Goal: Information Seeking & Learning: Check status

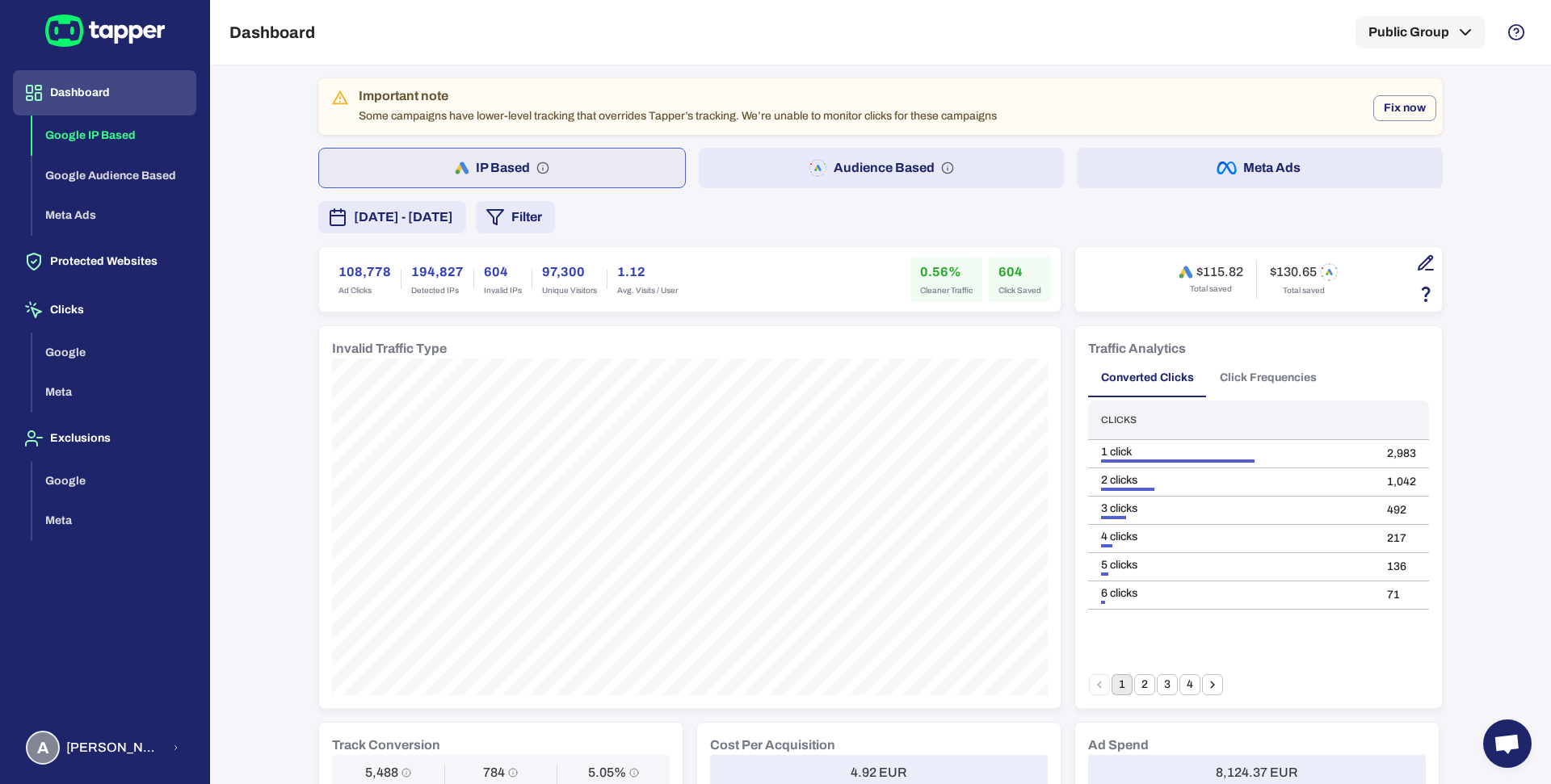
click at [466, 201] on button "September 30, 2025 - October 6, 2025" at bounding box center [391, 217] width 147 height 32
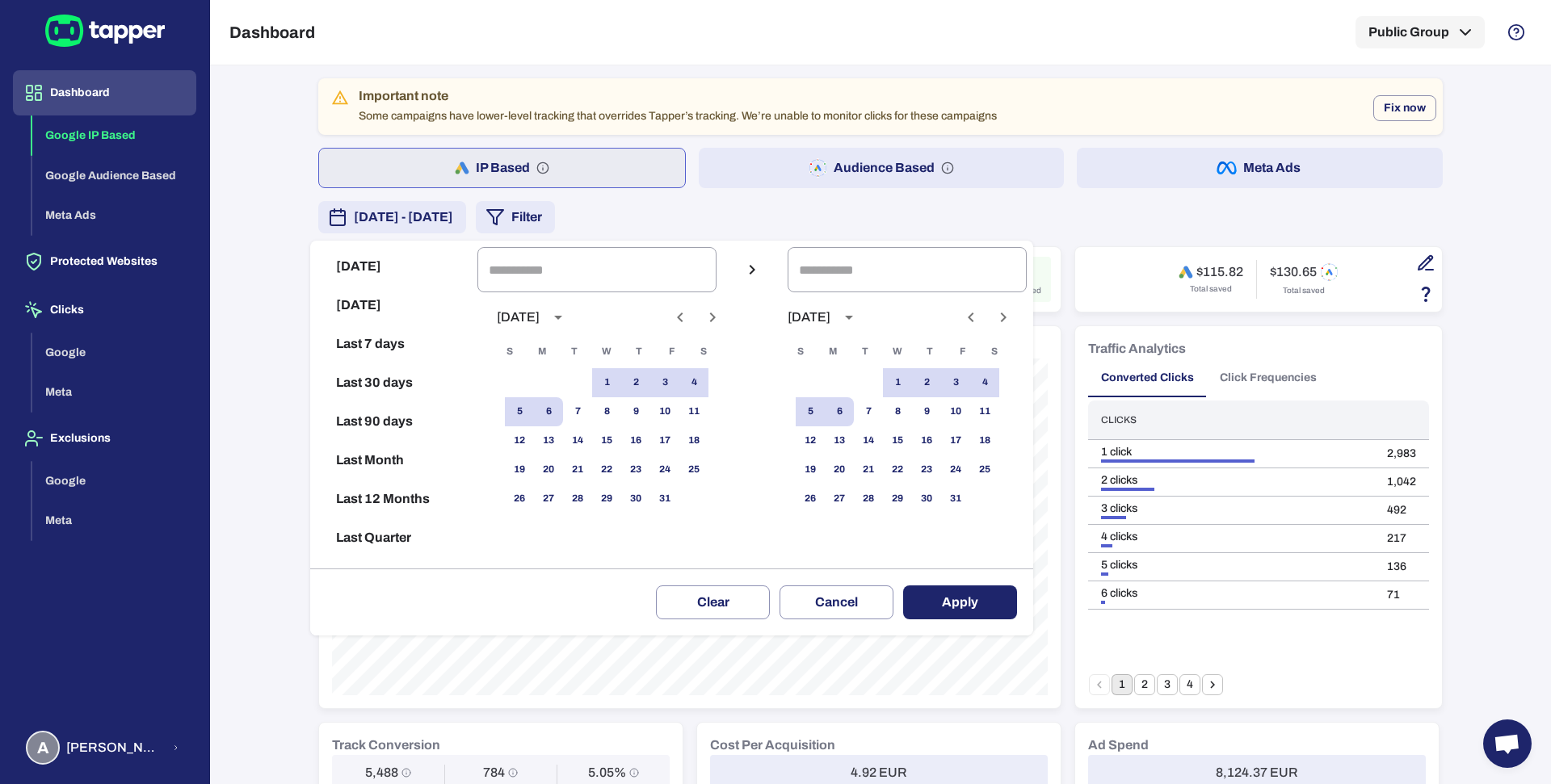
click at [690, 321] on icon "Previous month" at bounding box center [681, 318] width 20 height 20
click at [557, 384] on button "1" at bounding box center [549, 382] width 29 height 29
type input "**********"
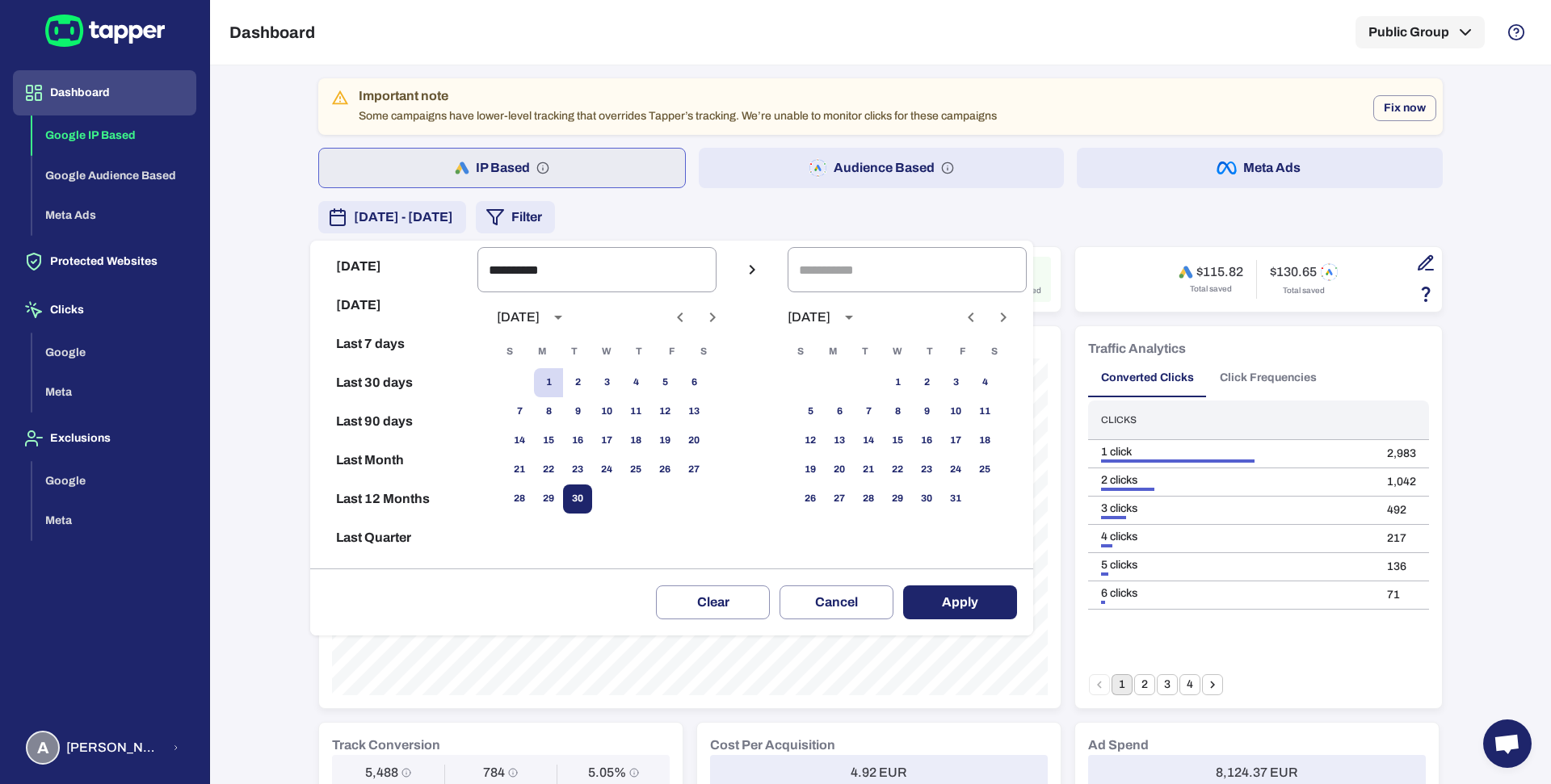
click at [592, 491] on button "30" at bounding box center [577, 499] width 29 height 29
type input "**********"
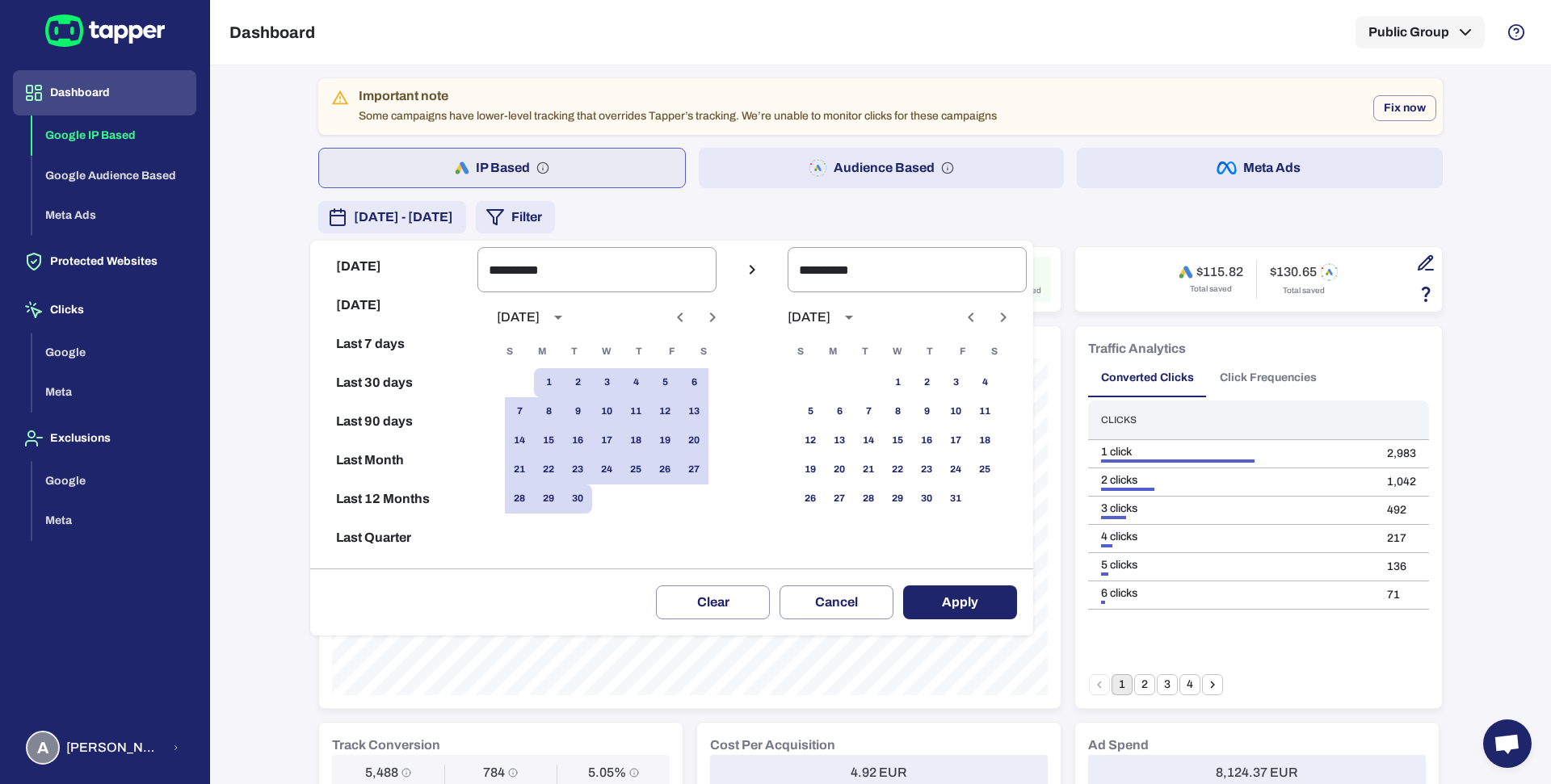
click at [934, 610] on button "Apply" at bounding box center [960, 603] width 113 height 34
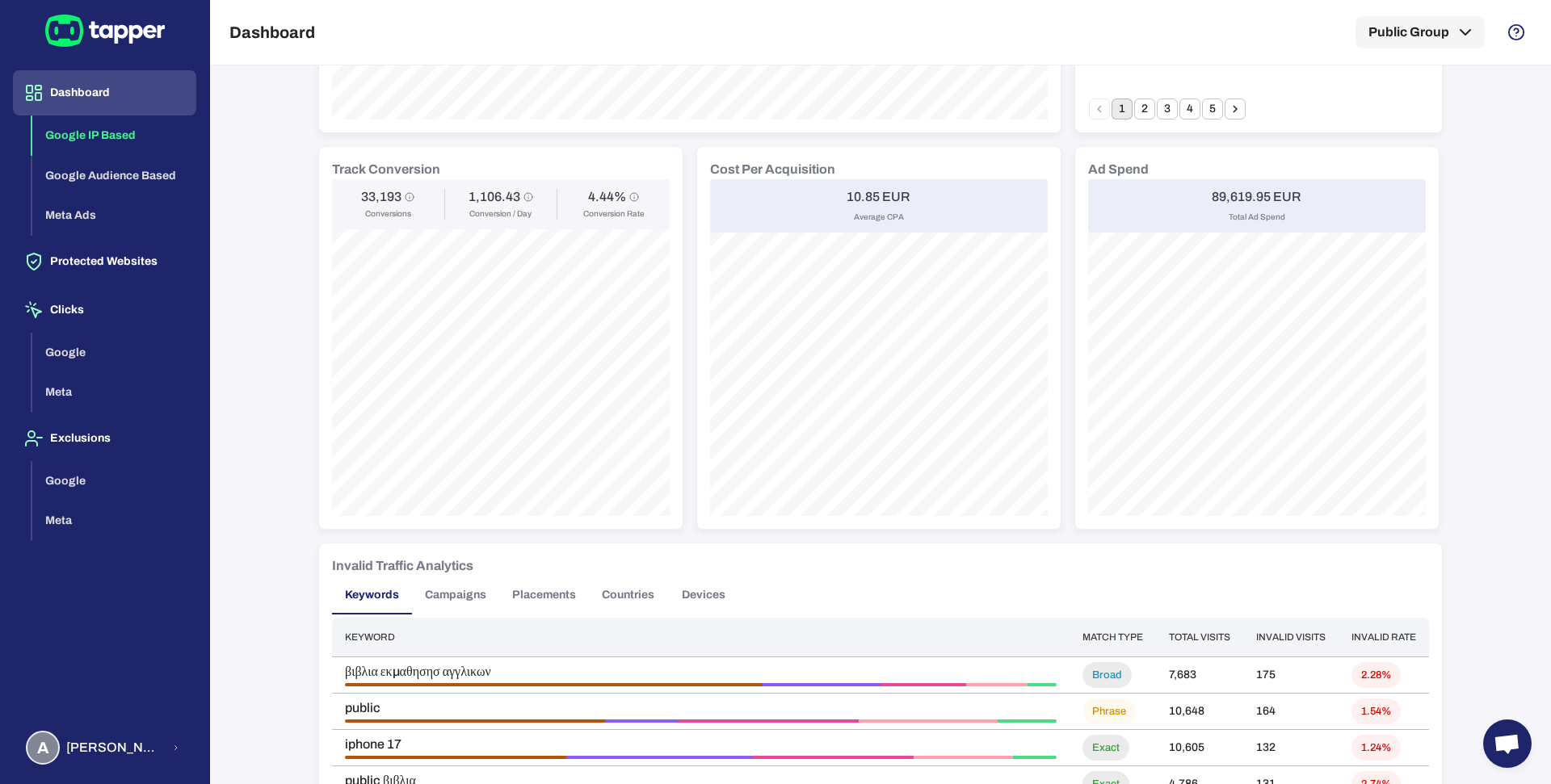
scroll to position [563, 0]
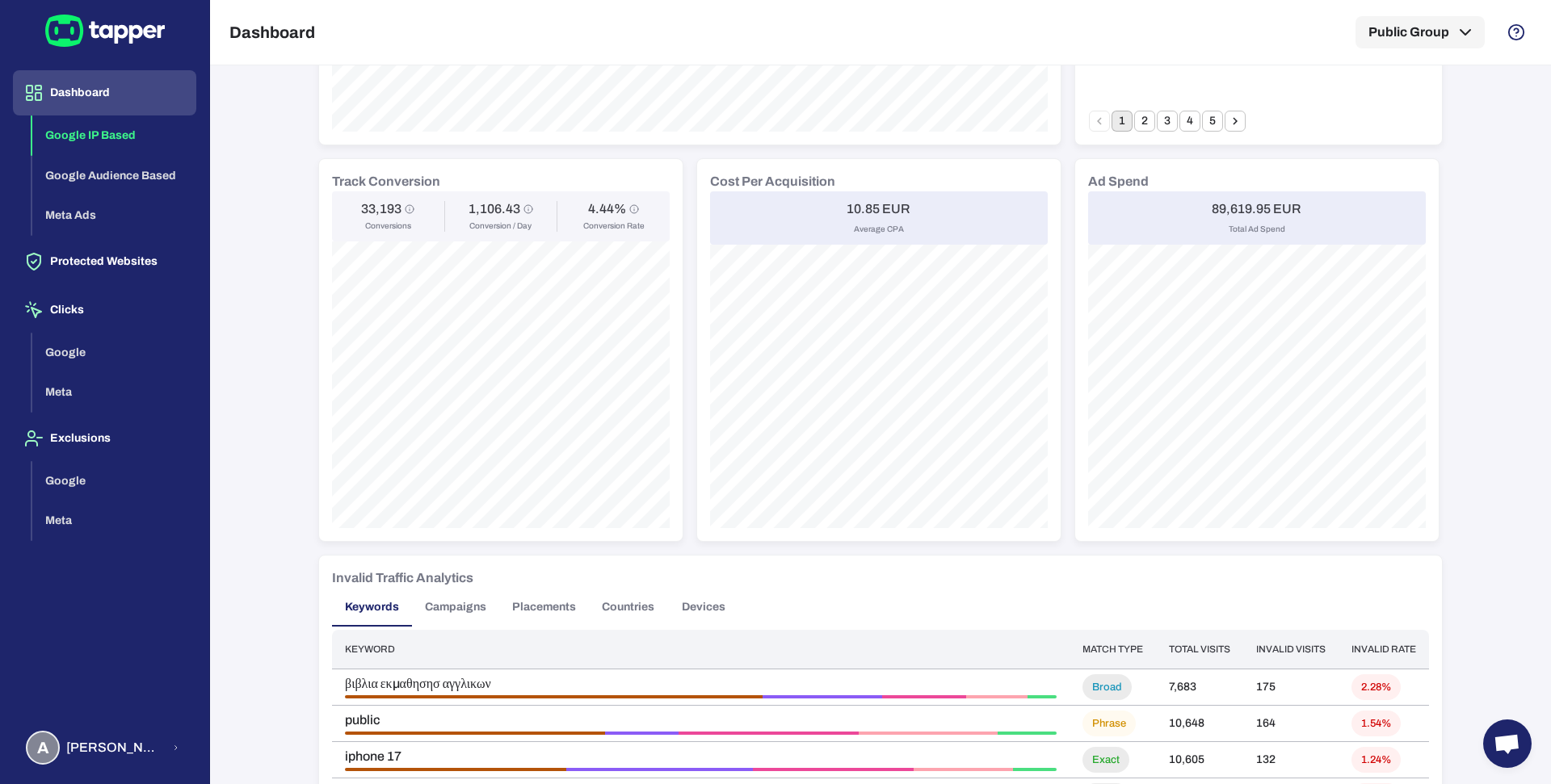
click at [860, 202] on h6 "10.85 EUR" at bounding box center [878, 209] width 63 height 16
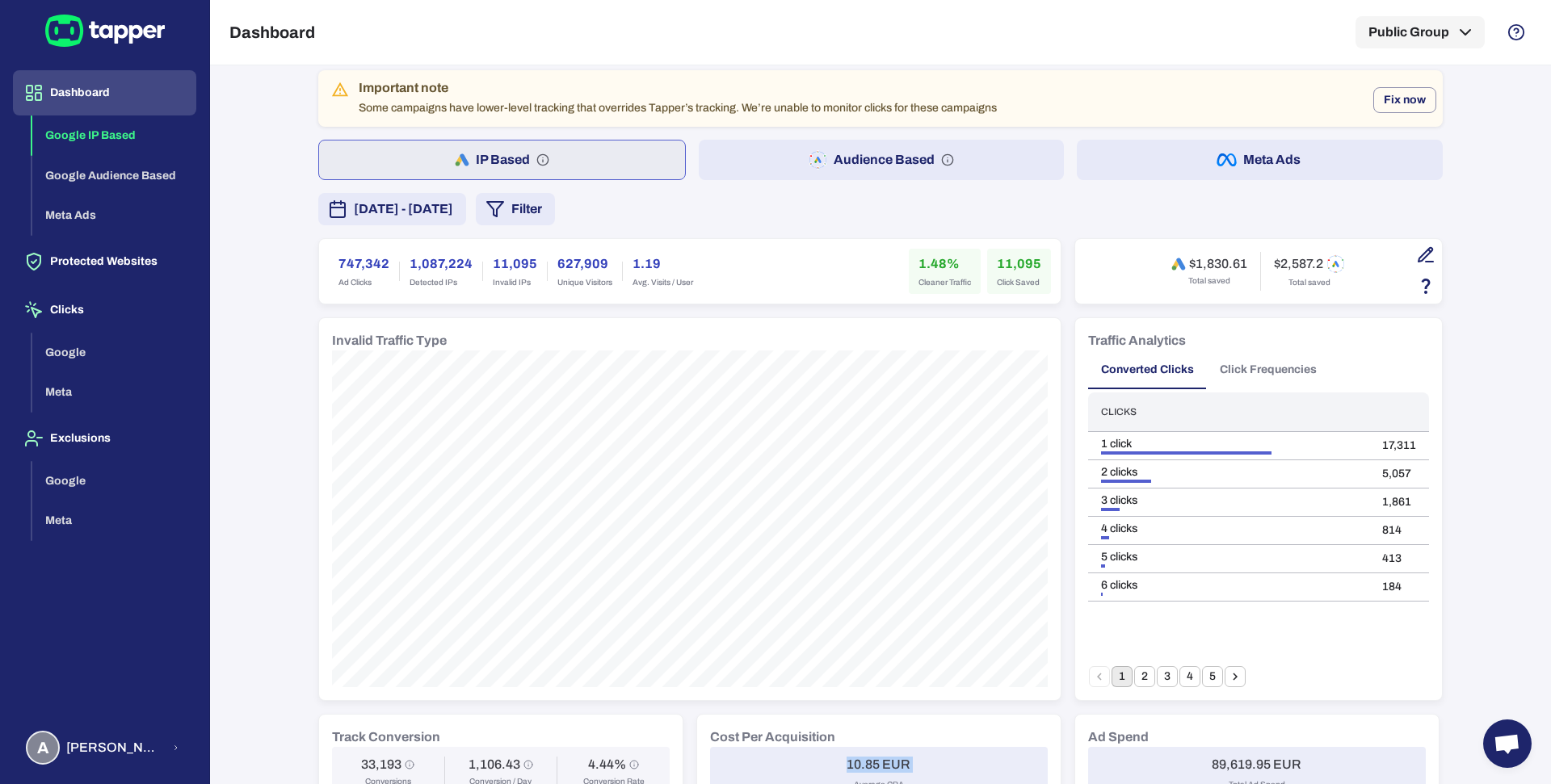
scroll to position [0, 0]
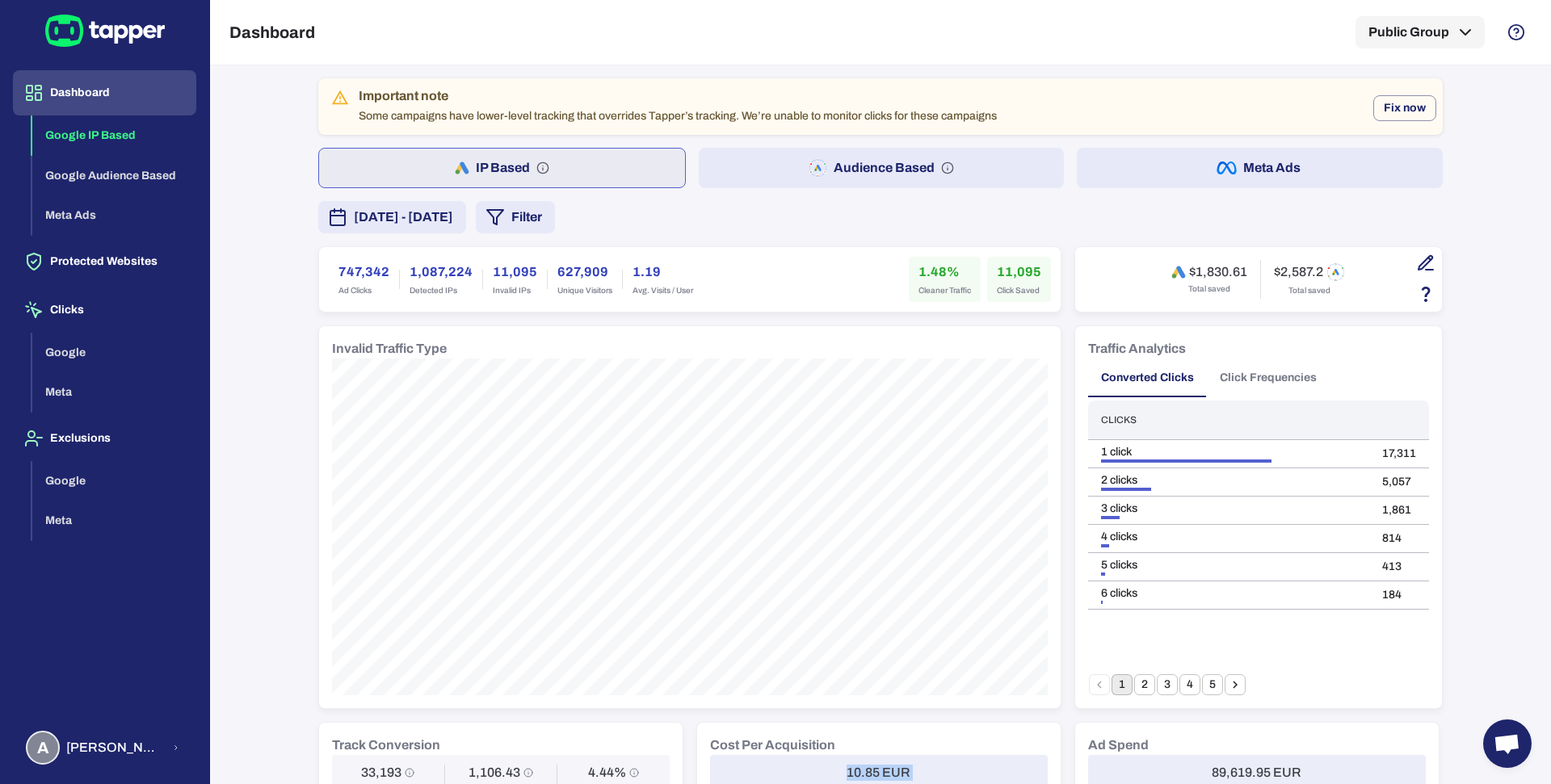
click at [555, 218] on button "Filter" at bounding box center [516, 217] width 80 height 32
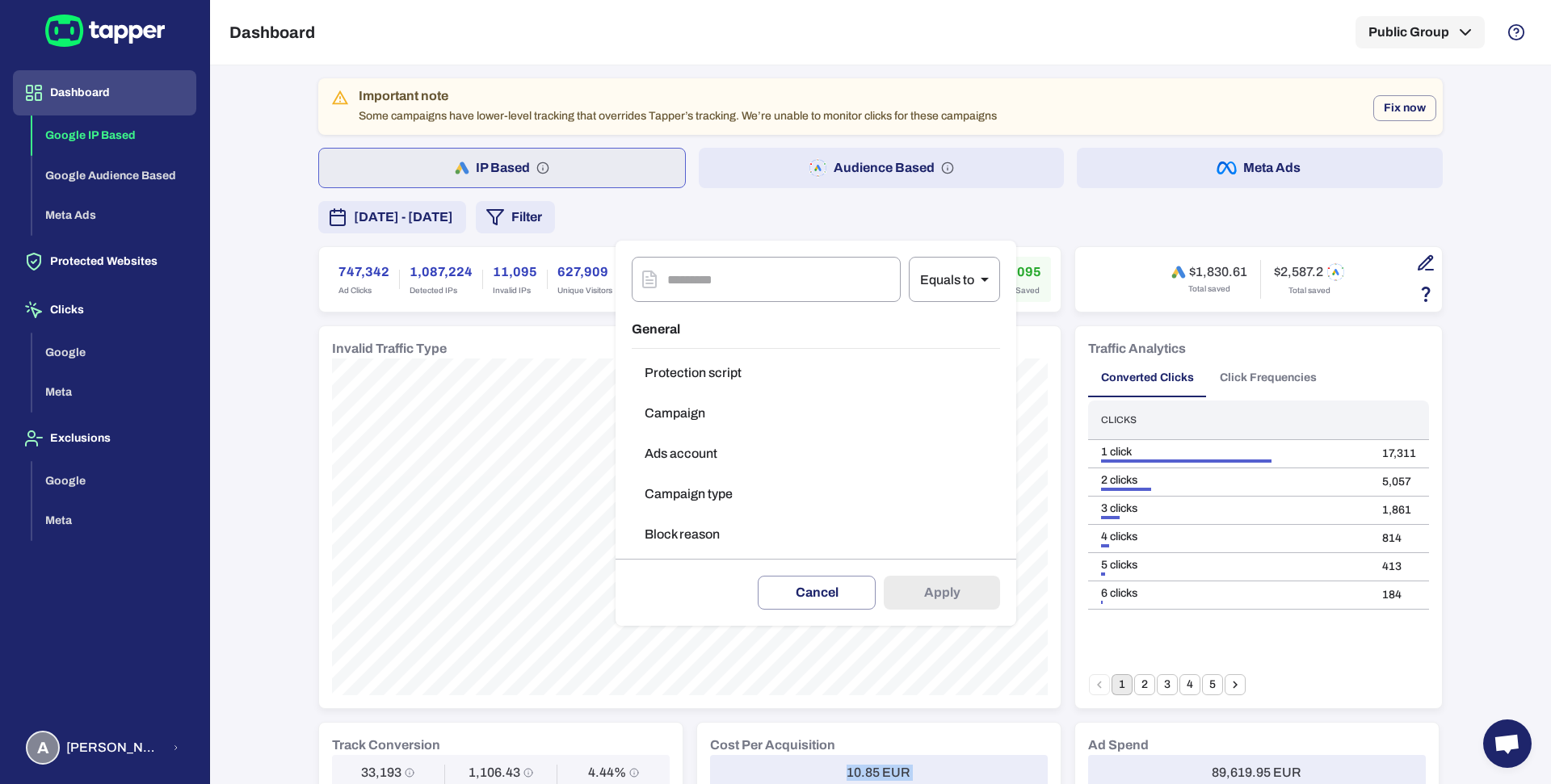
click at [785, 155] on div at bounding box center [776, 392] width 1551 height 784
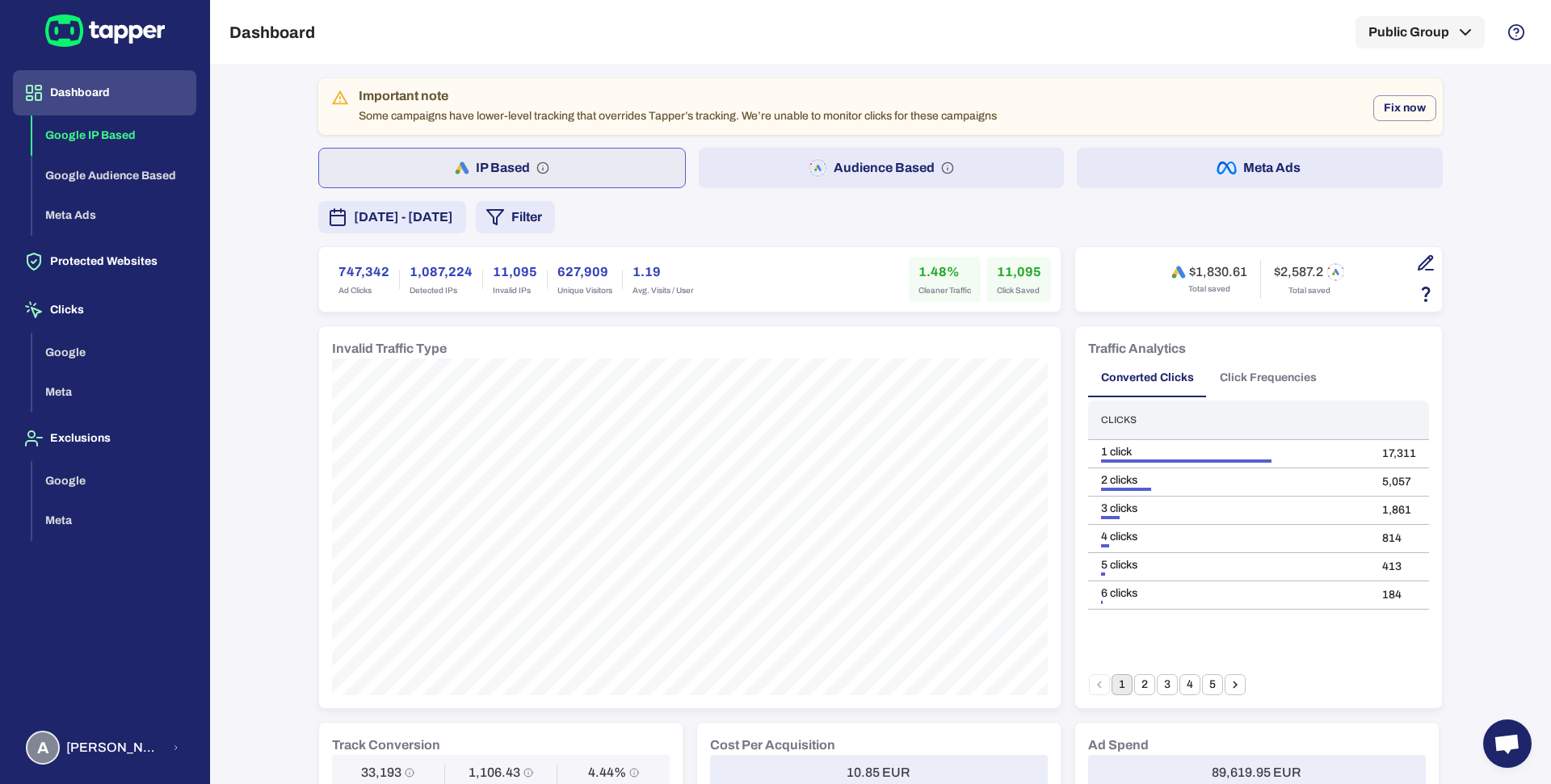
click at [748, 155] on button "Audience Based" at bounding box center [882, 167] width 366 height 40
click at [555, 210] on button "Filter" at bounding box center [516, 217] width 80 height 32
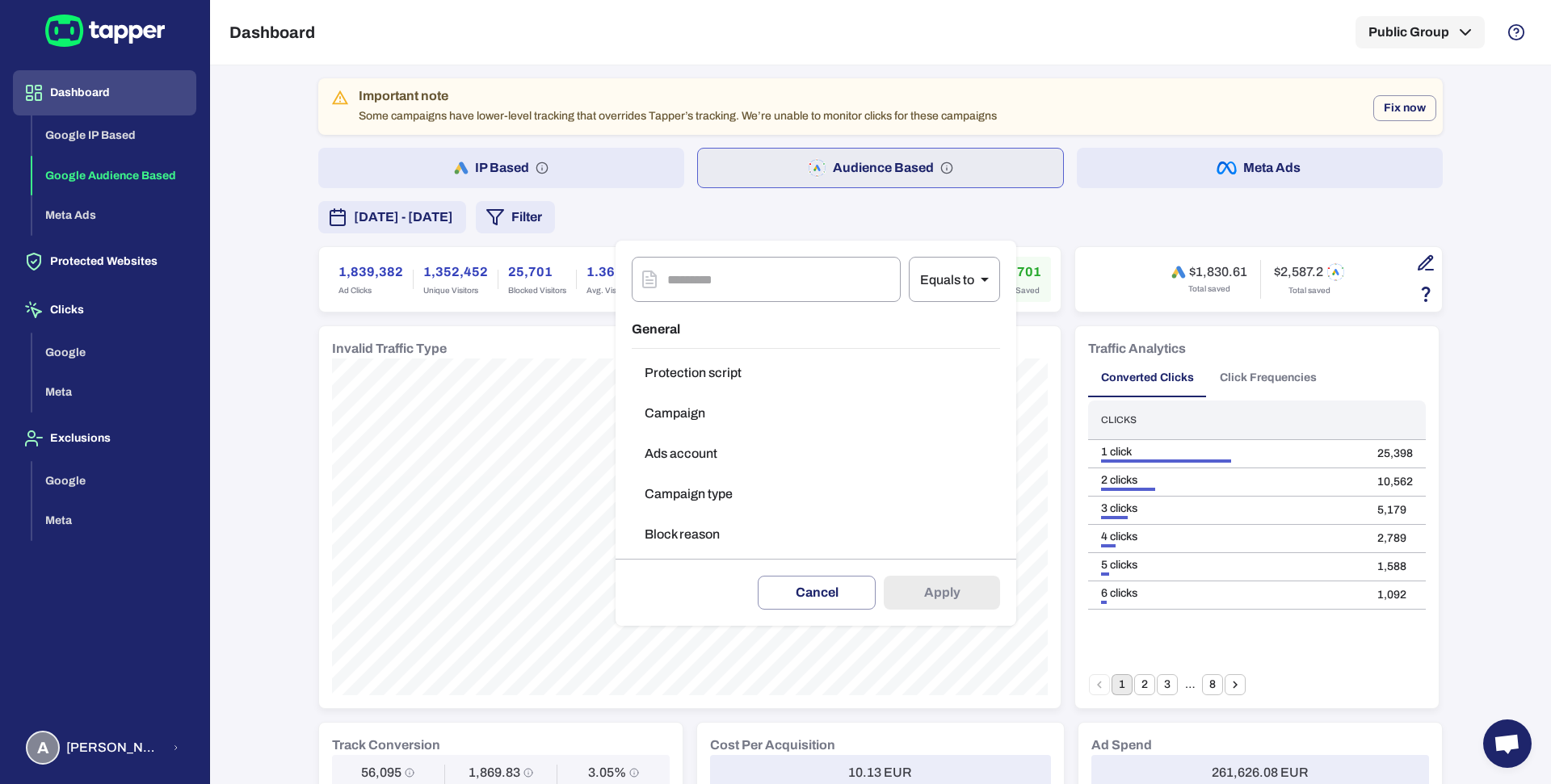
click at [715, 480] on button "Campaign type" at bounding box center [816, 494] width 368 height 32
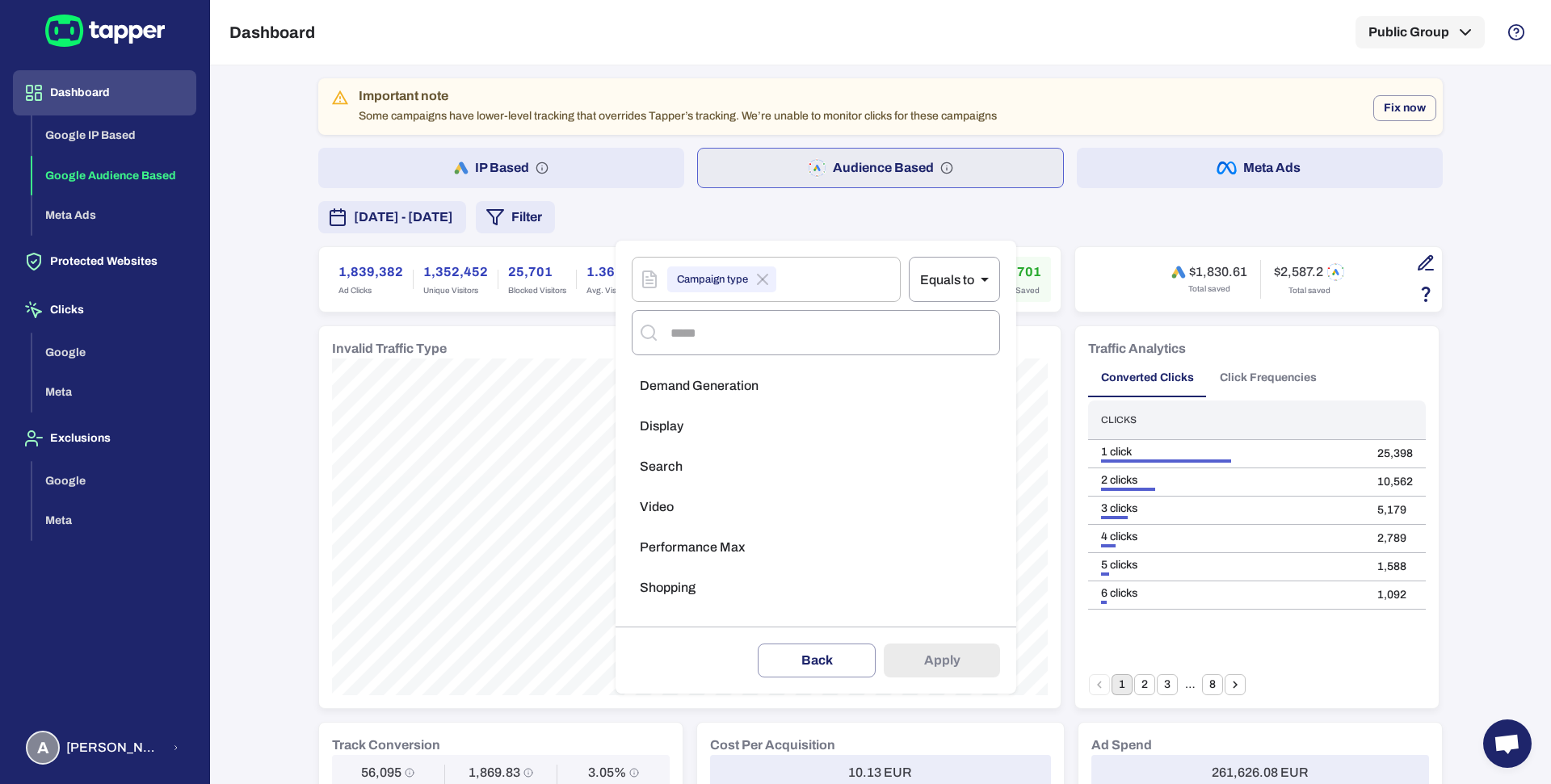
click at [694, 424] on li "Display" at bounding box center [816, 426] width 368 height 32
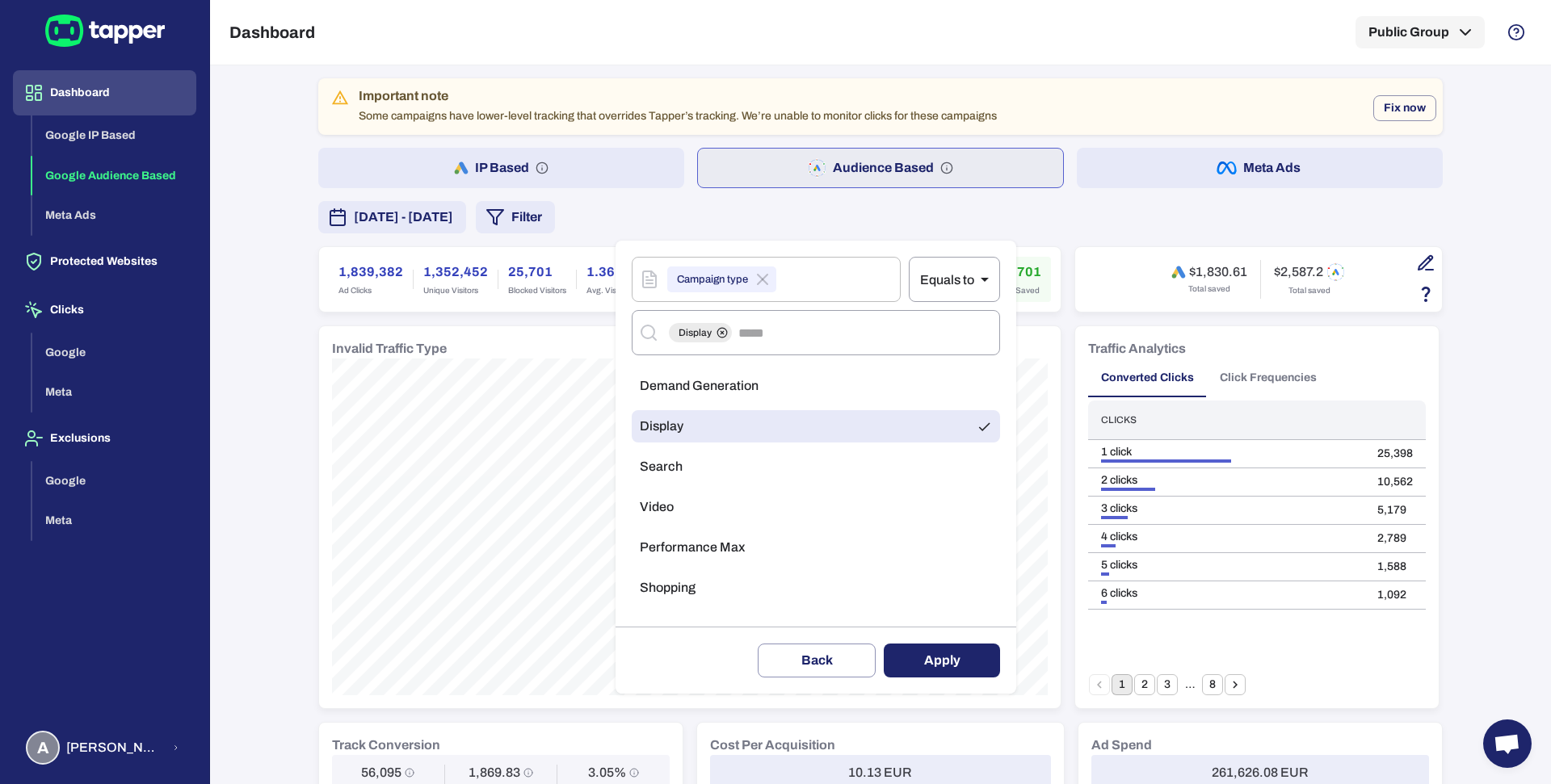
click at [915, 646] on button "Apply" at bounding box center [942, 661] width 116 height 34
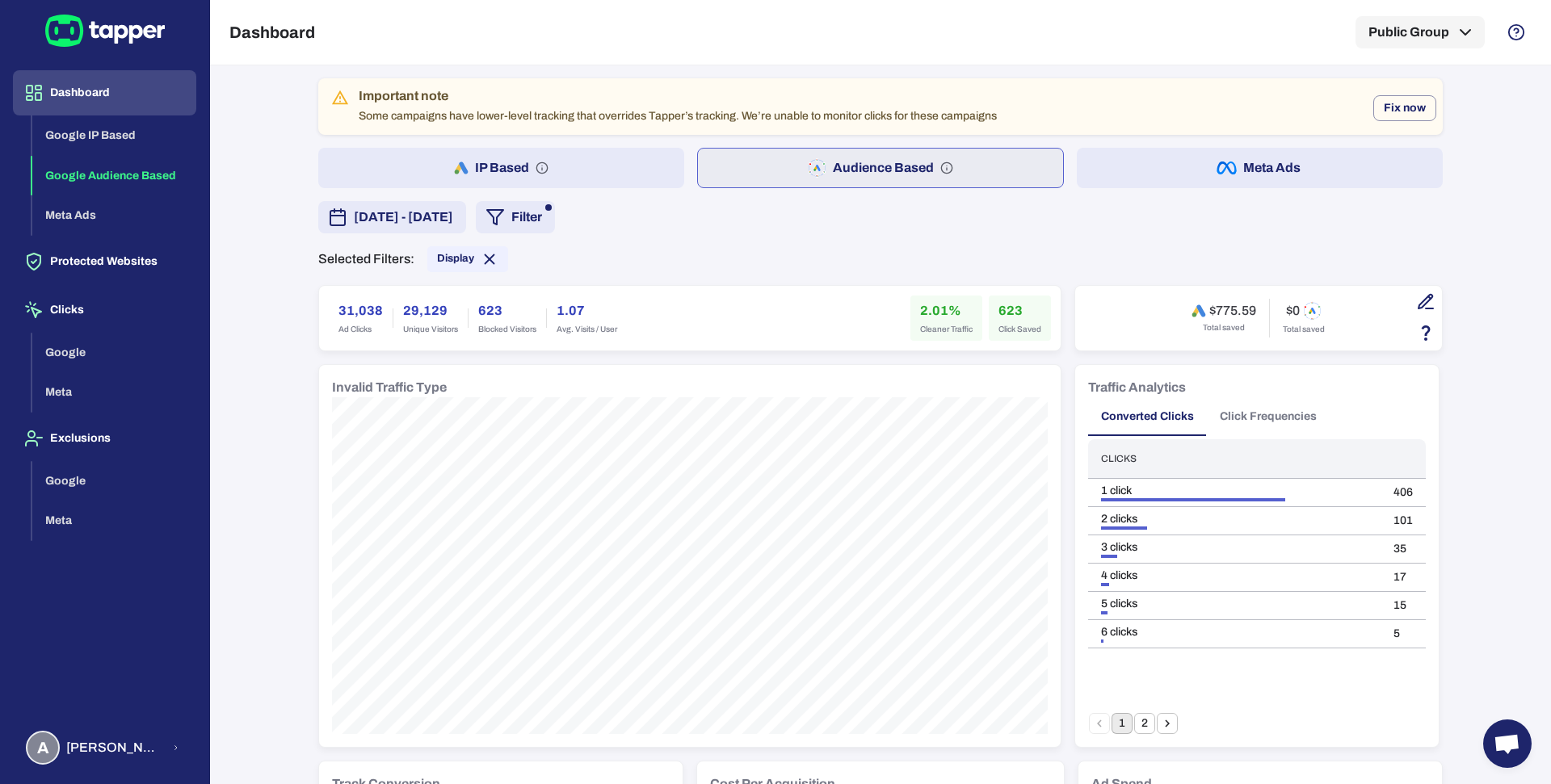
click at [513, 133] on div "Important note Some campaigns have lower-level tracking that overrides Tapper’s…" at bounding box center [880, 106] width 1125 height 56
click at [513, 148] on button "IP Based" at bounding box center [501, 167] width 366 height 40
click at [746, 156] on button "Audience Based" at bounding box center [882, 167] width 366 height 40
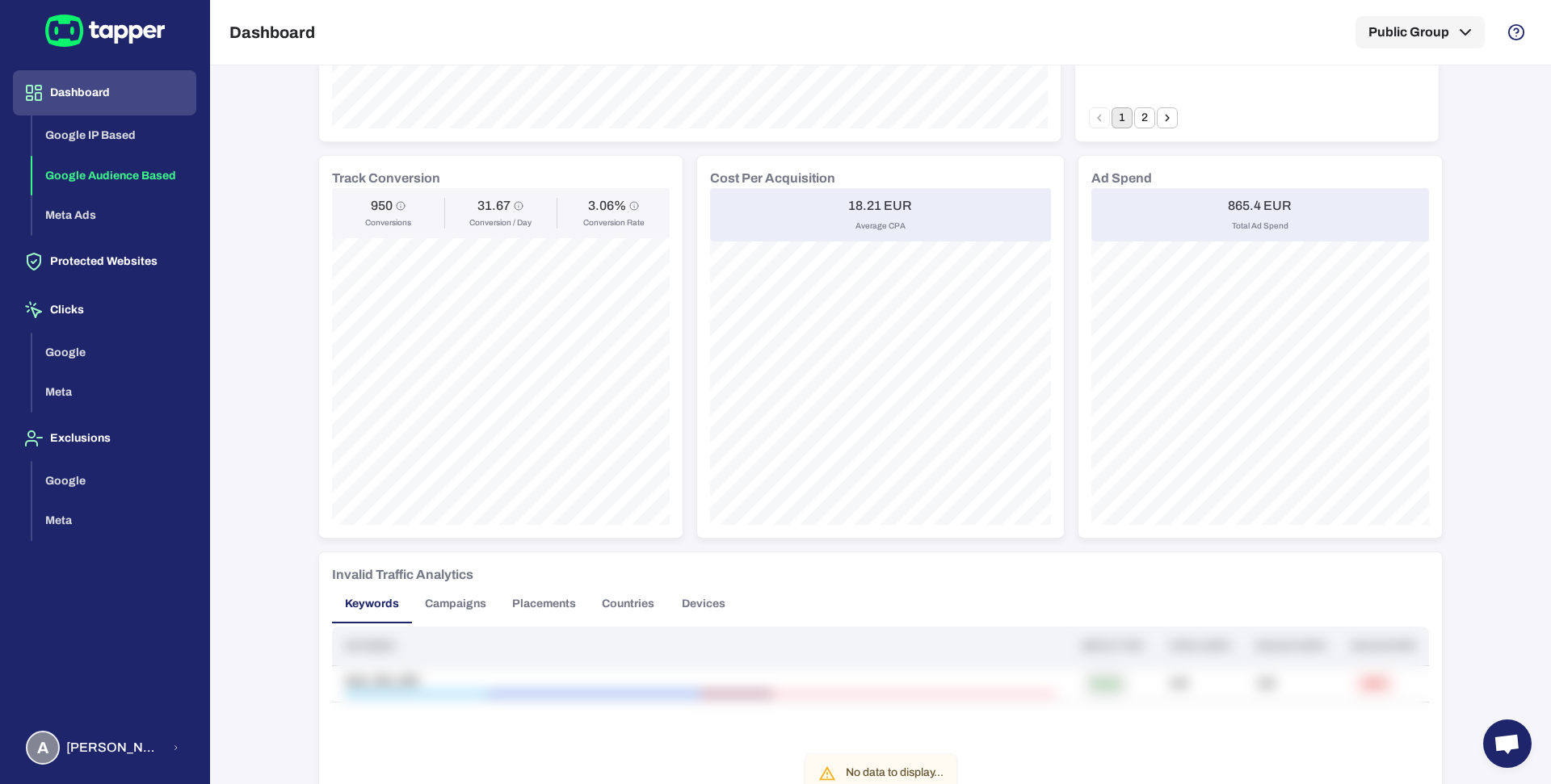
scroll to position [591, 0]
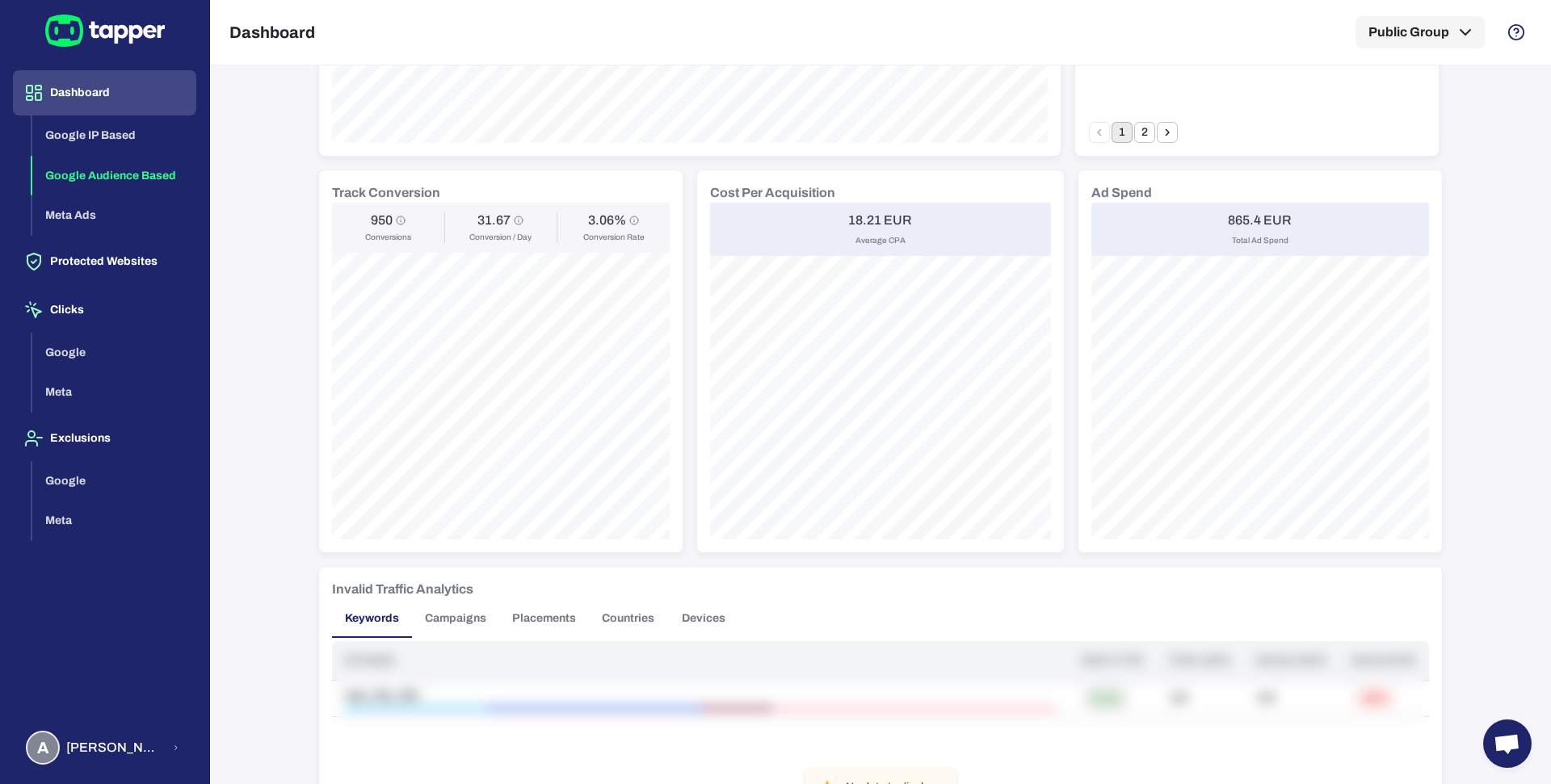
click at [849, 221] on h6 "18.21 EUR" at bounding box center [879, 221] width 63 height 16
click at [851, 213] on h6 "18.21 EUR" at bounding box center [879, 221] width 63 height 16
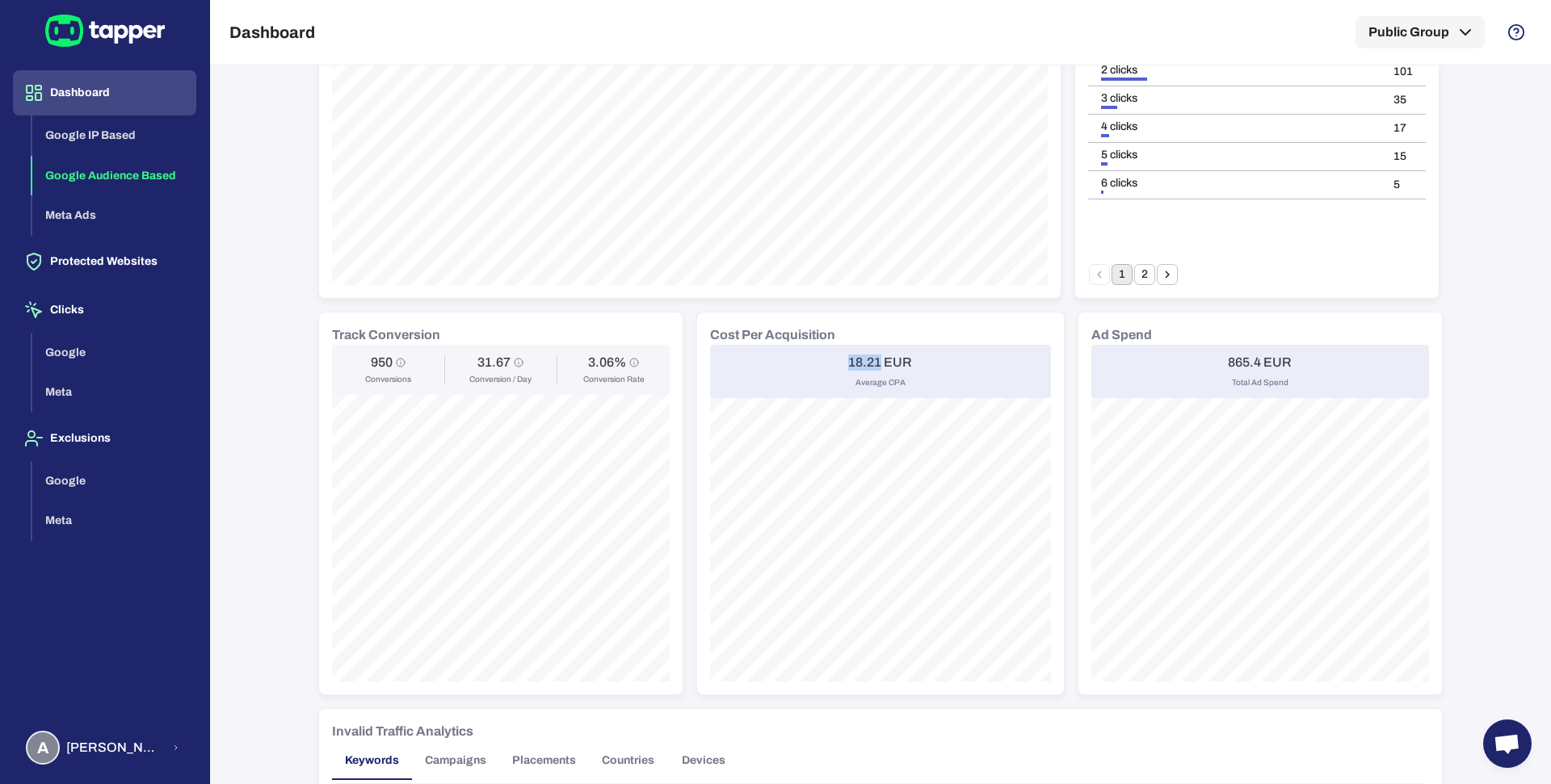
scroll to position [0, 0]
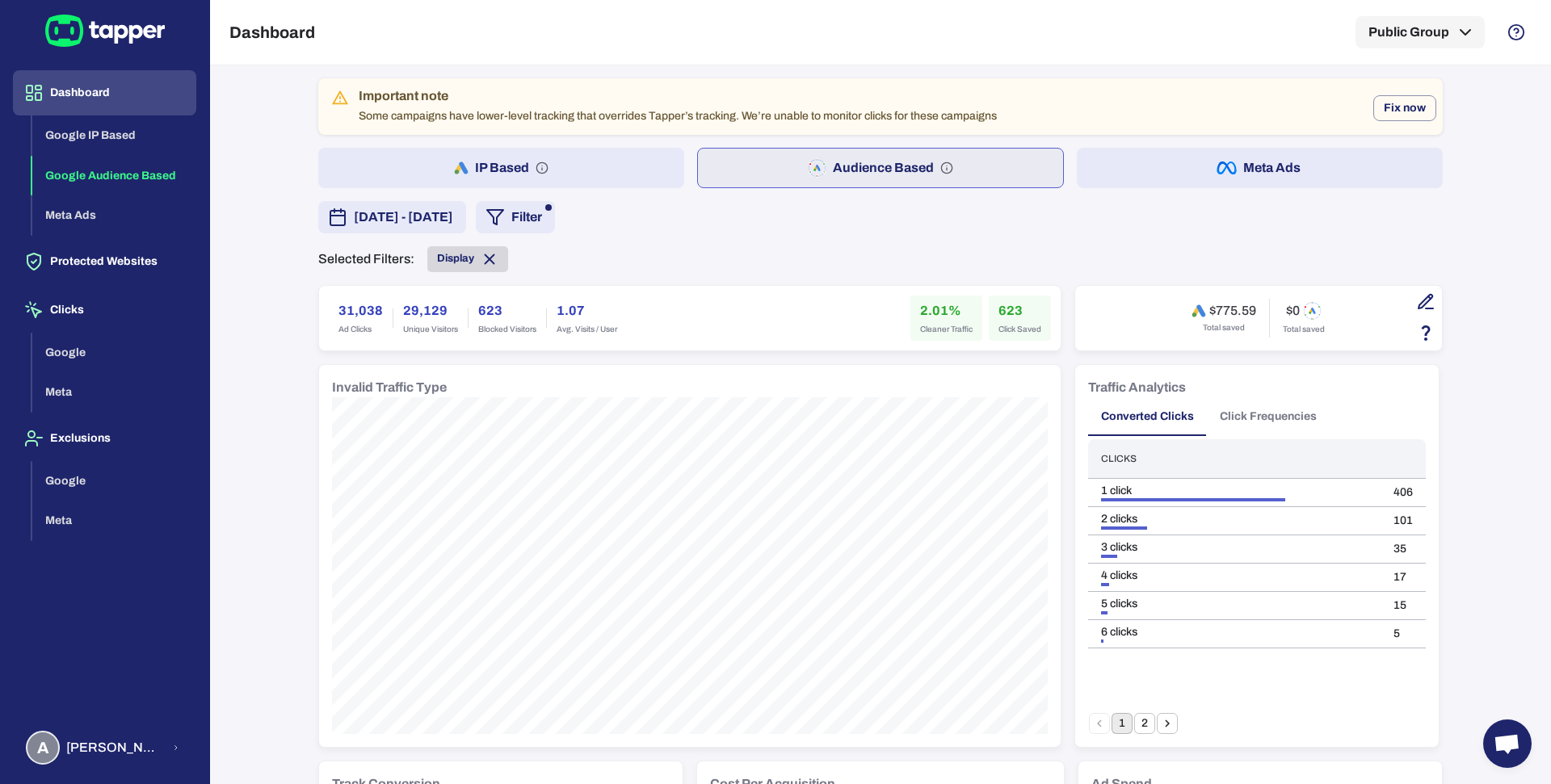
click at [440, 258] on span "Display" at bounding box center [456, 258] width 38 height 13
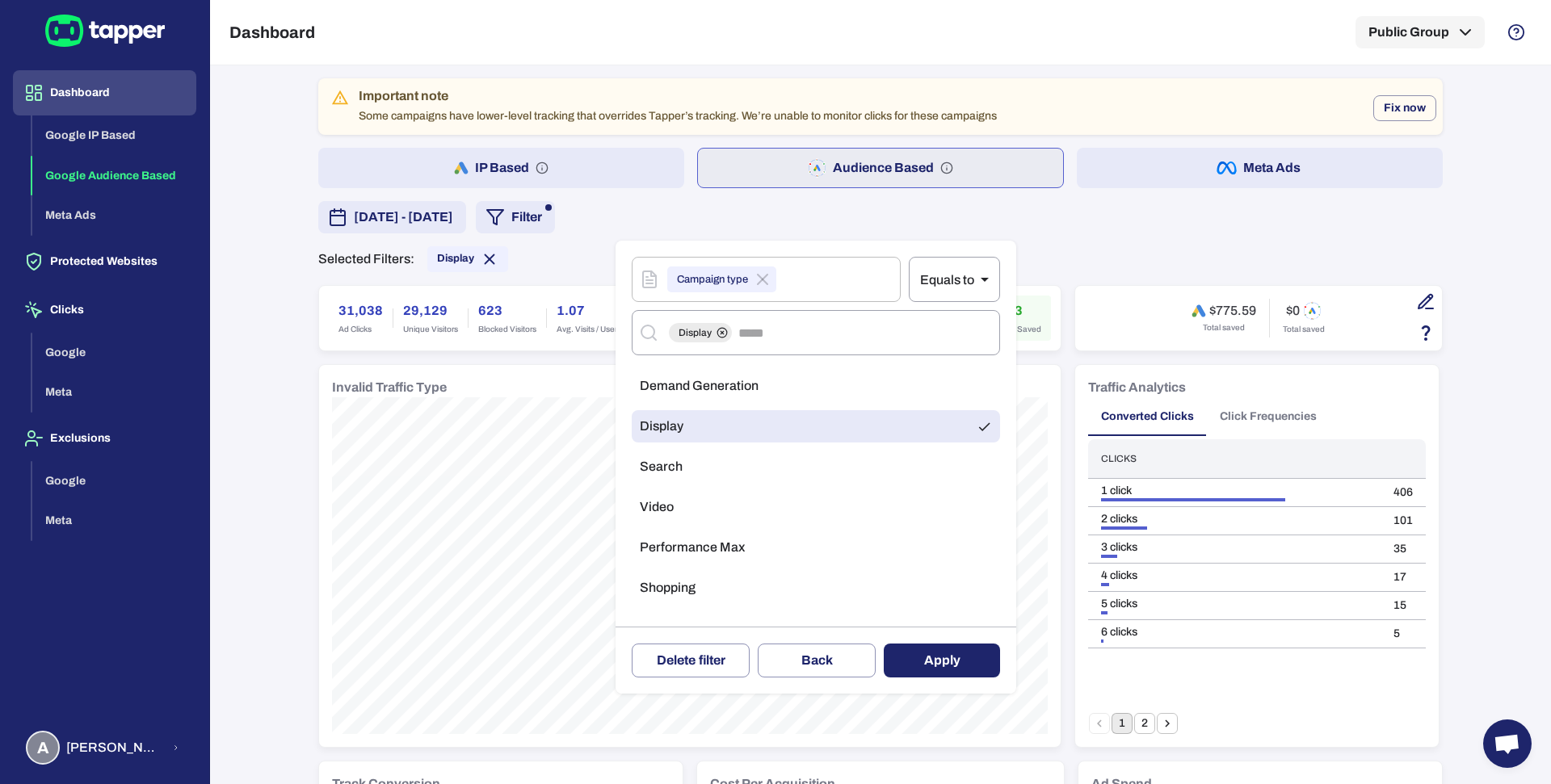
click at [790, 560] on li "Performance Max" at bounding box center [816, 547] width 368 height 32
click at [812, 419] on li "Display" at bounding box center [816, 426] width 368 height 32
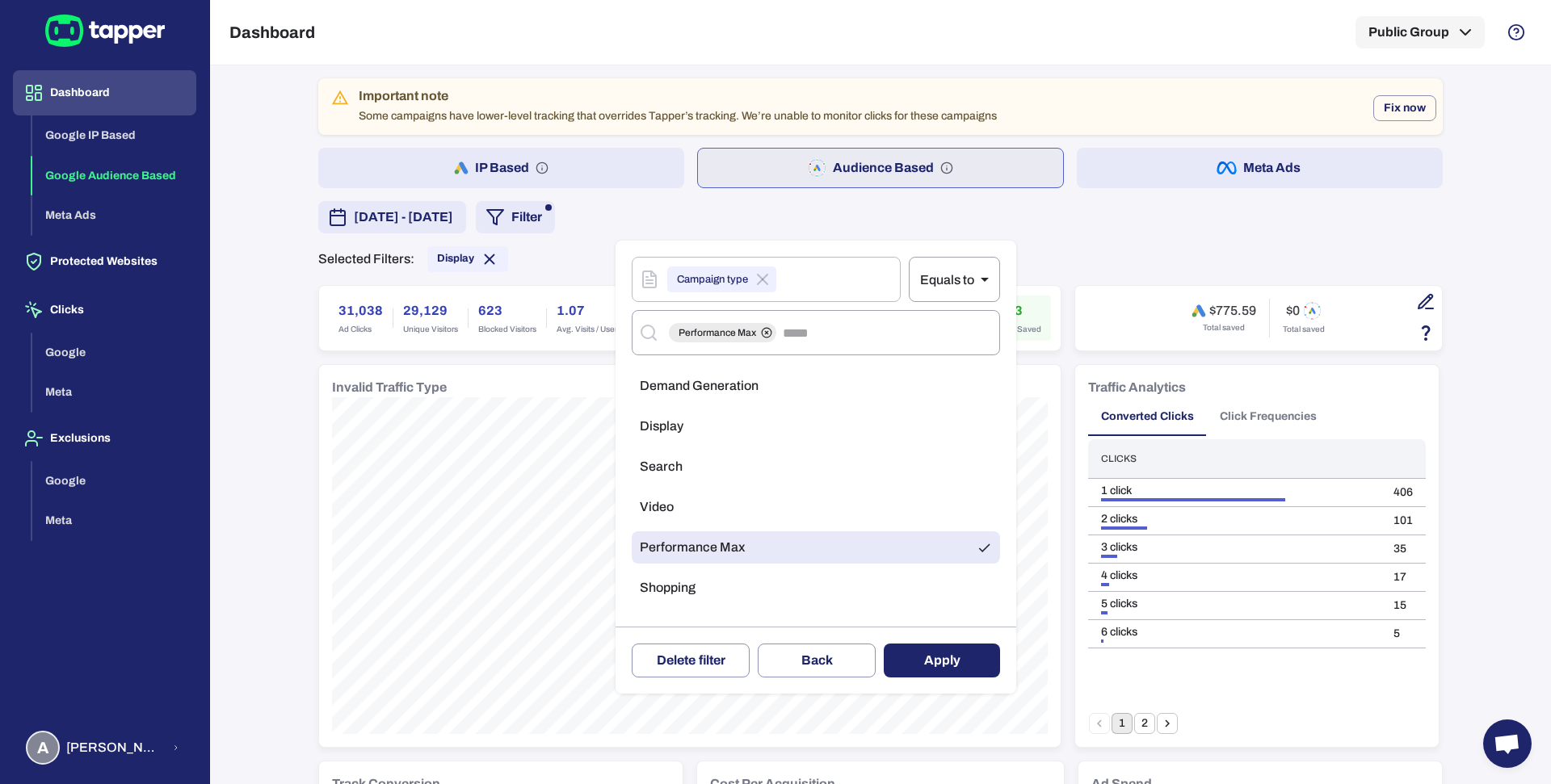
click at [923, 656] on button "Apply" at bounding box center [942, 661] width 116 height 34
click at [923, 656] on div at bounding box center [776, 392] width 1551 height 784
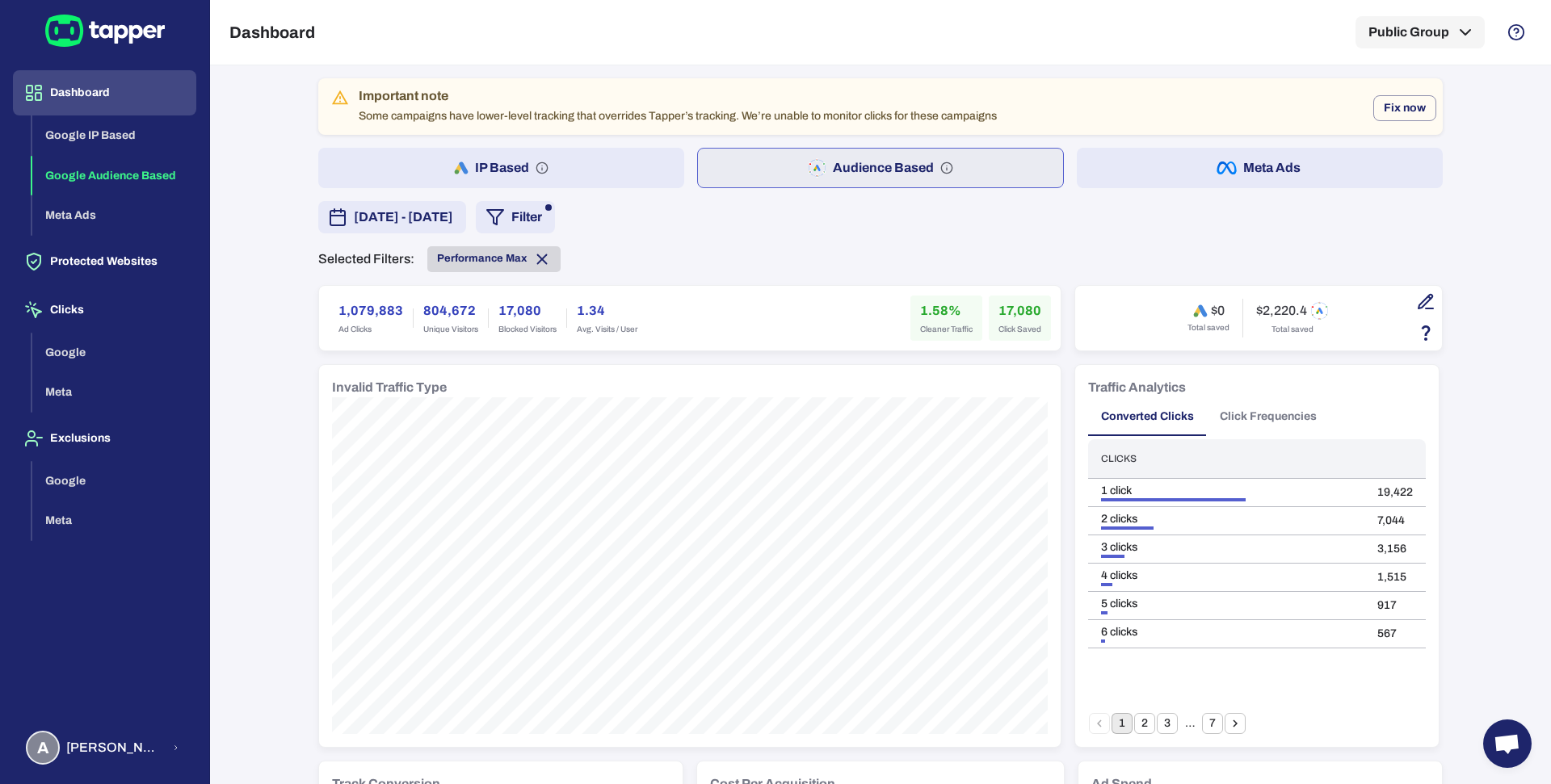
click at [483, 247] on div "Performance Max" at bounding box center [493, 259] width 133 height 26
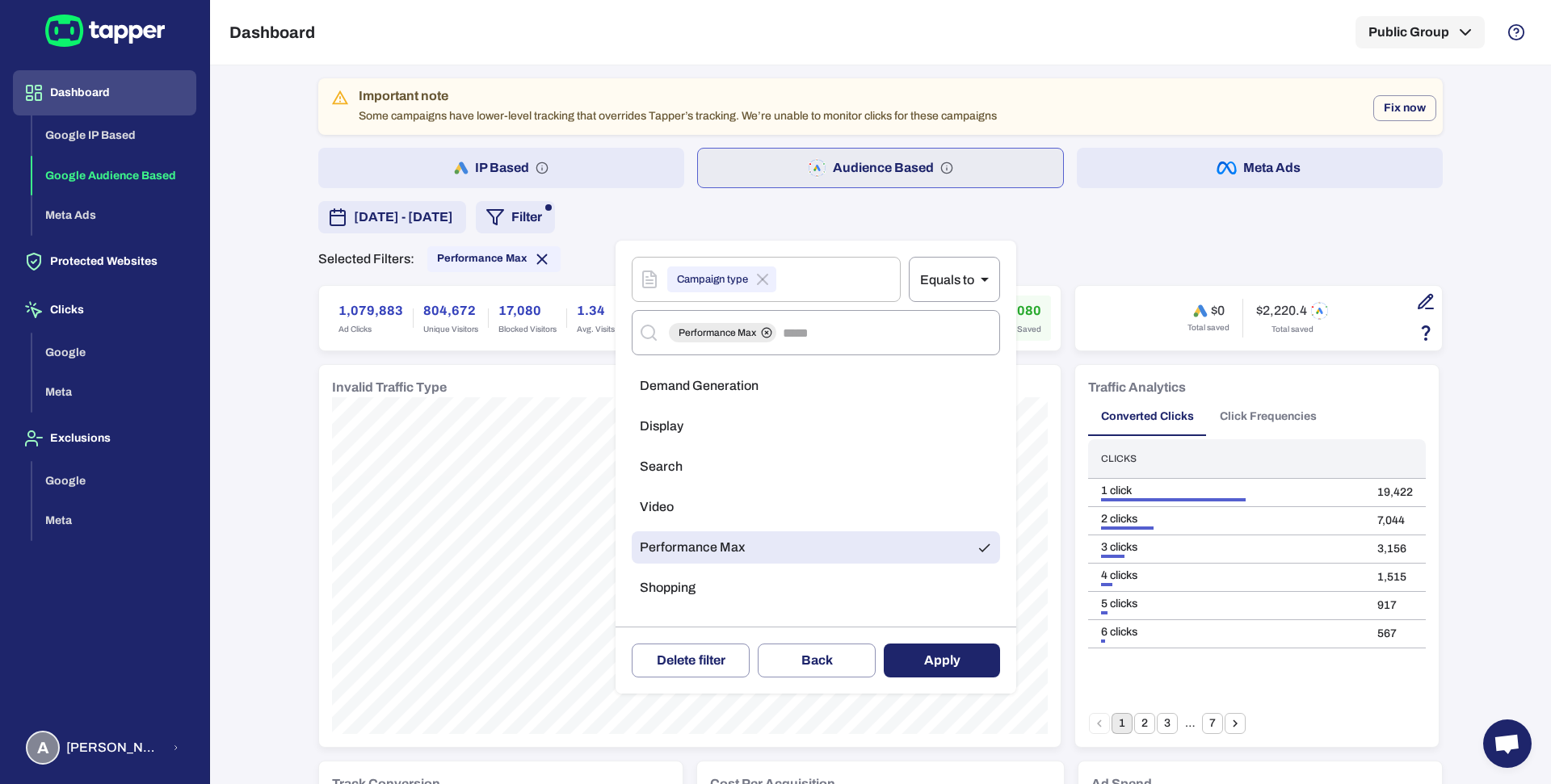
click at [687, 471] on li "Search" at bounding box center [816, 467] width 368 height 32
click at [734, 551] on span "Performance Max" at bounding box center [692, 547] width 105 height 16
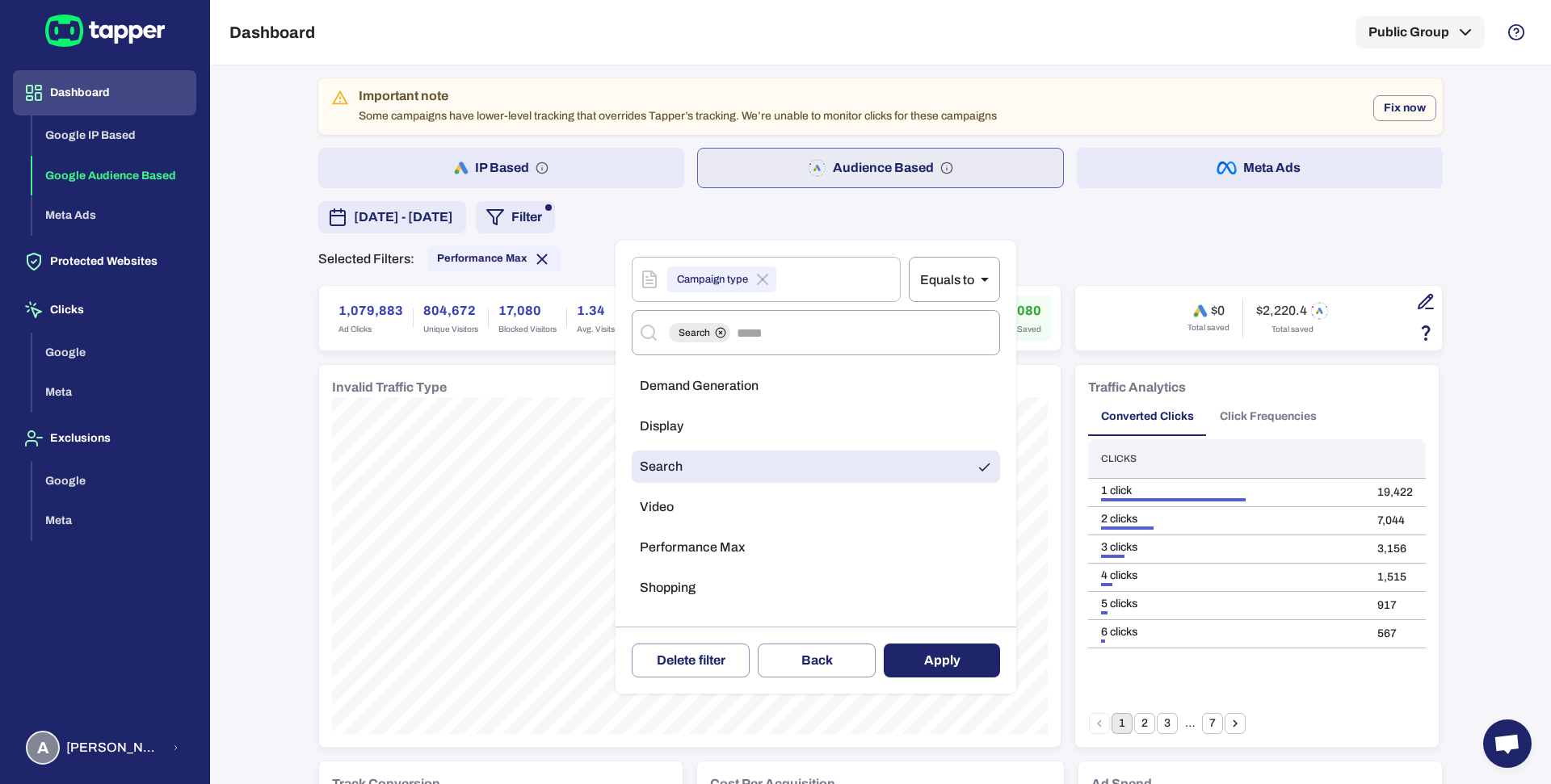
click at [928, 654] on button "Apply" at bounding box center [942, 661] width 116 height 34
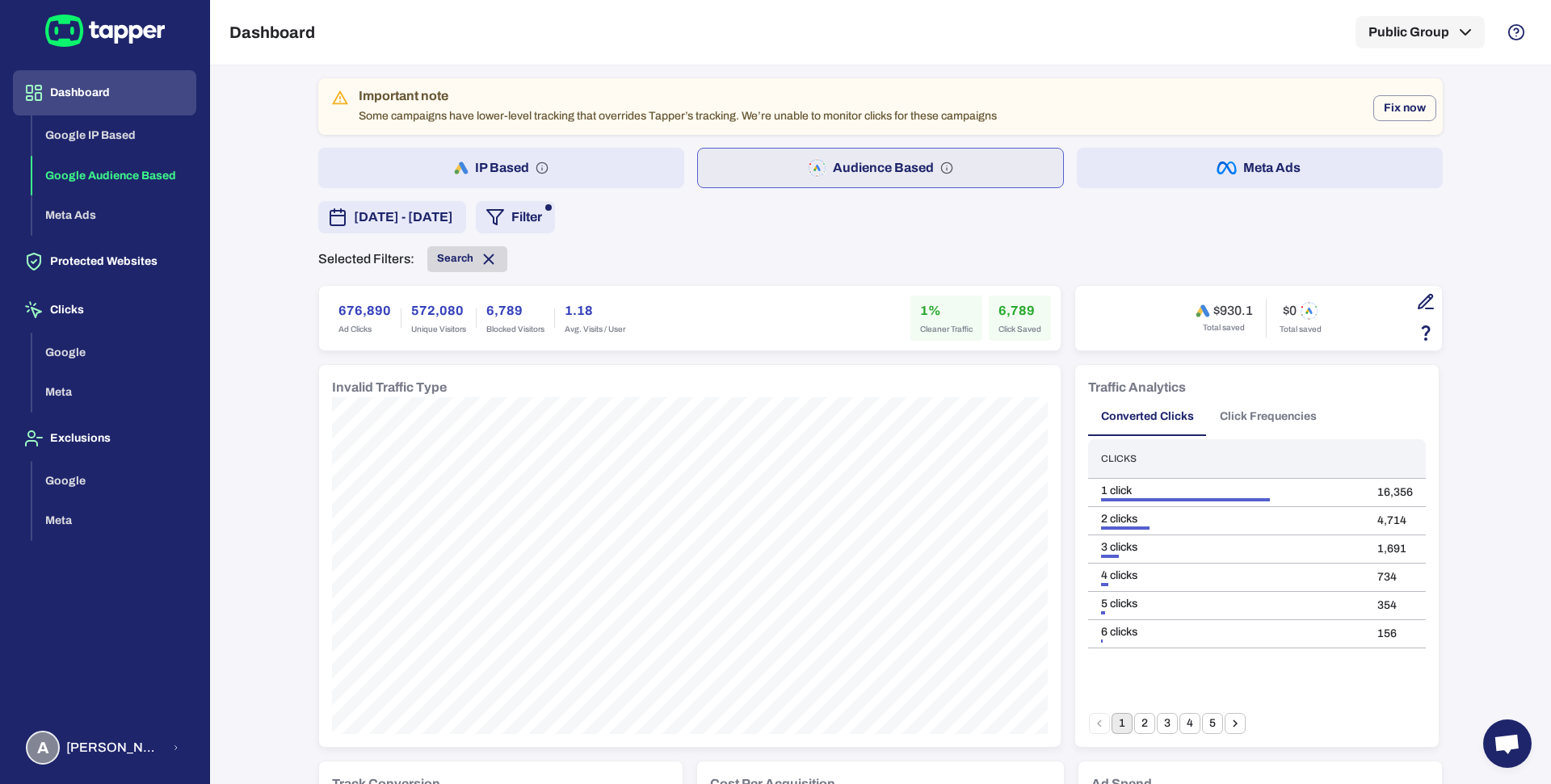
click at [440, 258] on span "Search" at bounding box center [455, 258] width 37 height 13
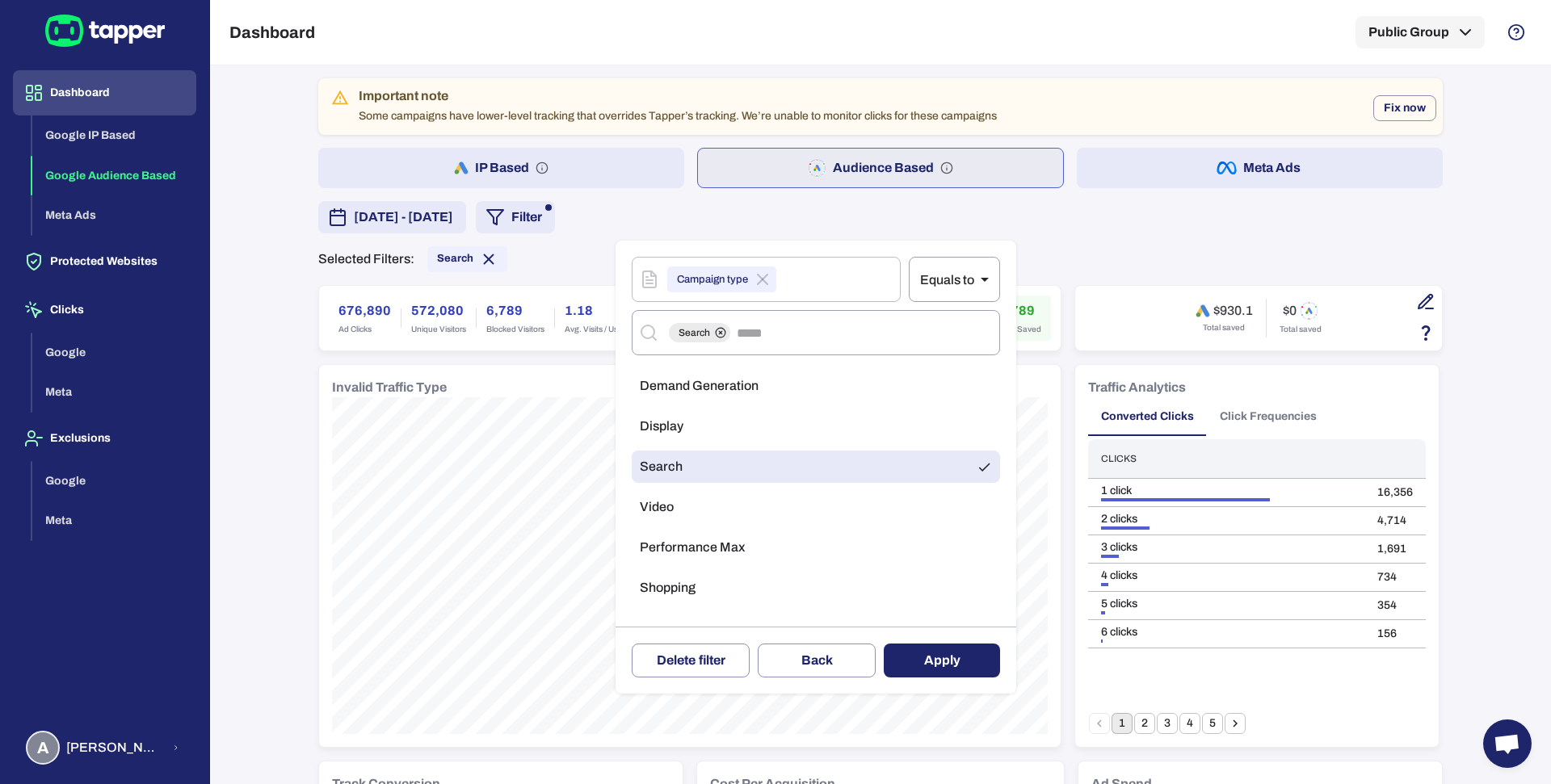
click at [694, 441] on li "Display" at bounding box center [816, 426] width 368 height 32
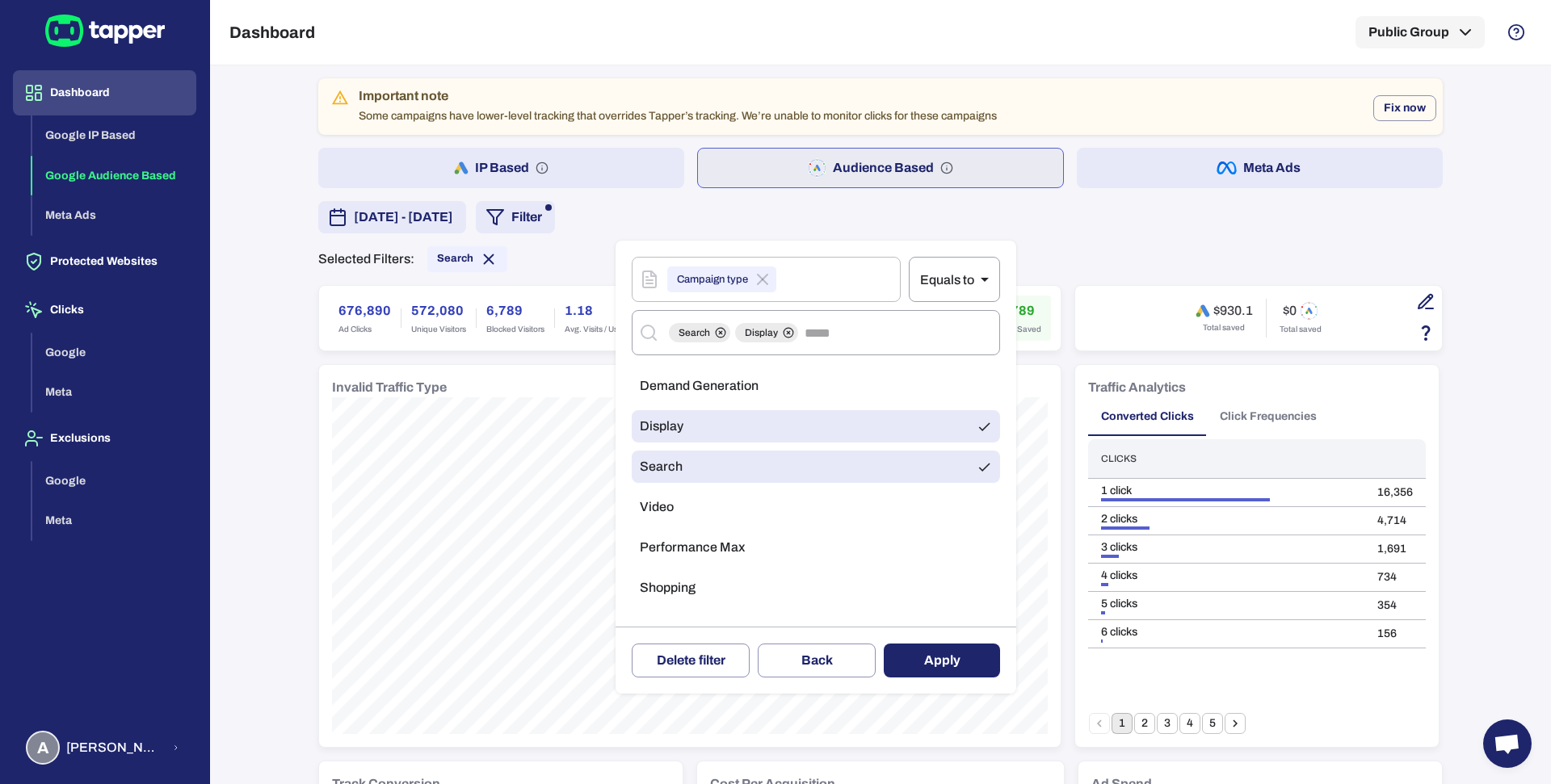
click at [678, 593] on span "Shopping" at bounding box center [667, 588] width 55 height 16
click at [692, 452] on li "Search" at bounding box center [816, 467] width 368 height 32
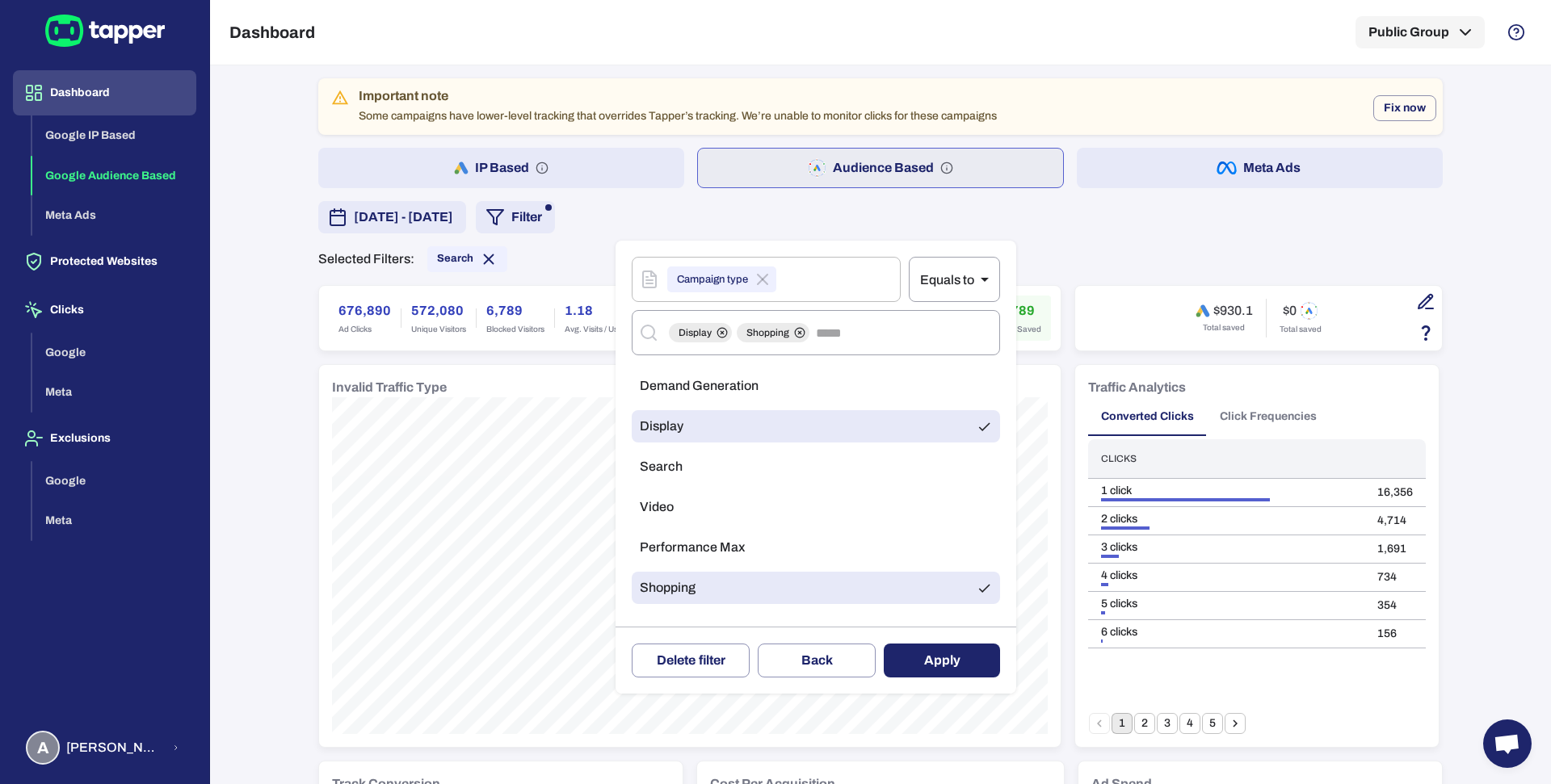
click at [689, 428] on li "Display" at bounding box center [816, 426] width 368 height 32
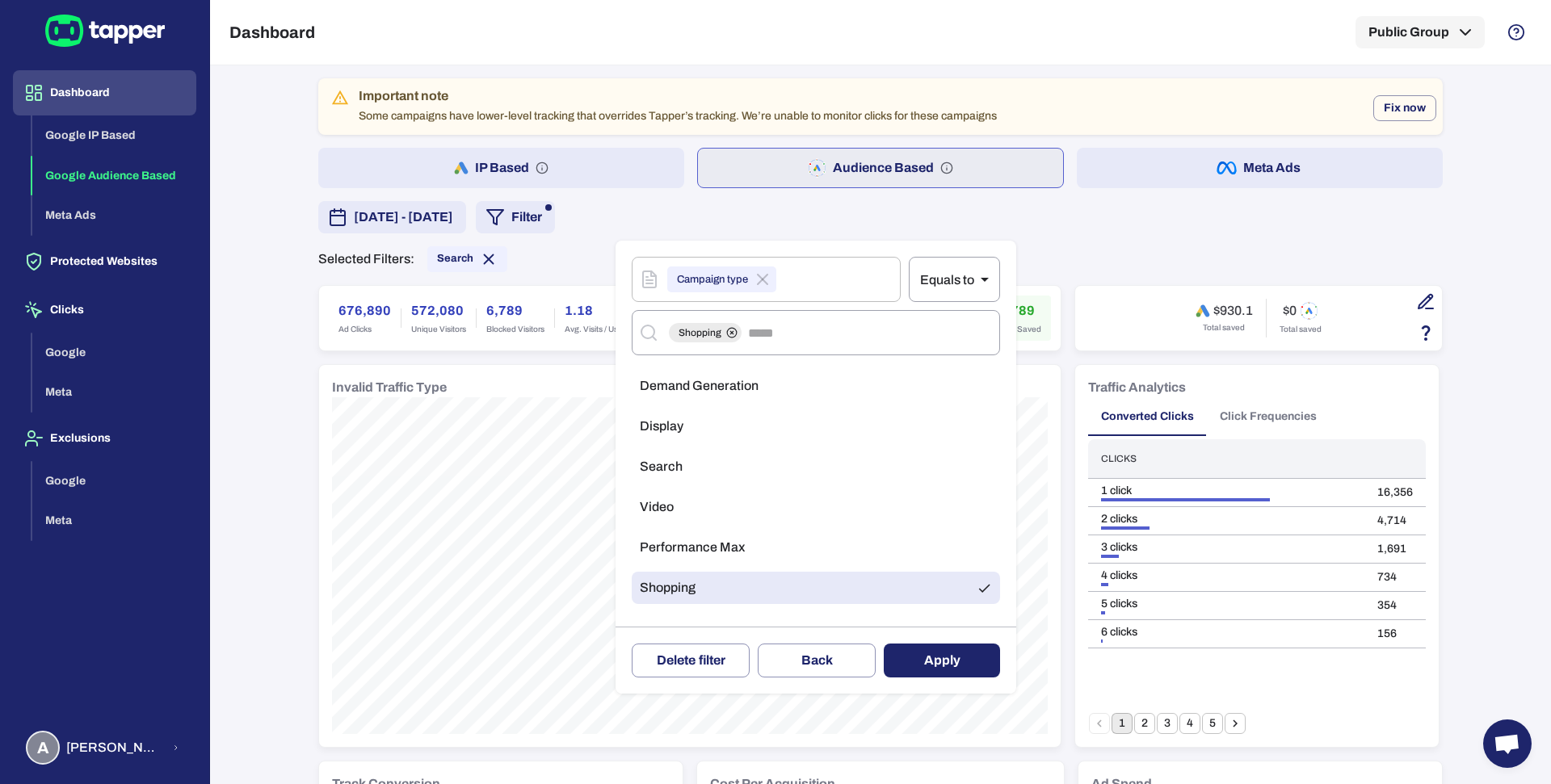
click at [932, 653] on button "Apply" at bounding box center [942, 661] width 116 height 34
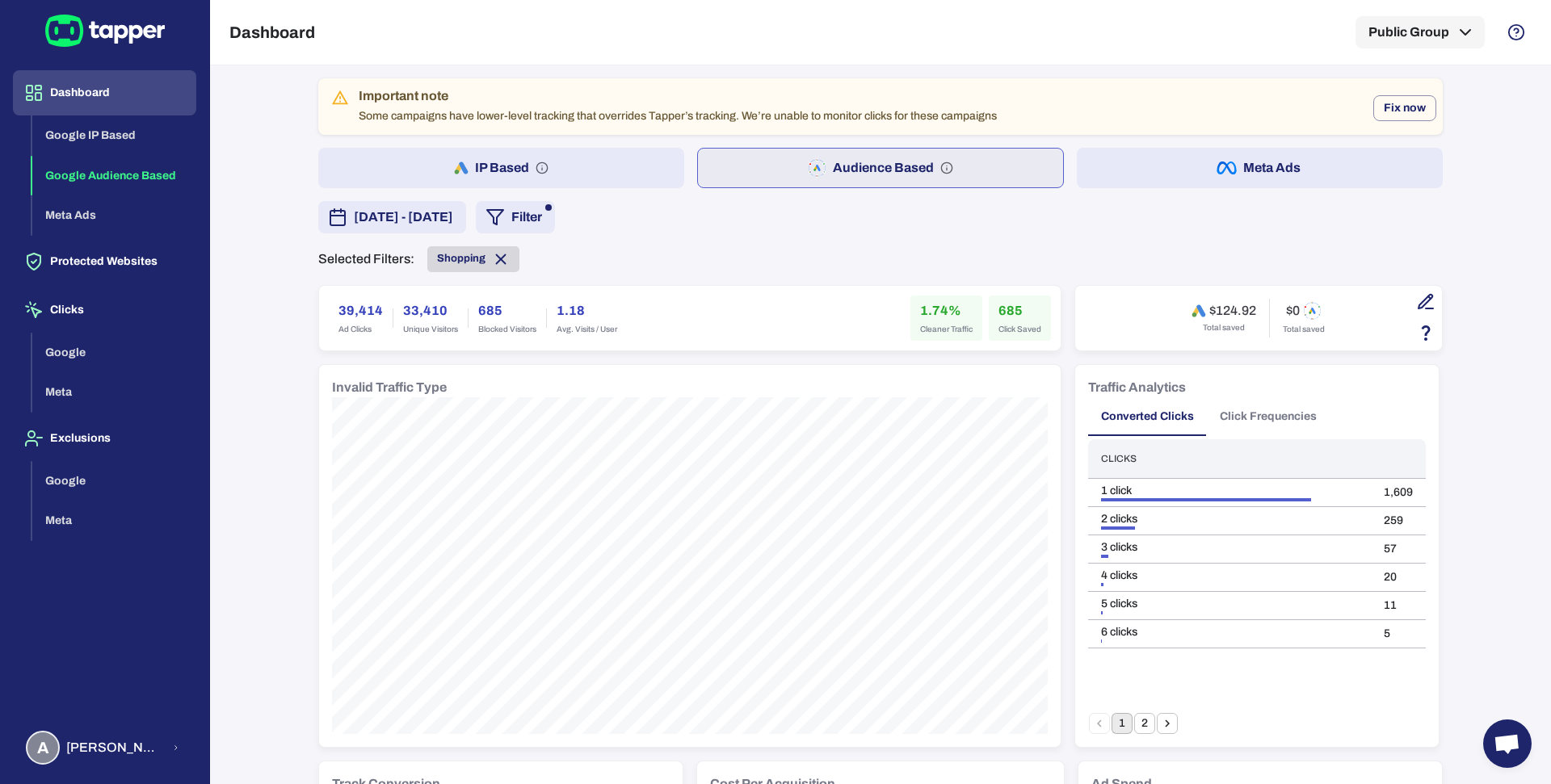
click at [450, 264] on span "Shopping" at bounding box center [473, 259] width 92 height 18
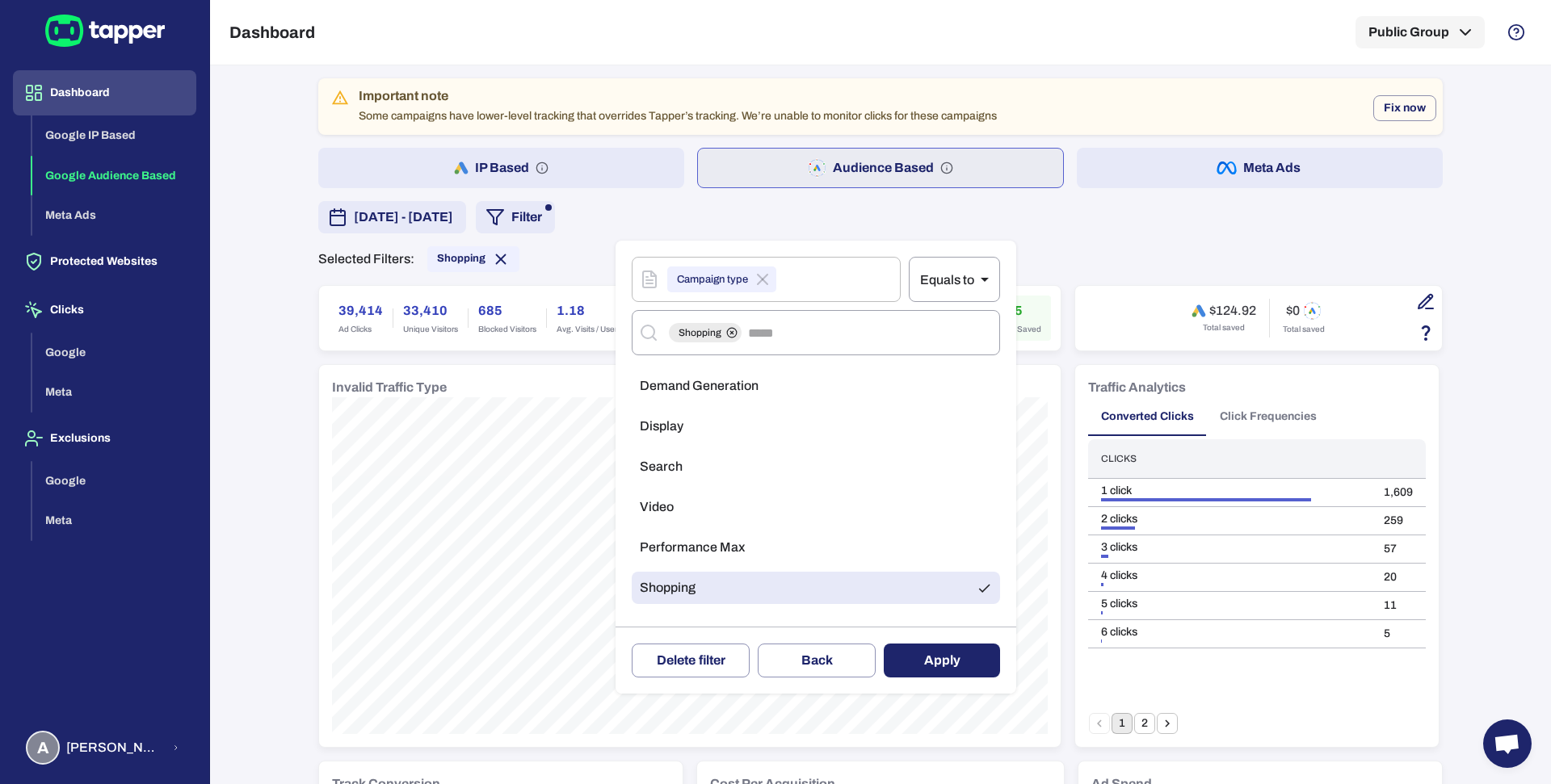
click at [712, 511] on li "Video" at bounding box center [816, 507] width 368 height 32
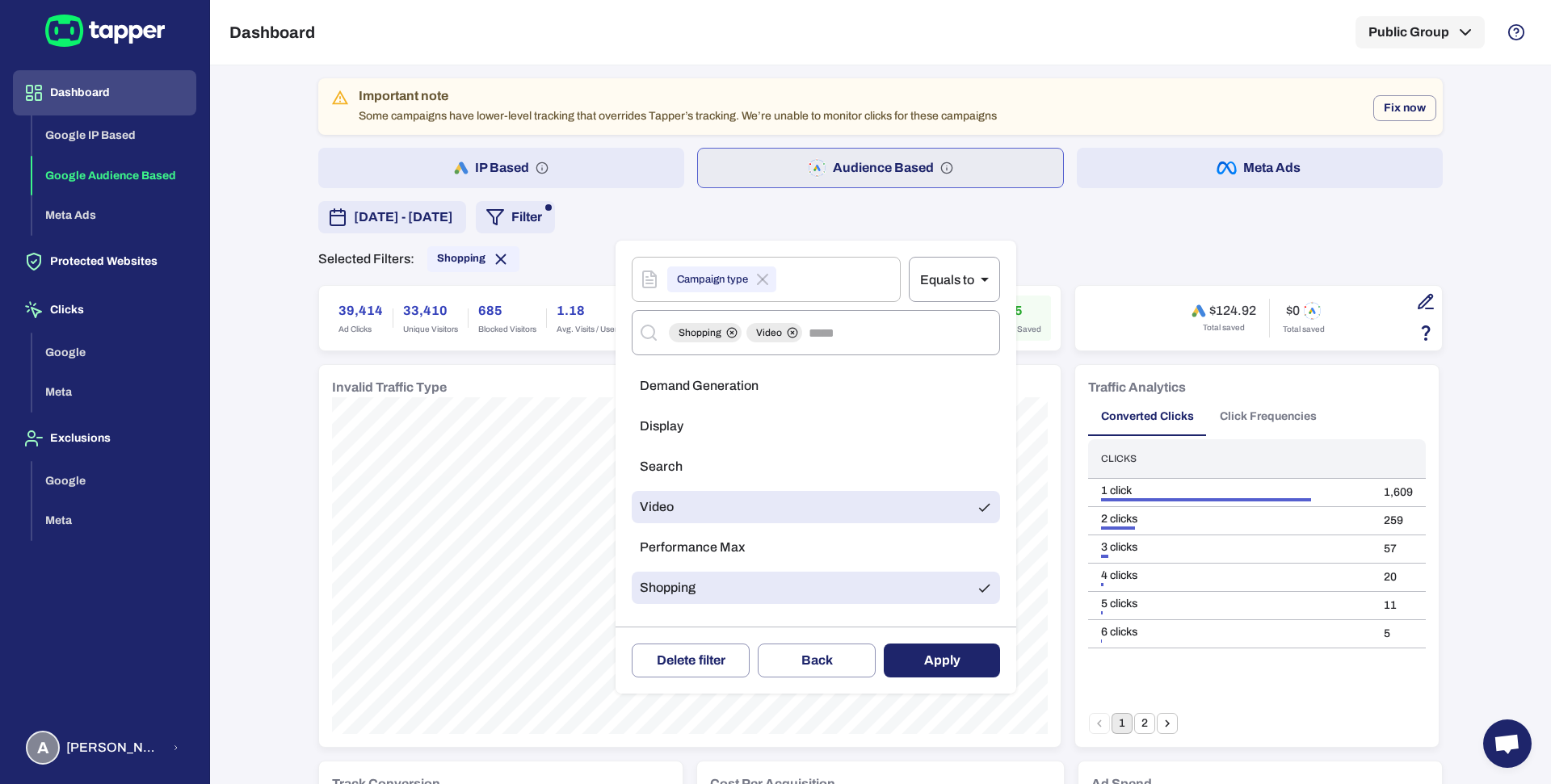
click at [736, 600] on li "Shopping" at bounding box center [816, 588] width 368 height 32
click at [928, 673] on button "Apply" at bounding box center [942, 661] width 116 height 34
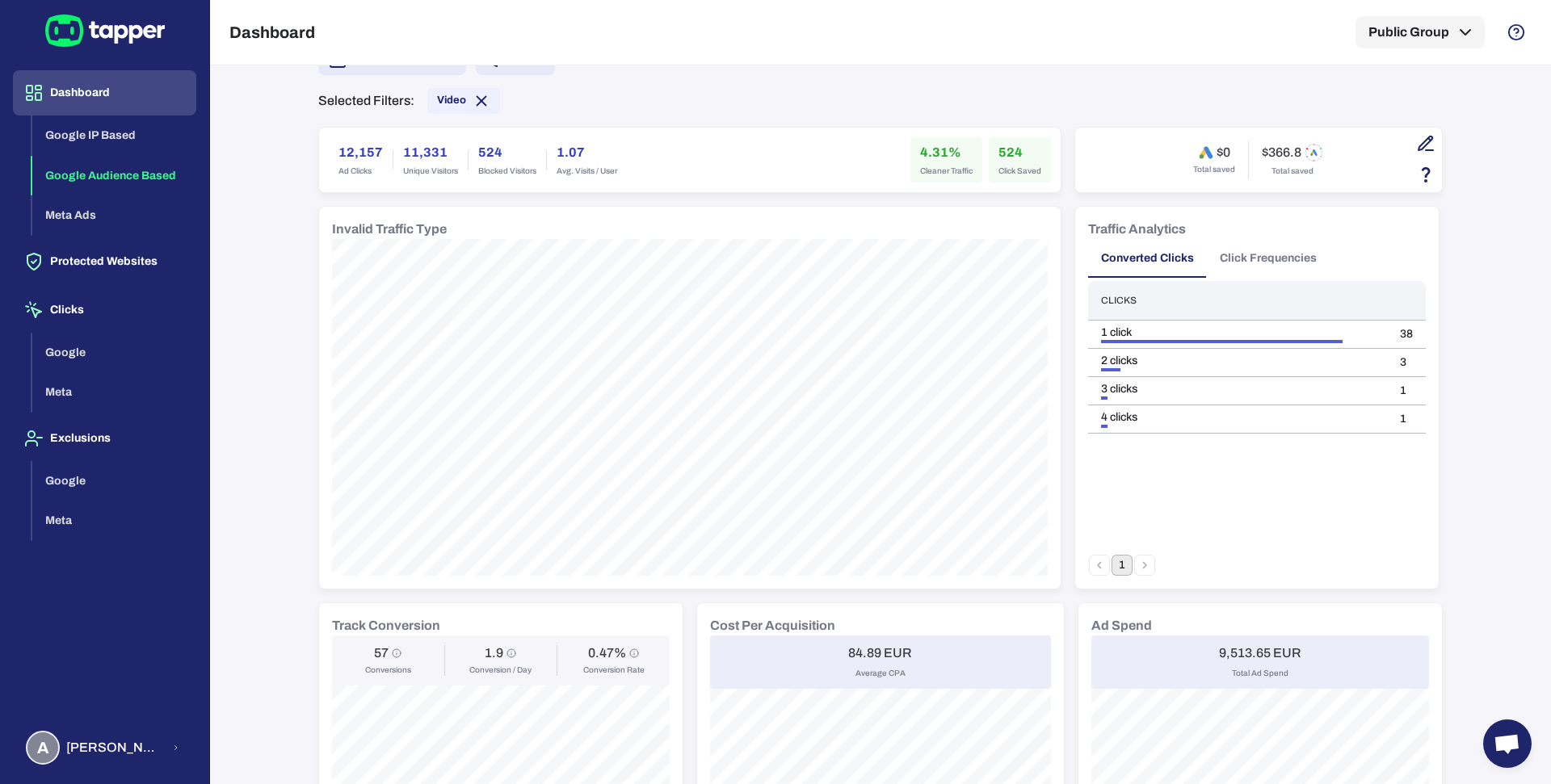
scroll to position [104, 0]
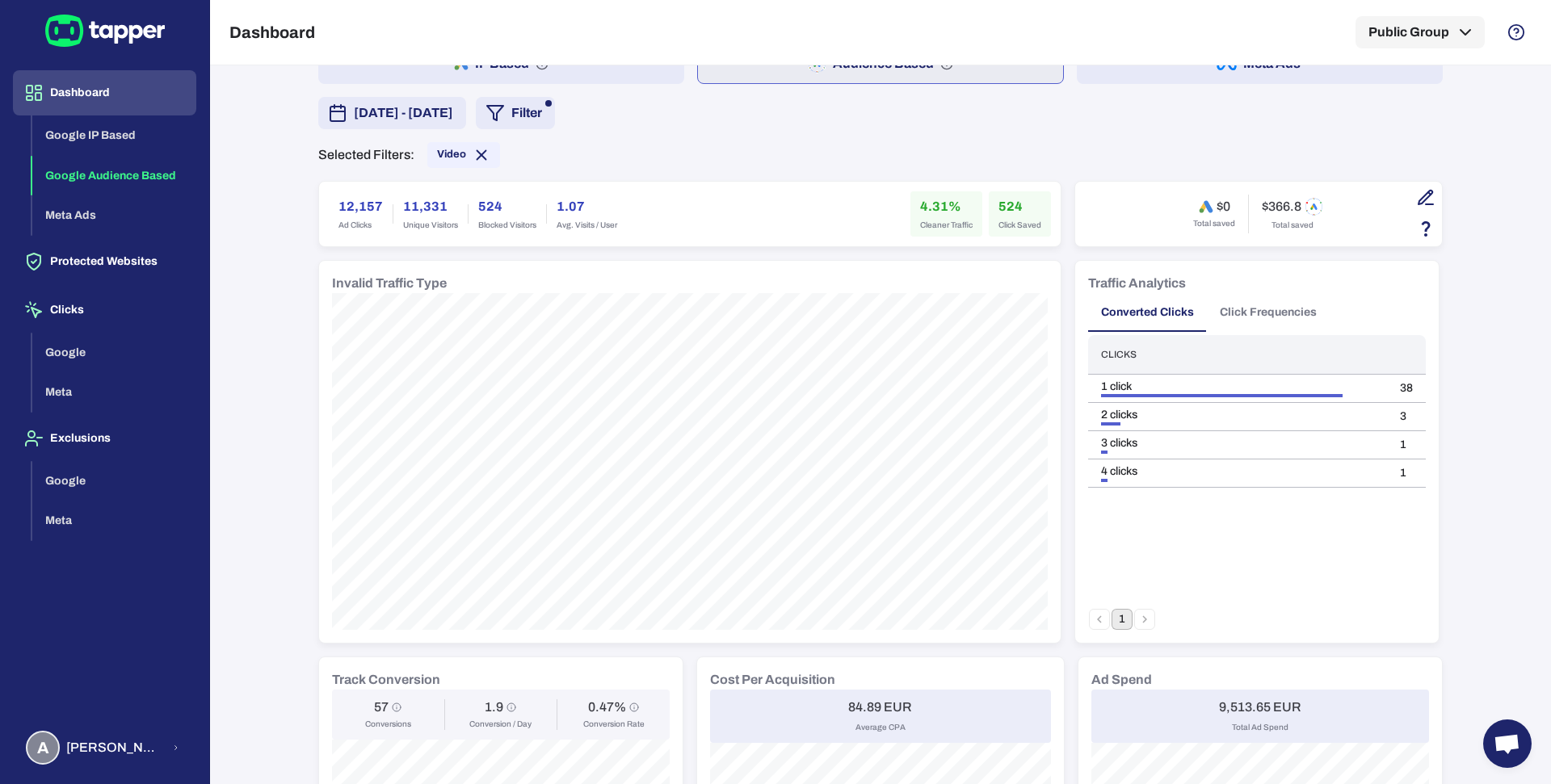
click at [595, 80] on button "IP Based" at bounding box center [501, 63] width 366 height 40
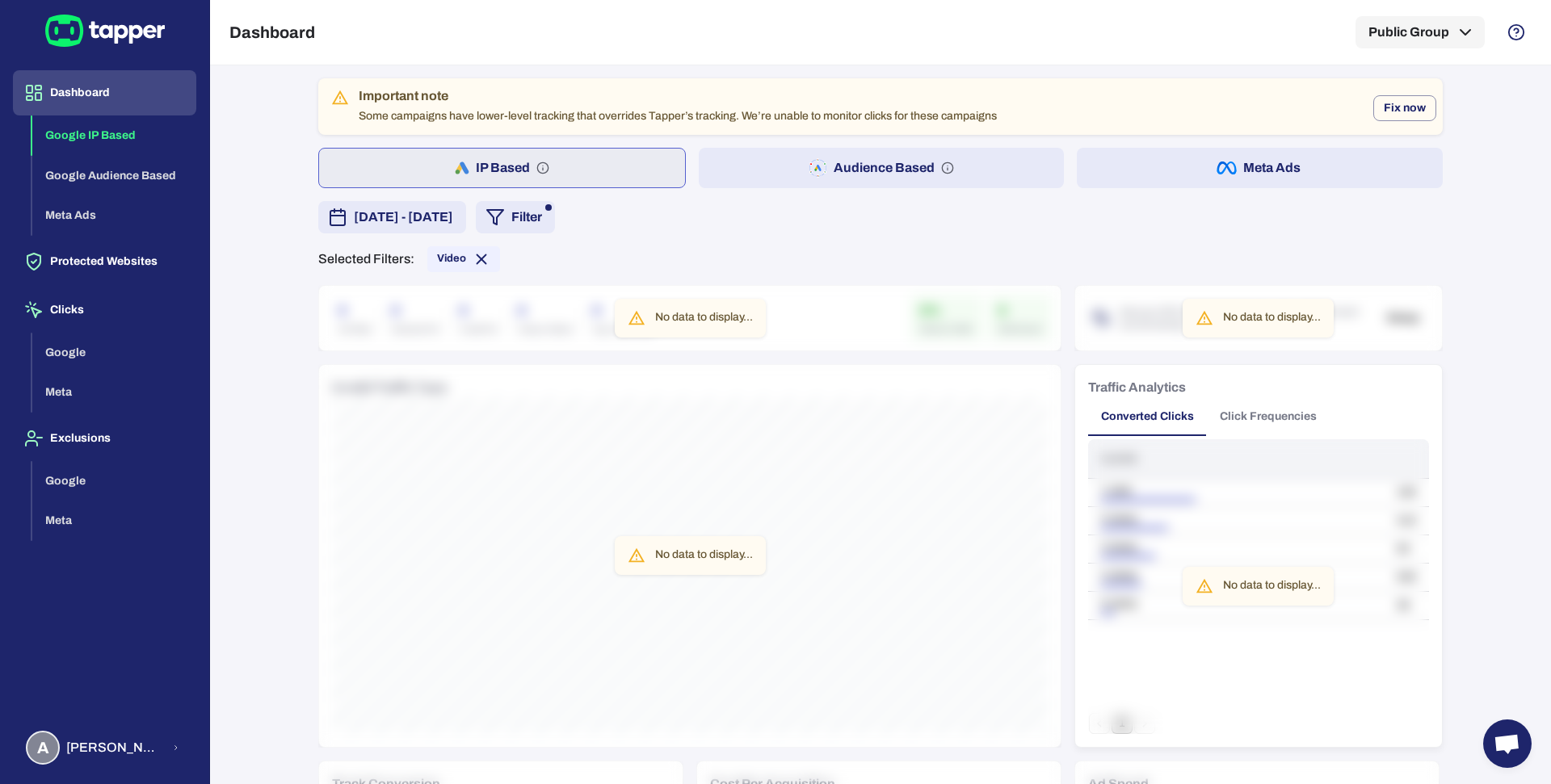
click at [772, 164] on button "Audience Based" at bounding box center [882, 167] width 366 height 40
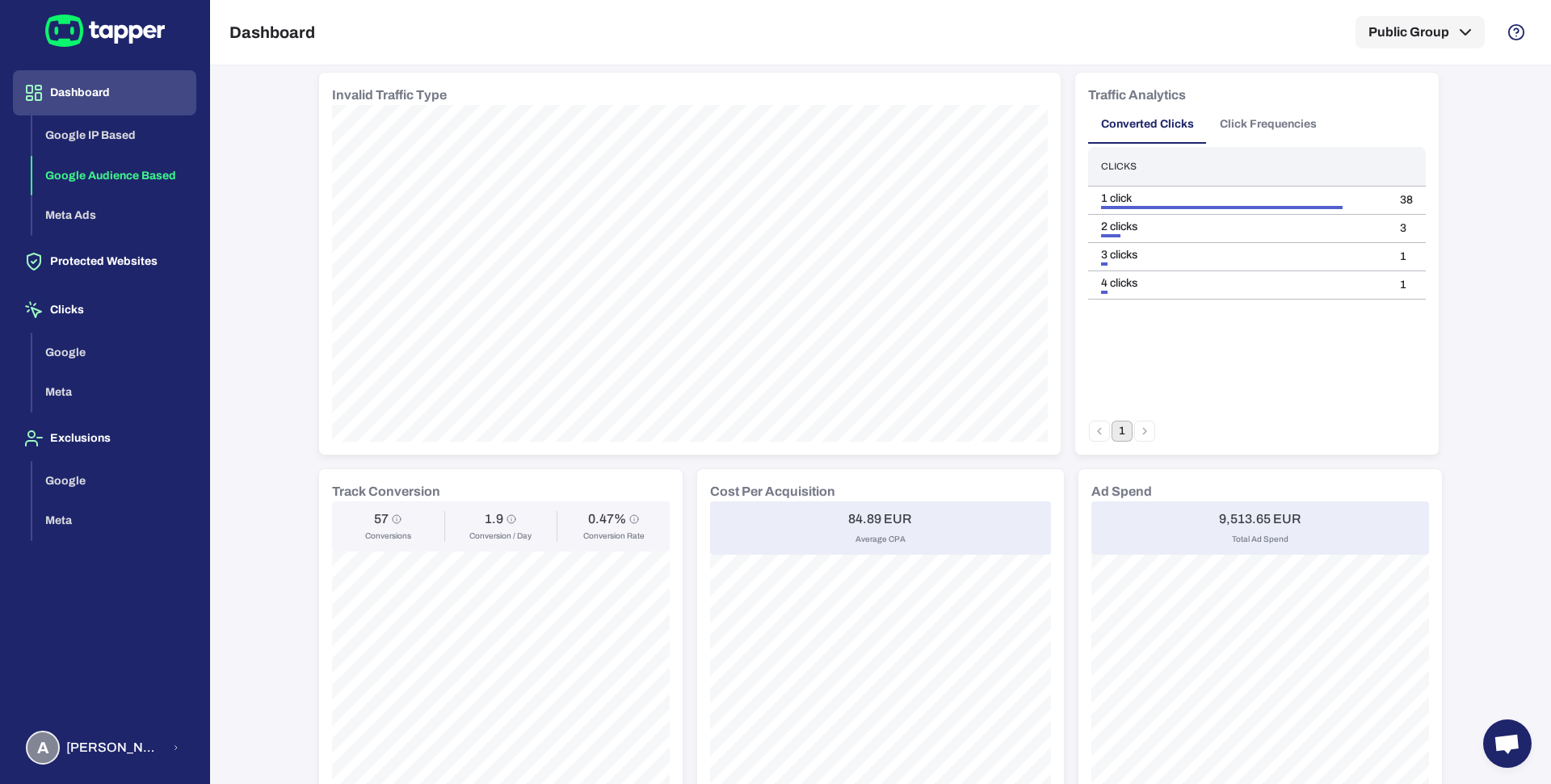
scroll to position [316, 0]
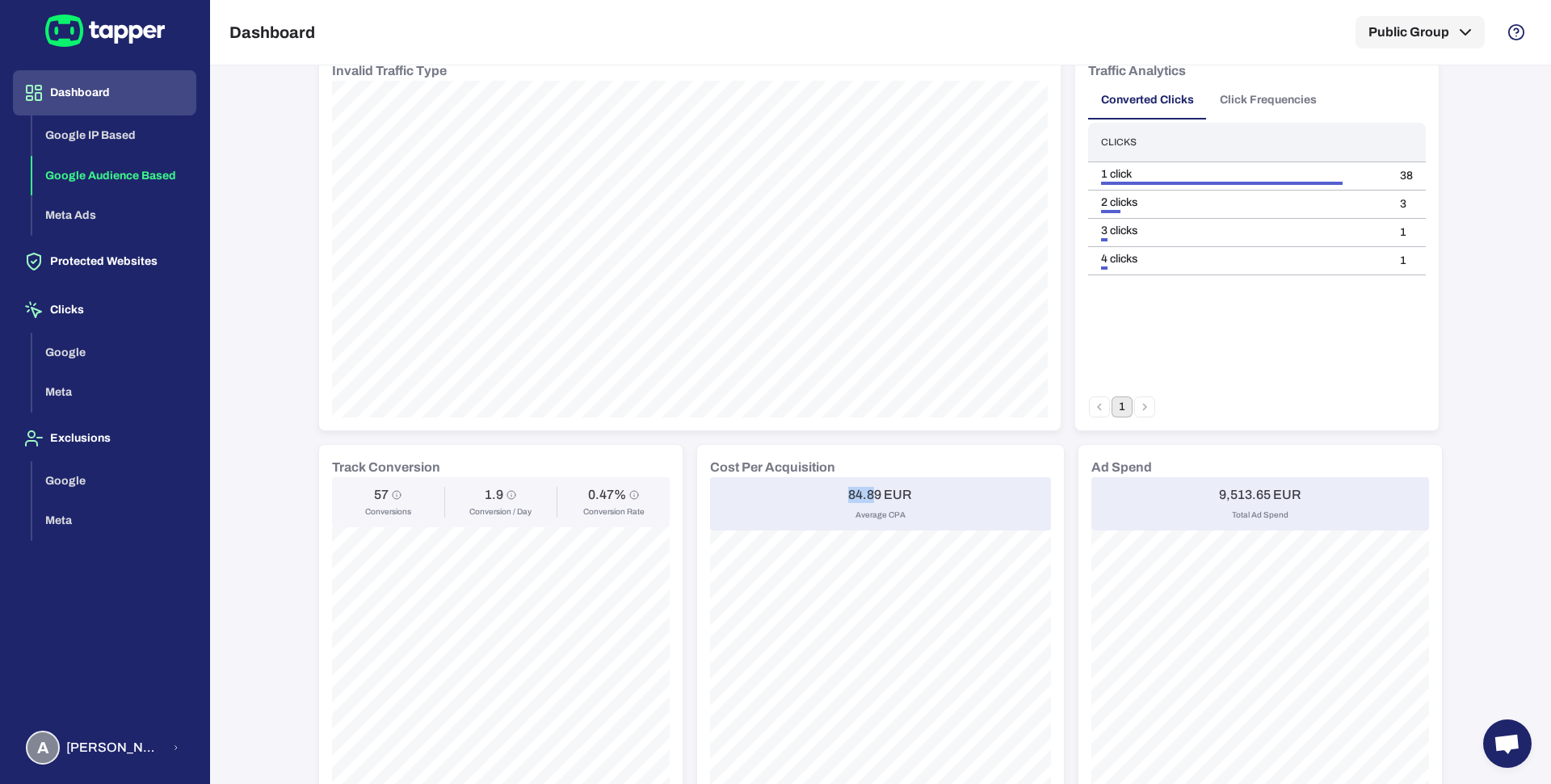
drag, startPoint x: 840, startPoint y: 494, endPoint x: 865, endPoint y: 496, distance: 25.1
click at [865, 496] on div "84.89 EUR Average CPA" at bounding box center [881, 504] width 341 height 54
click at [837, 496] on div "84.89 EUR Average CPA" at bounding box center [881, 504] width 341 height 54
click at [848, 495] on h6 "84.89 EUR" at bounding box center [879, 495] width 63 height 16
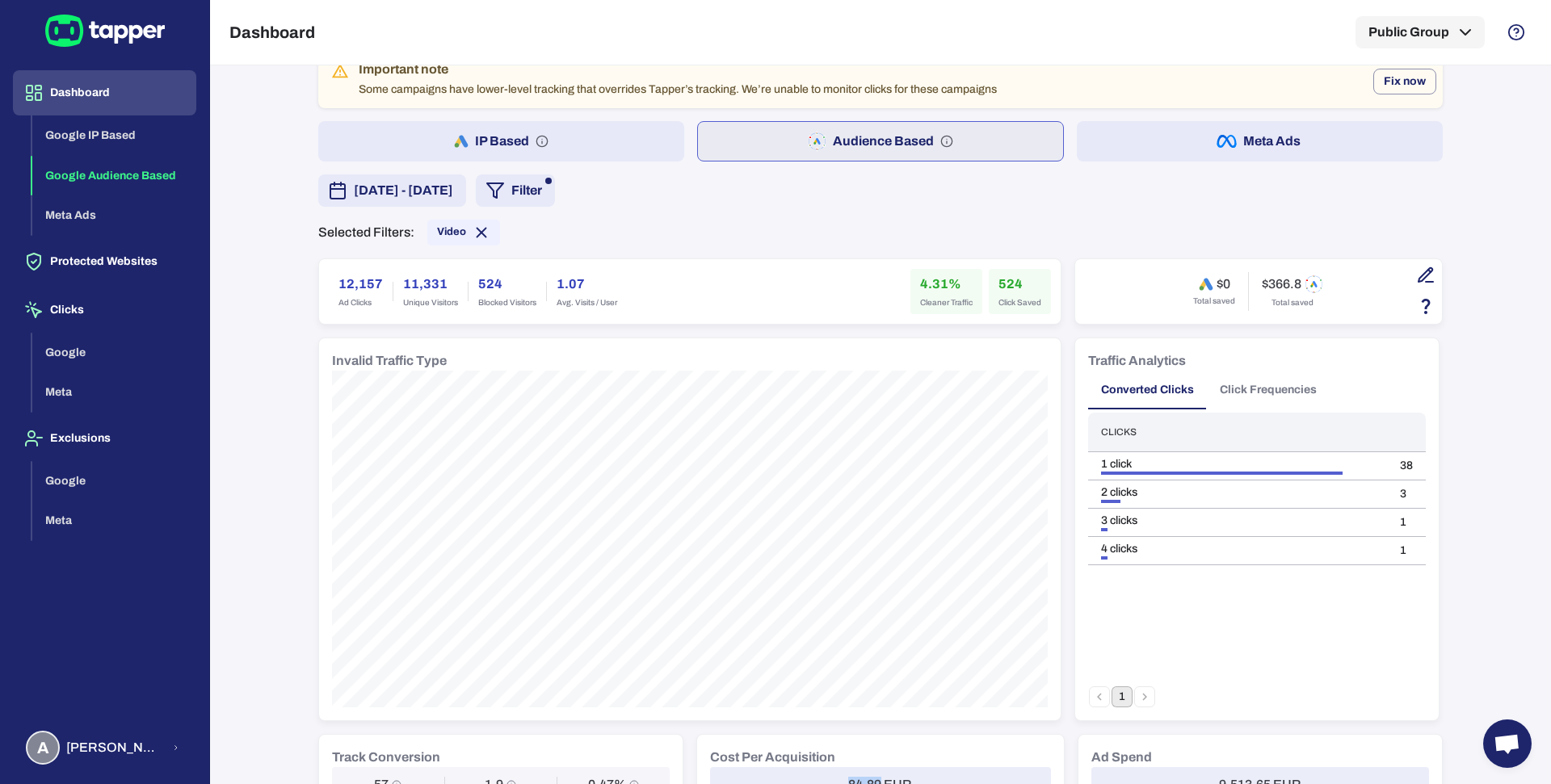
scroll to position [28, 0]
click at [438, 235] on span "Video" at bounding box center [451, 230] width 29 height 13
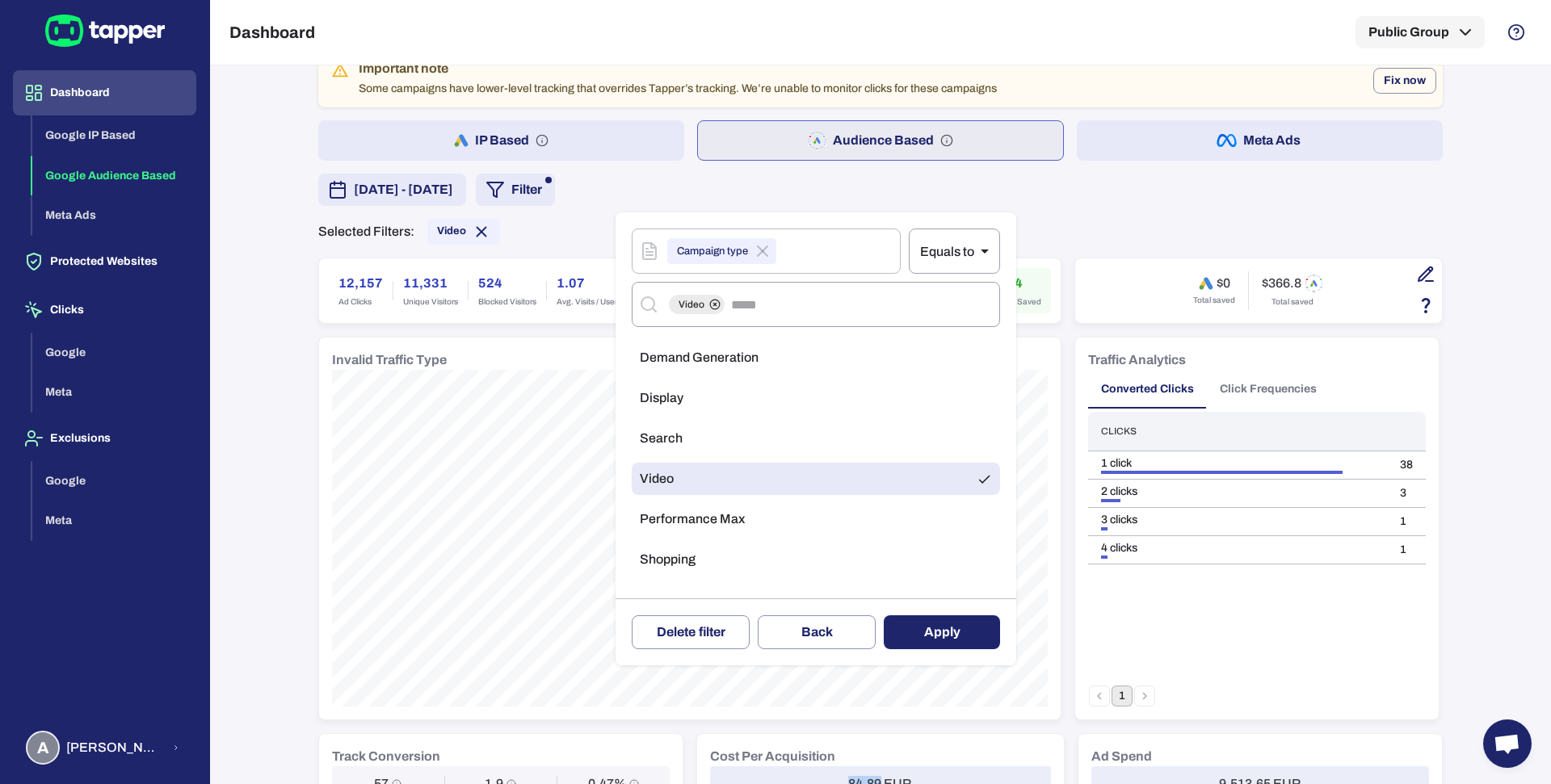
click at [679, 563] on span "Shopping" at bounding box center [667, 560] width 55 height 16
click at [707, 463] on li "Video" at bounding box center [816, 479] width 368 height 32
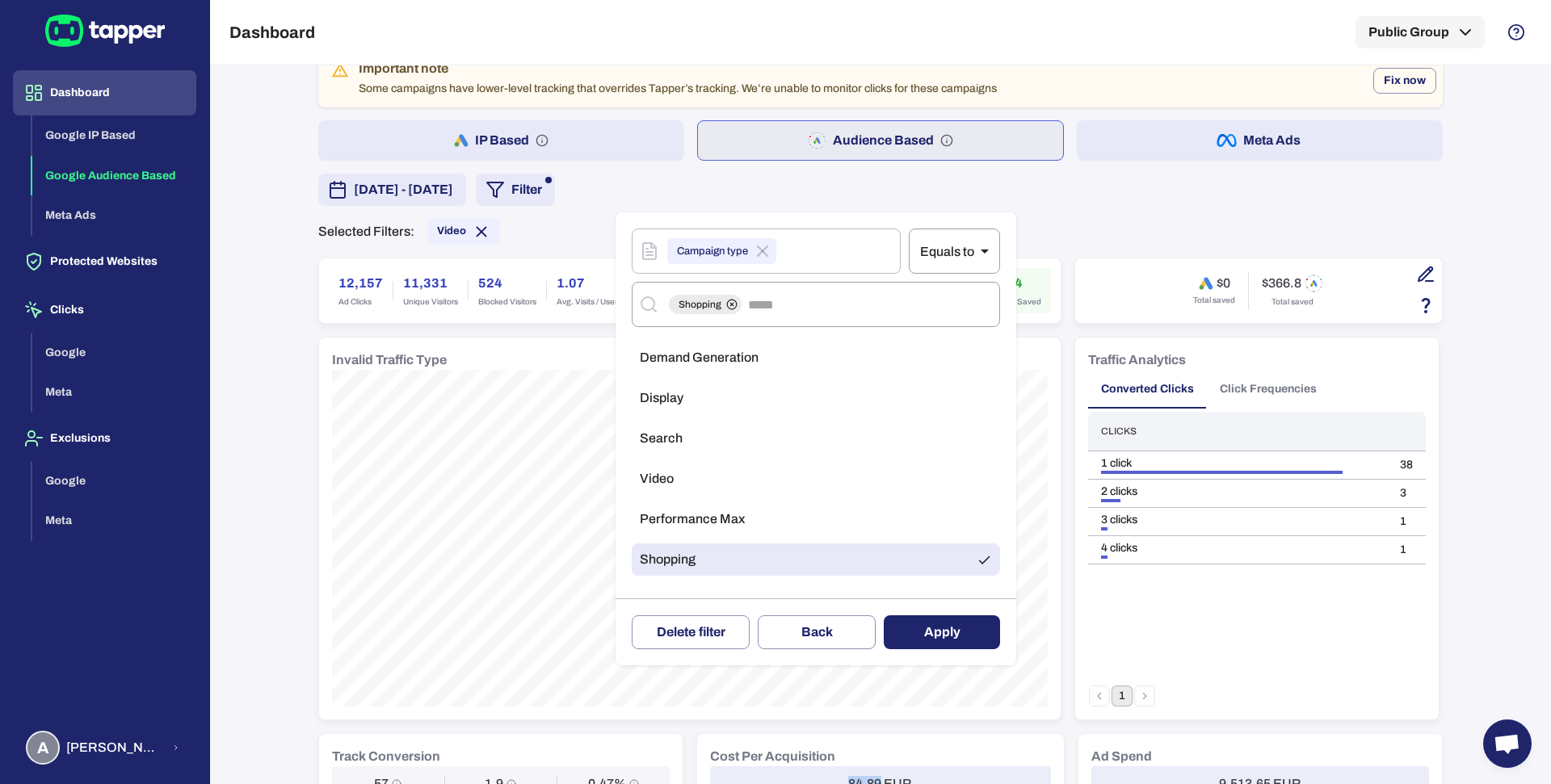
click at [918, 617] on button "Apply" at bounding box center [942, 632] width 116 height 34
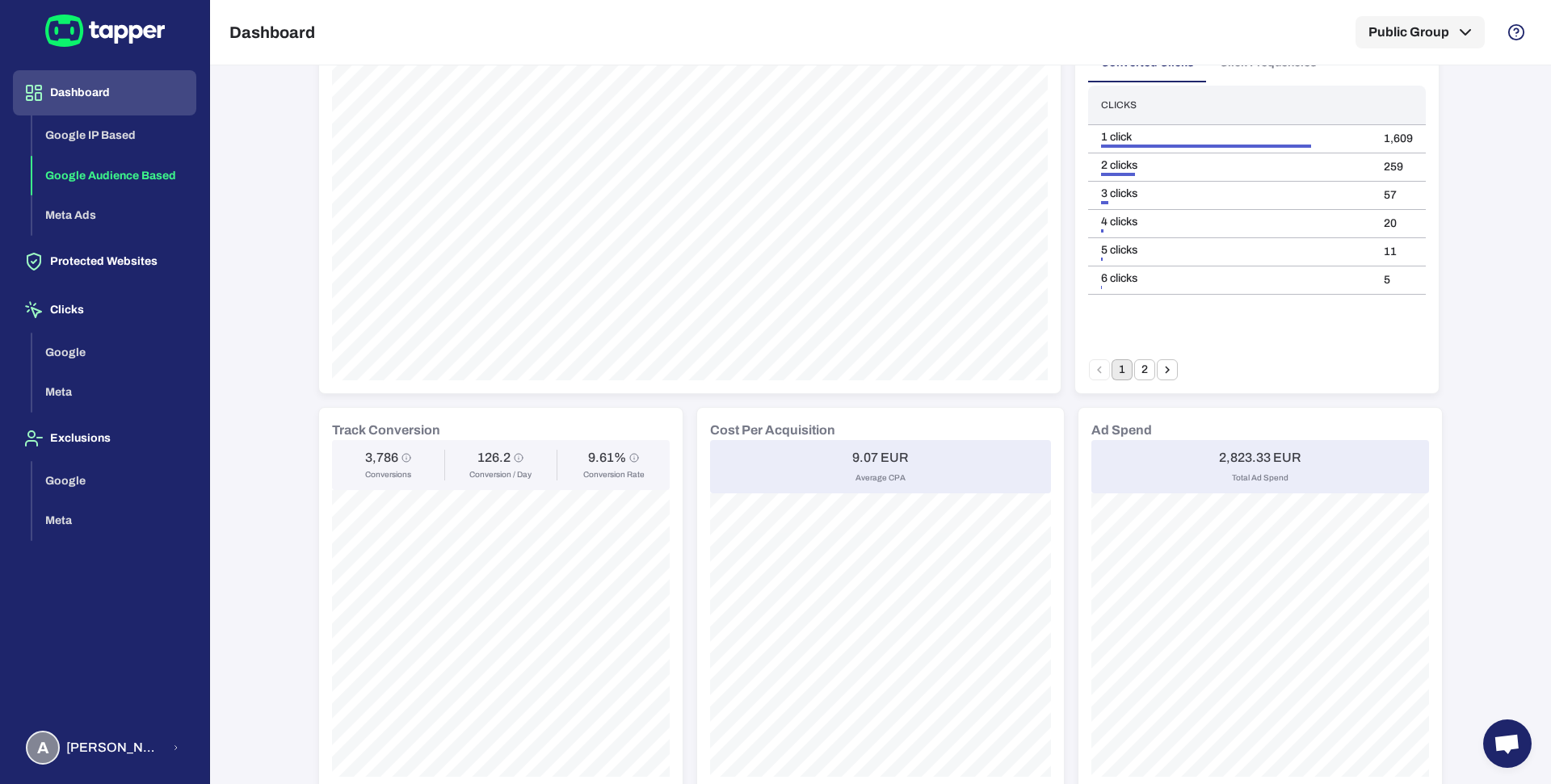
scroll to position [356, 0]
drag, startPoint x: 844, startPoint y: 451, endPoint x: 859, endPoint y: 451, distance: 15.0
click at [859, 451] on h6 "9.07 EUR" at bounding box center [880, 455] width 56 height 16
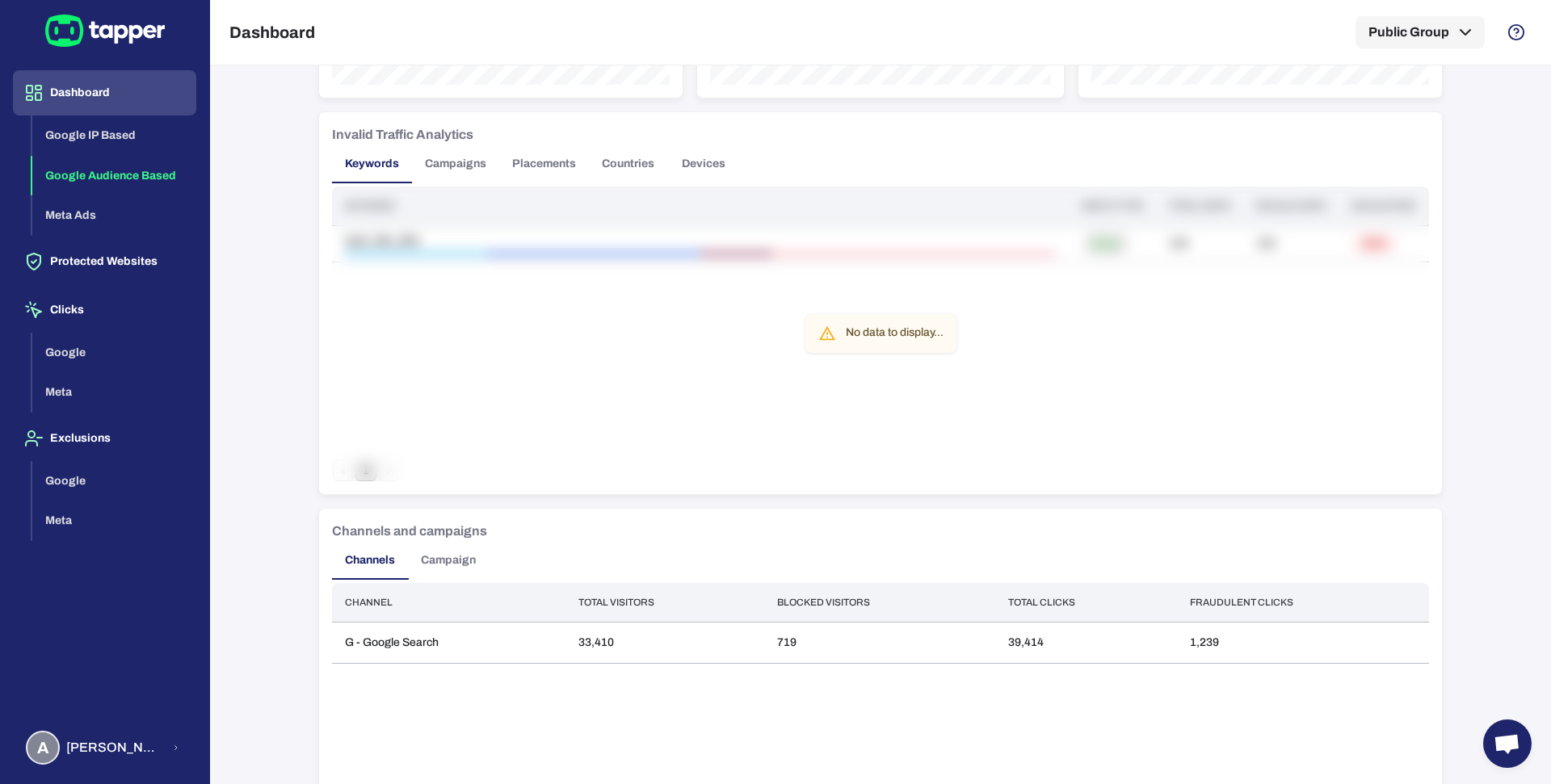
scroll to position [1072, 0]
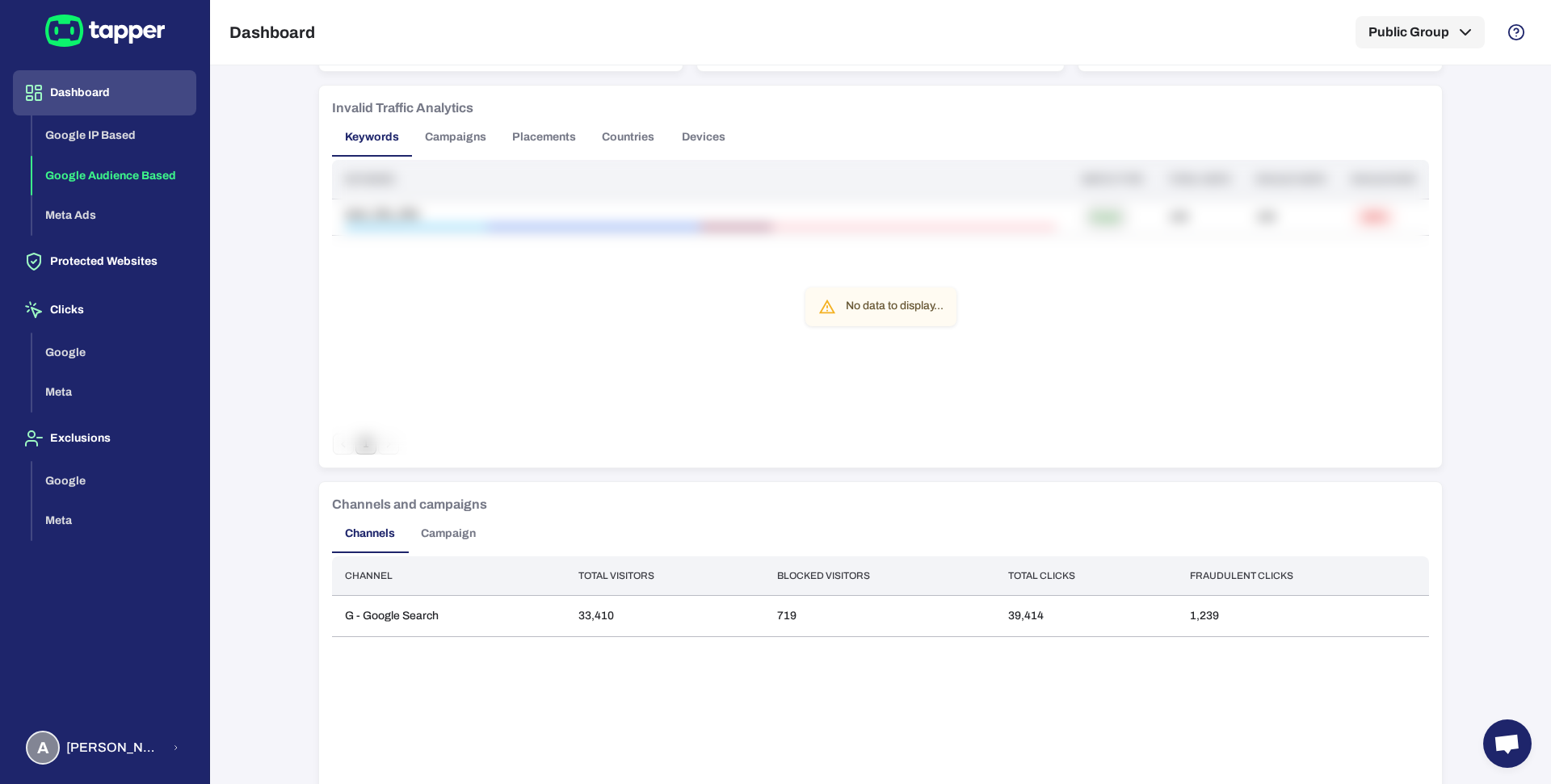
click at [425, 529] on button "Campaign" at bounding box center [449, 533] width 80 height 38
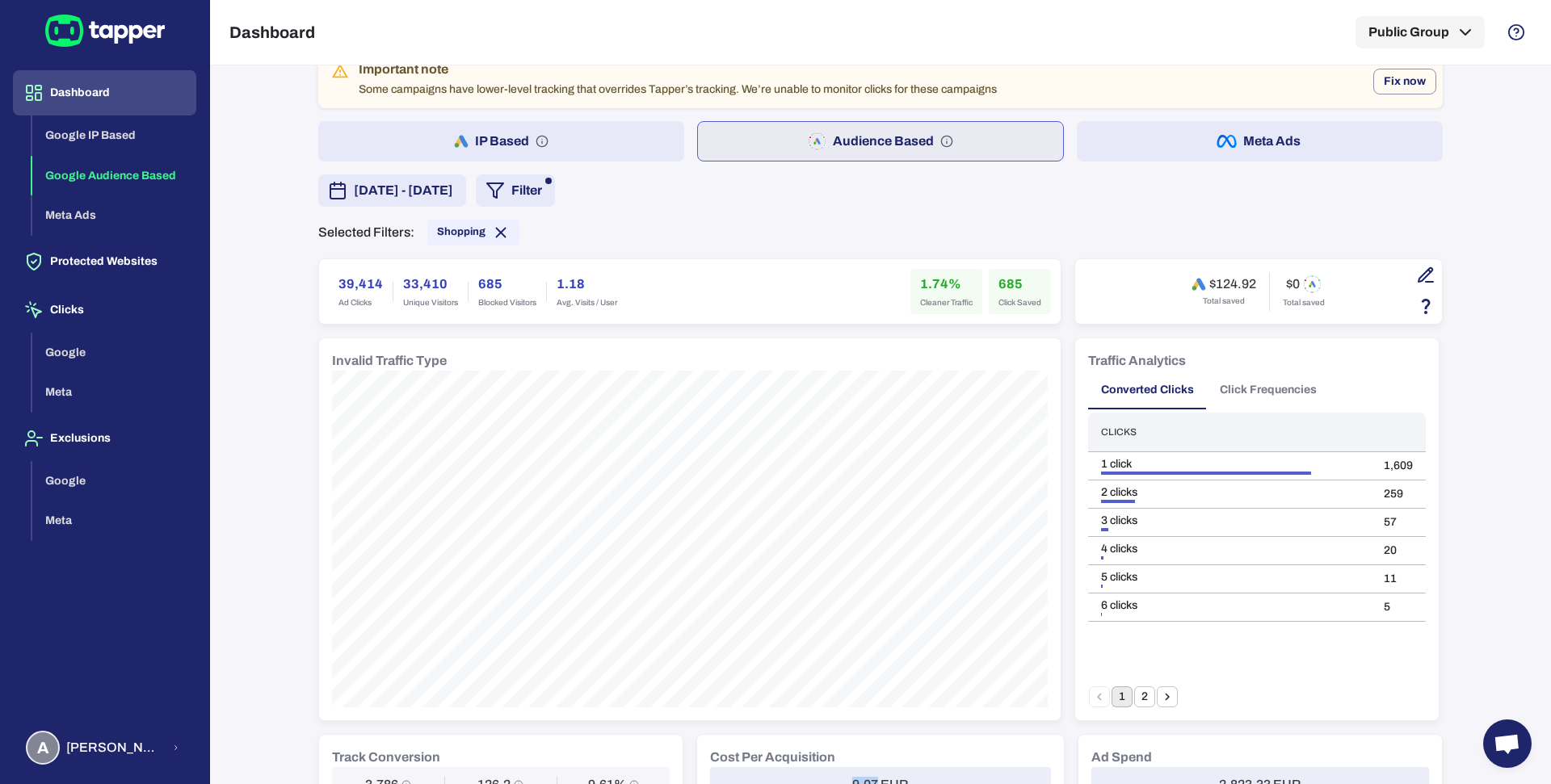
scroll to position [0, 0]
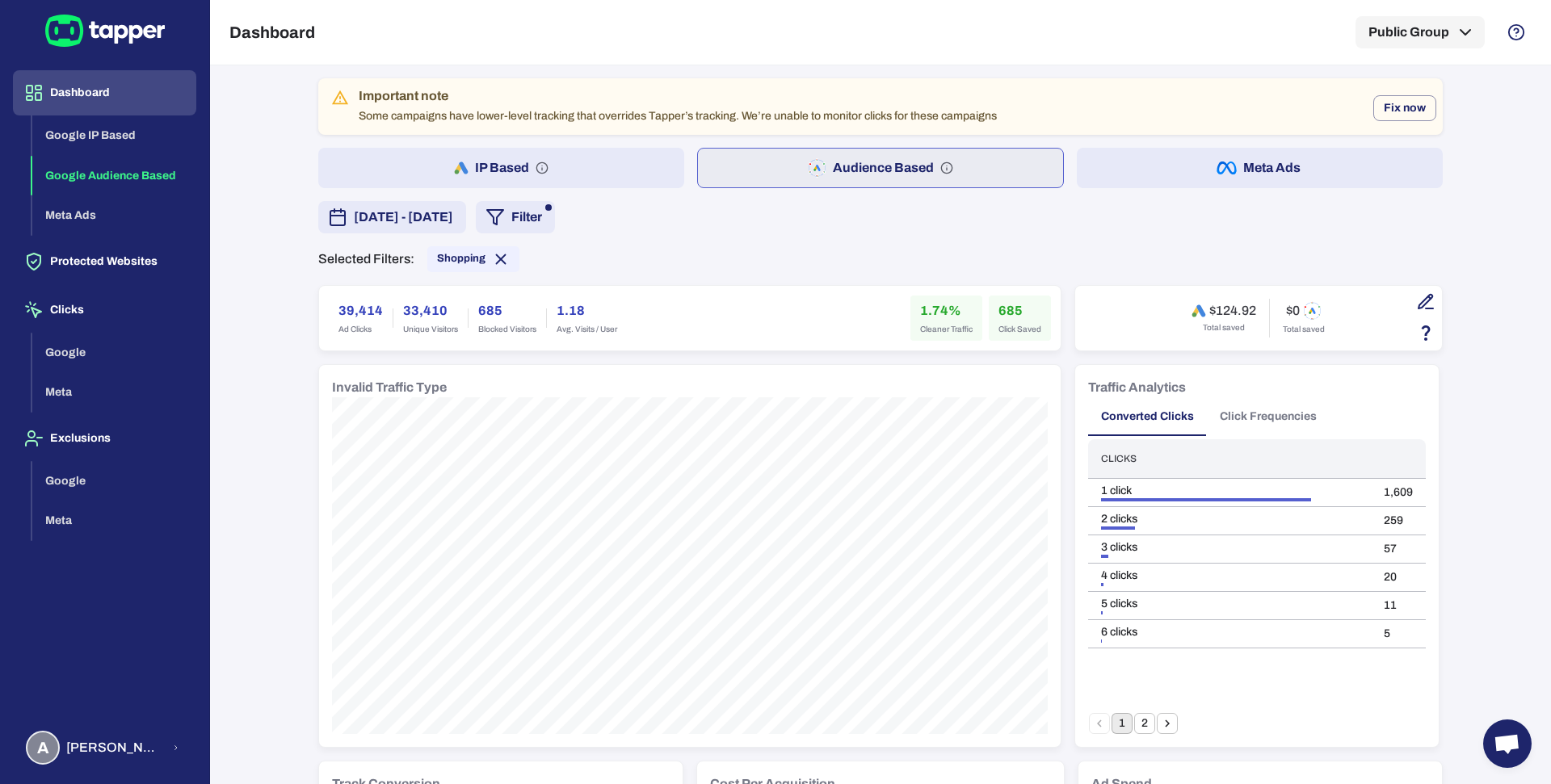
click at [587, 249] on div "Selected Filters: Shopping" at bounding box center [880, 259] width 1125 height 26
click at [492, 255] on icon at bounding box center [501, 259] width 18 height 18
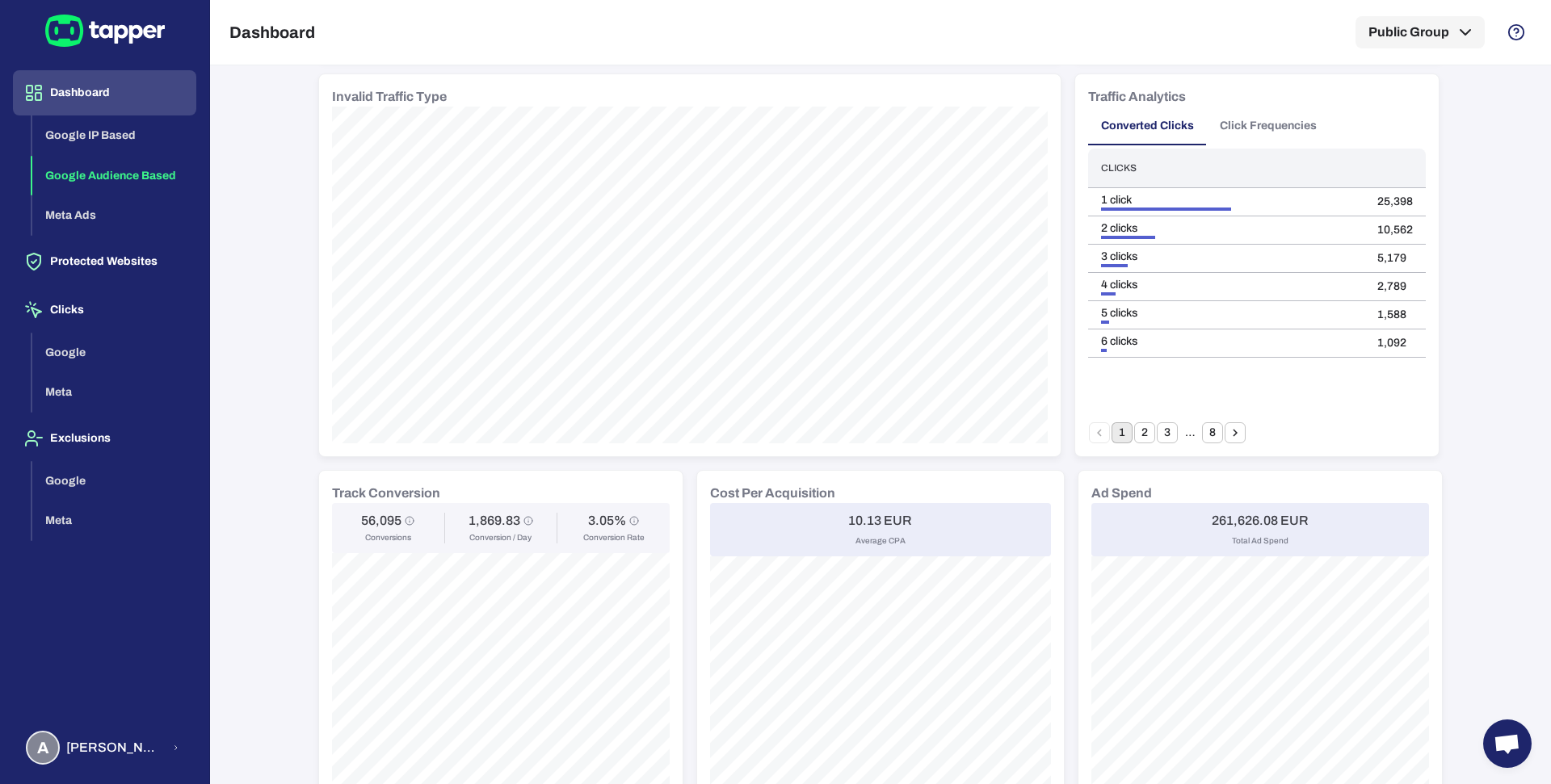
scroll to position [258, 0]
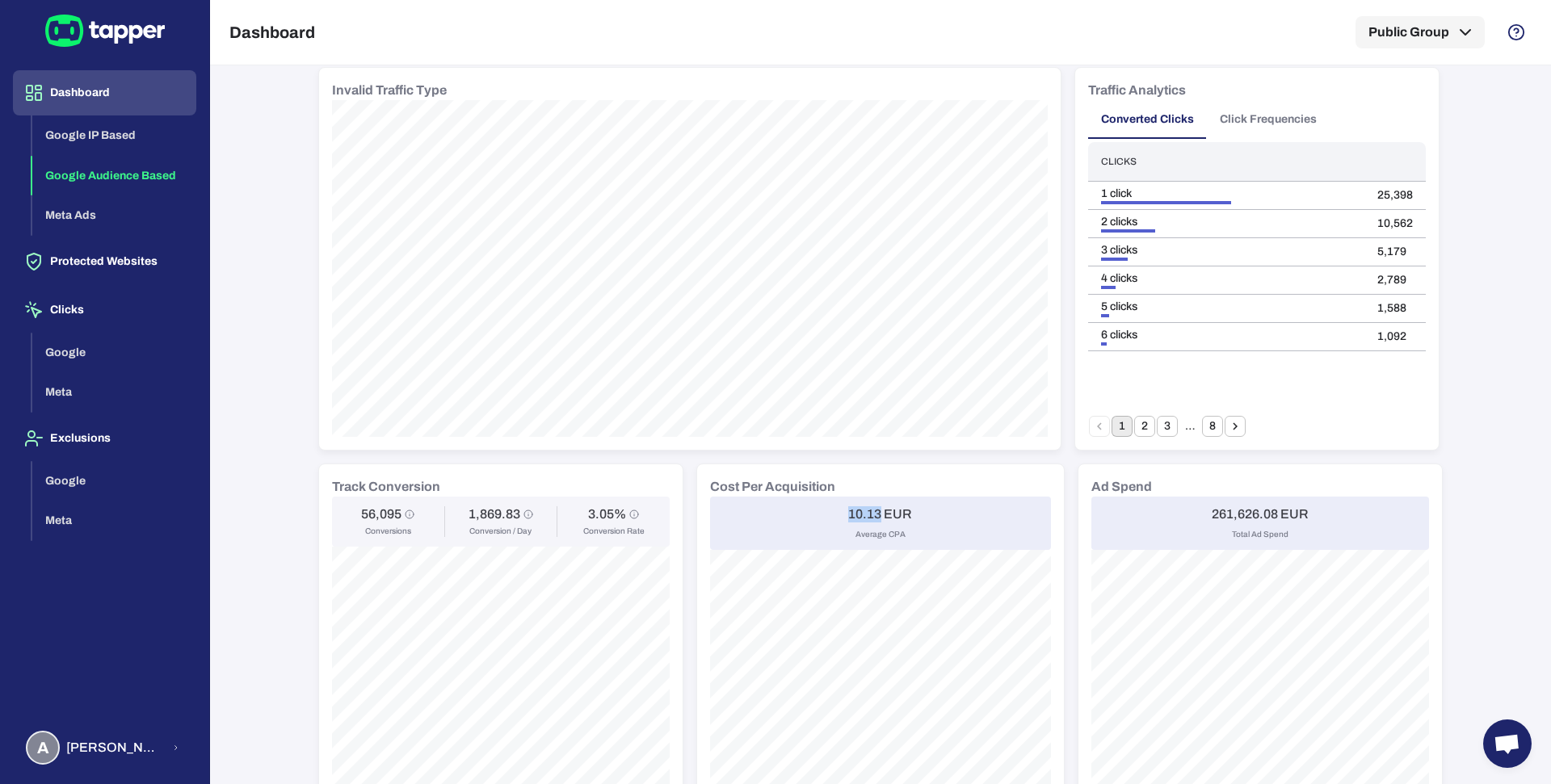
drag, startPoint x: 840, startPoint y: 510, endPoint x: 874, endPoint y: 513, distance: 34.1
click at [874, 513] on div "10.13 EUR Average CPA" at bounding box center [881, 523] width 341 height 54
copy h6 "10.13"
click at [848, 510] on h6 "10.13 EUR" at bounding box center [879, 514] width 63 height 16
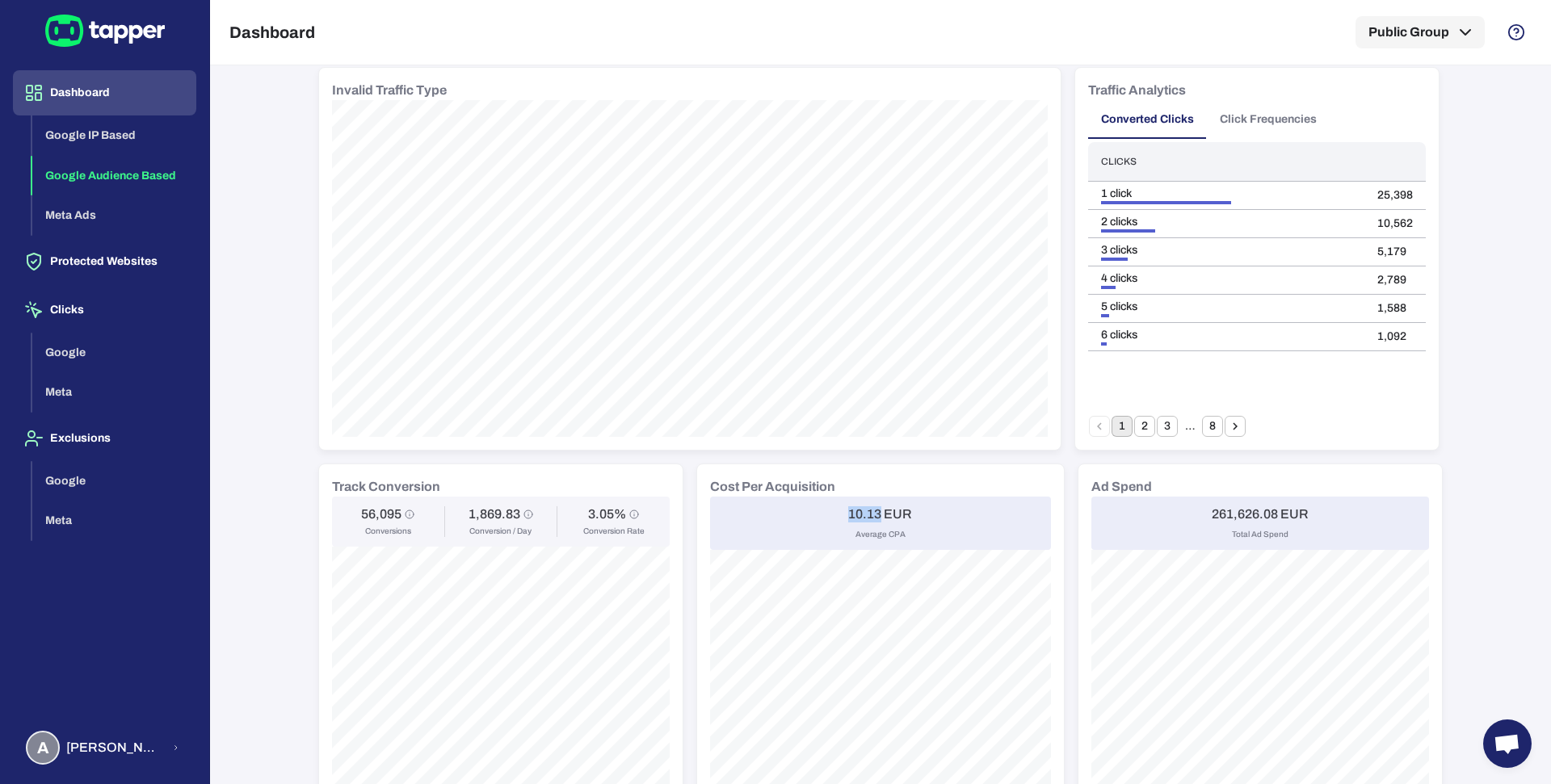
click at [848, 510] on h6 "10.13 EUR" at bounding box center [879, 514] width 63 height 16
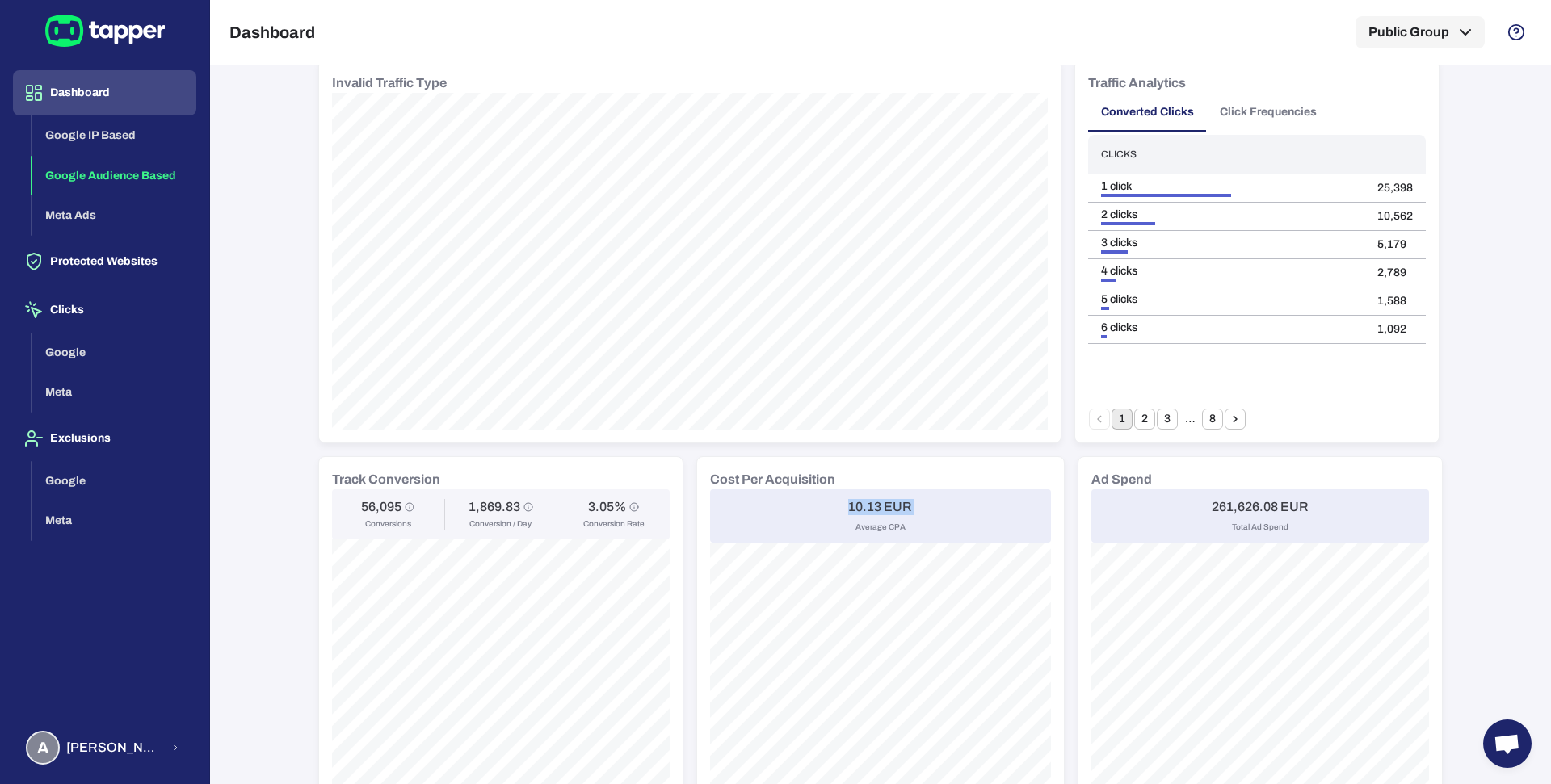
scroll to position [356, 0]
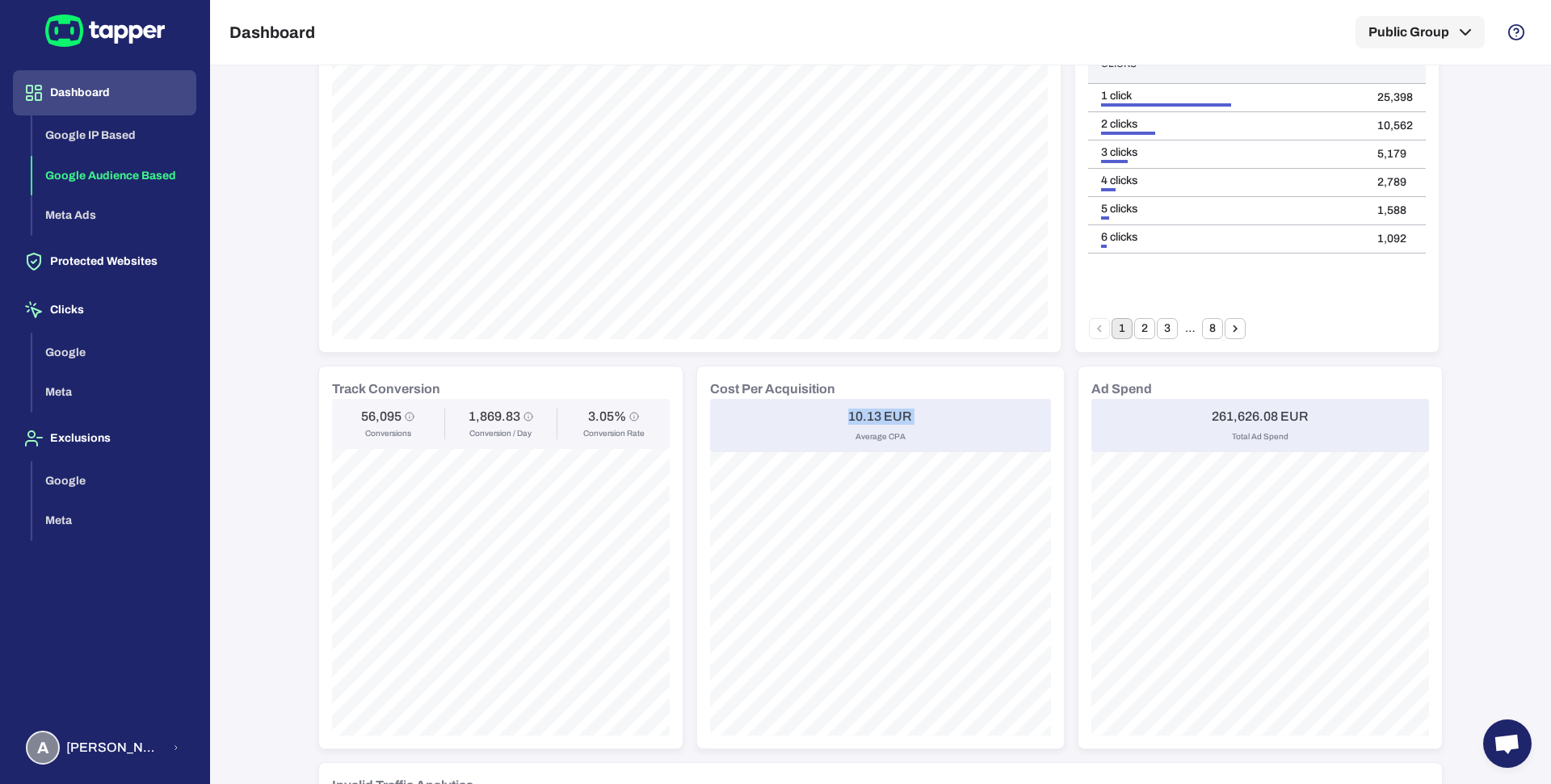
click at [893, 410] on h6 "10.13 EUR" at bounding box center [879, 417] width 63 height 16
click at [856, 416] on h6 "10.13 EUR" at bounding box center [879, 417] width 63 height 16
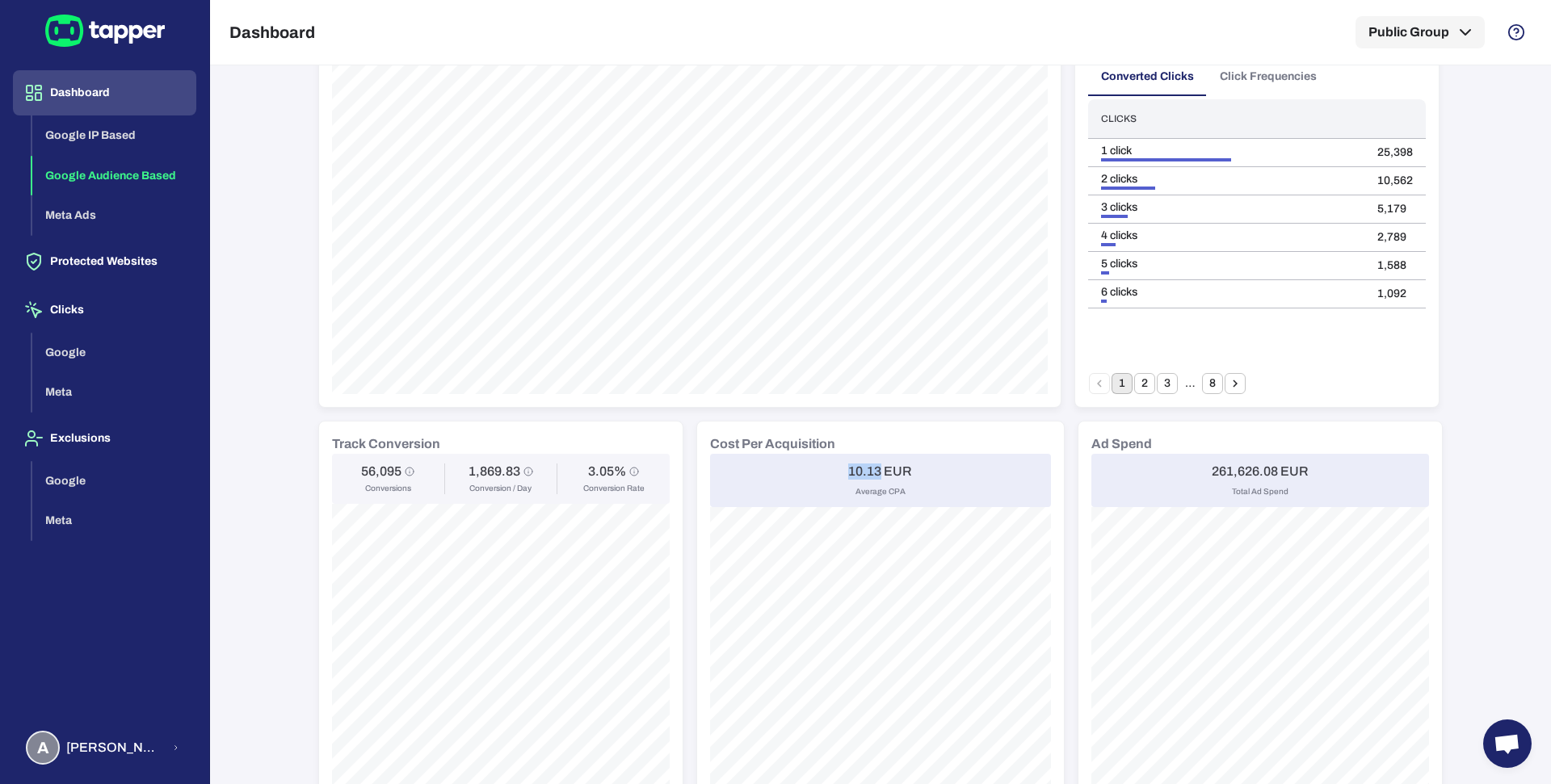
scroll to position [286, 0]
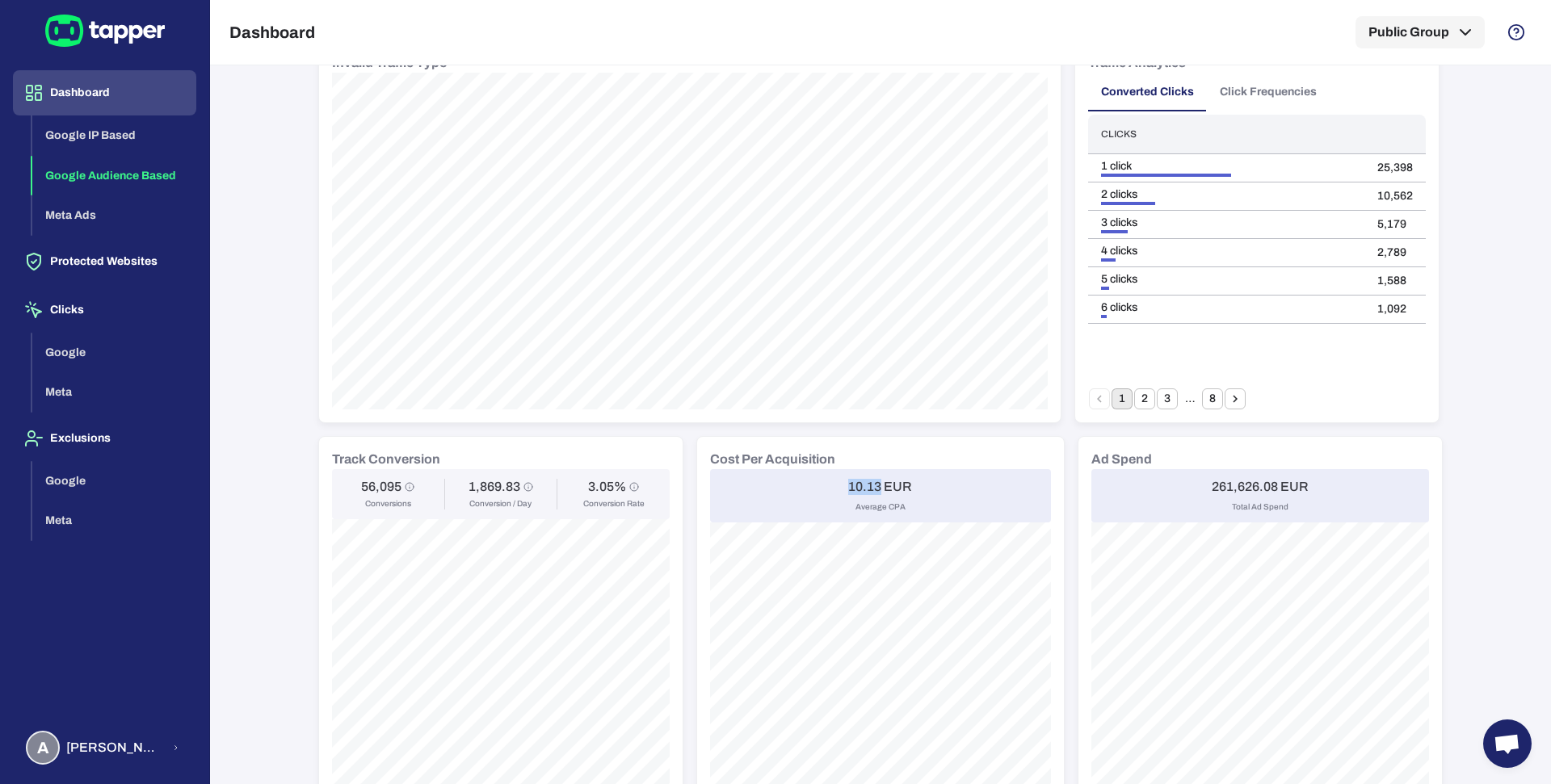
click at [866, 480] on h6 "10.13 EUR" at bounding box center [879, 487] width 63 height 16
click at [851, 485] on h6 "10.13 EUR" at bounding box center [879, 487] width 63 height 16
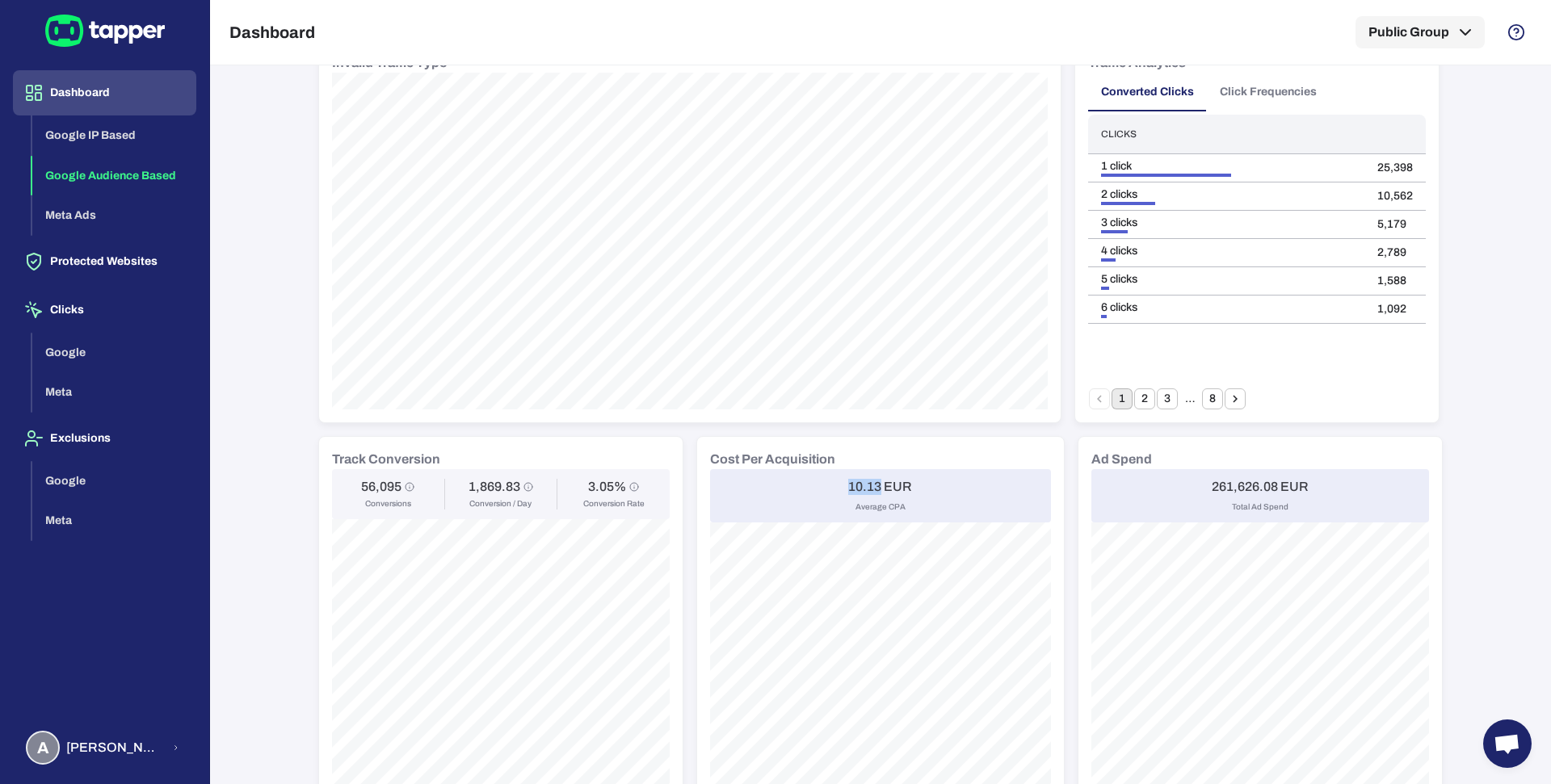
click at [851, 485] on h6 "10.13 EUR" at bounding box center [879, 487] width 63 height 16
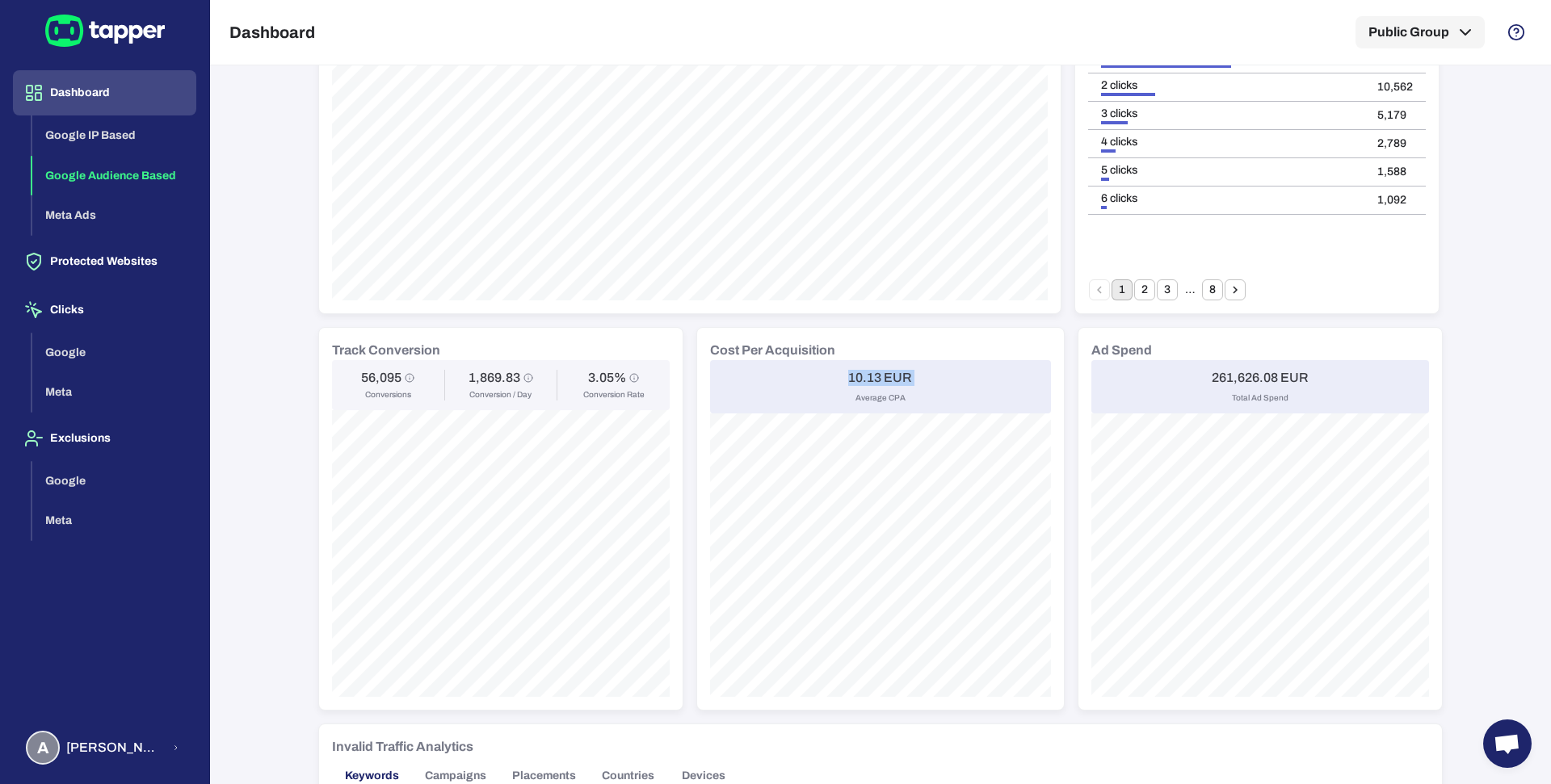
scroll to position [401, 0]
click at [848, 372] on h6 "10.13 EUR" at bounding box center [879, 372] width 63 height 16
click at [882, 371] on h6 "10.13 EUR" at bounding box center [879, 372] width 63 height 16
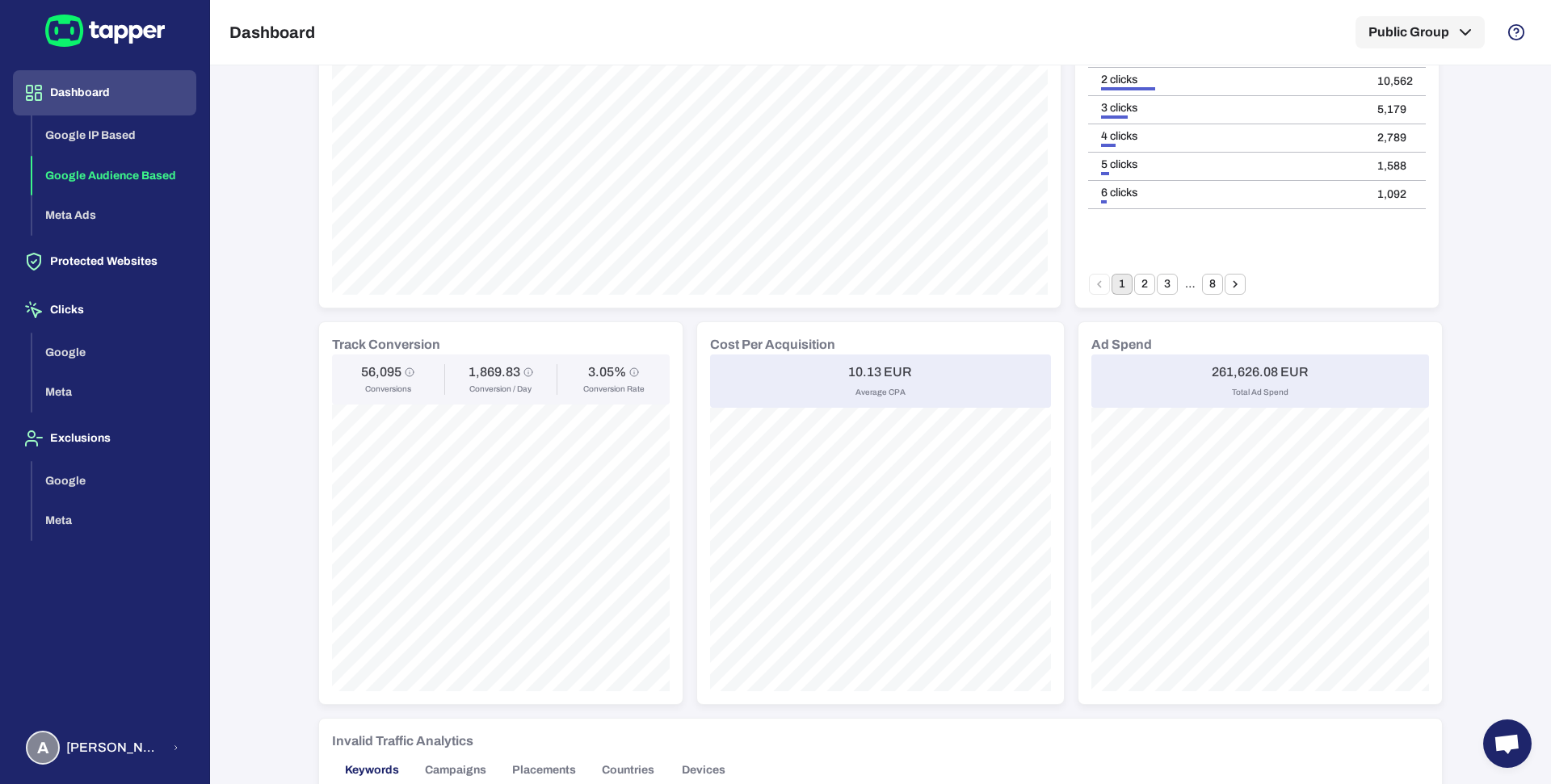
click at [848, 364] on h6 "10.13 EUR" at bounding box center [879, 372] width 63 height 16
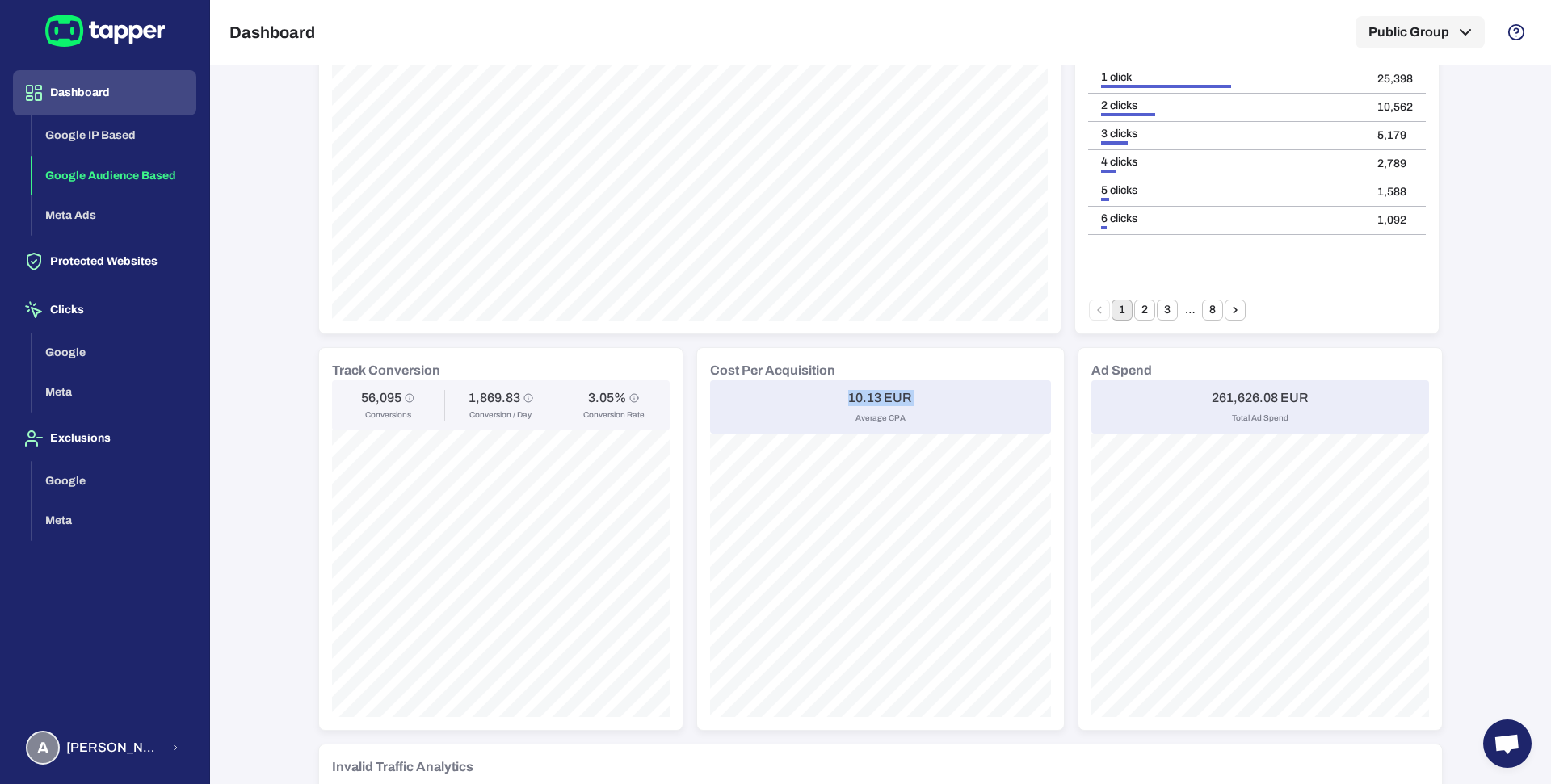
scroll to position [378, 0]
click at [873, 387] on h6 "10.13 EUR" at bounding box center [879, 395] width 63 height 16
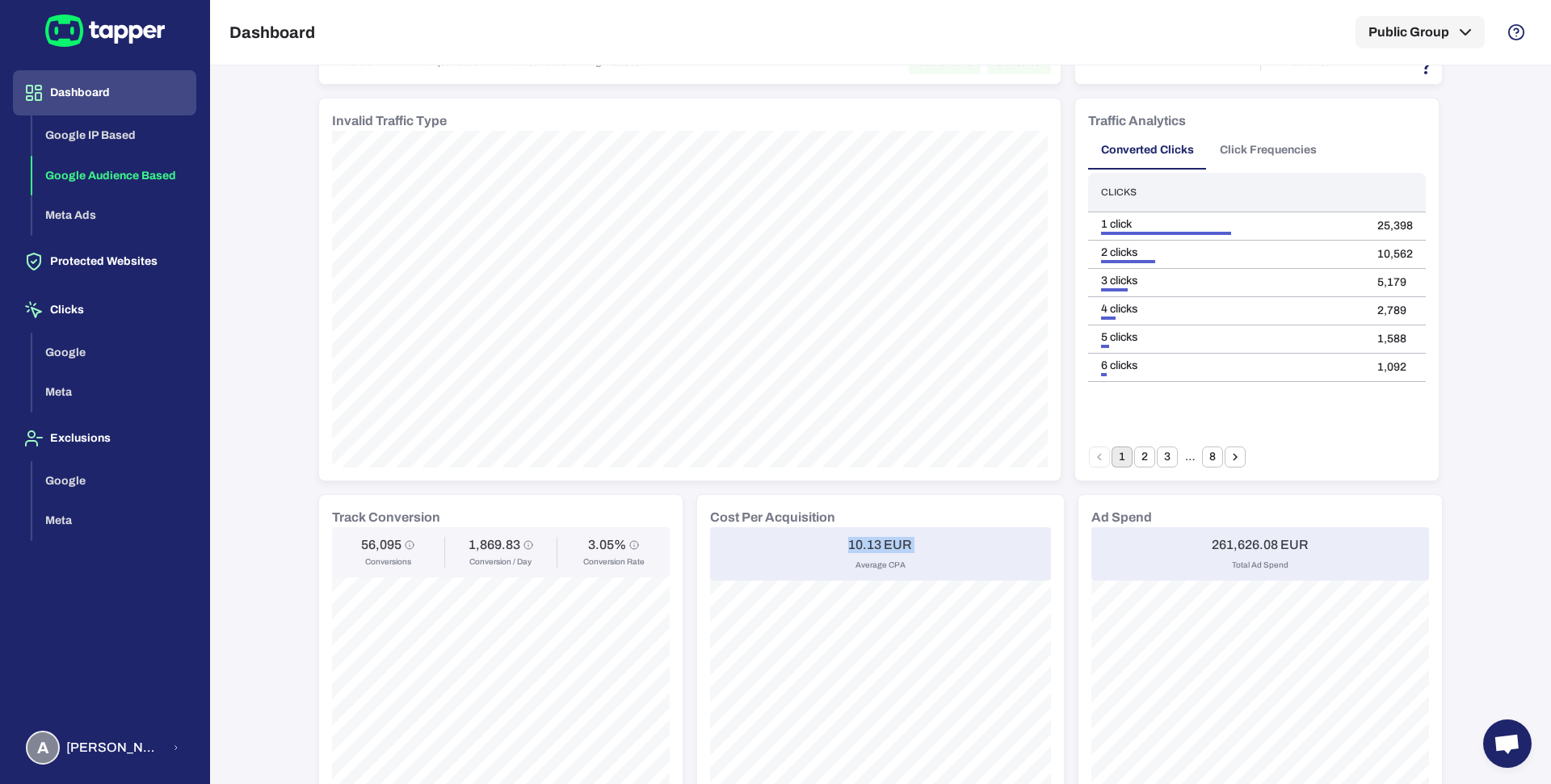
scroll to position [305, 0]
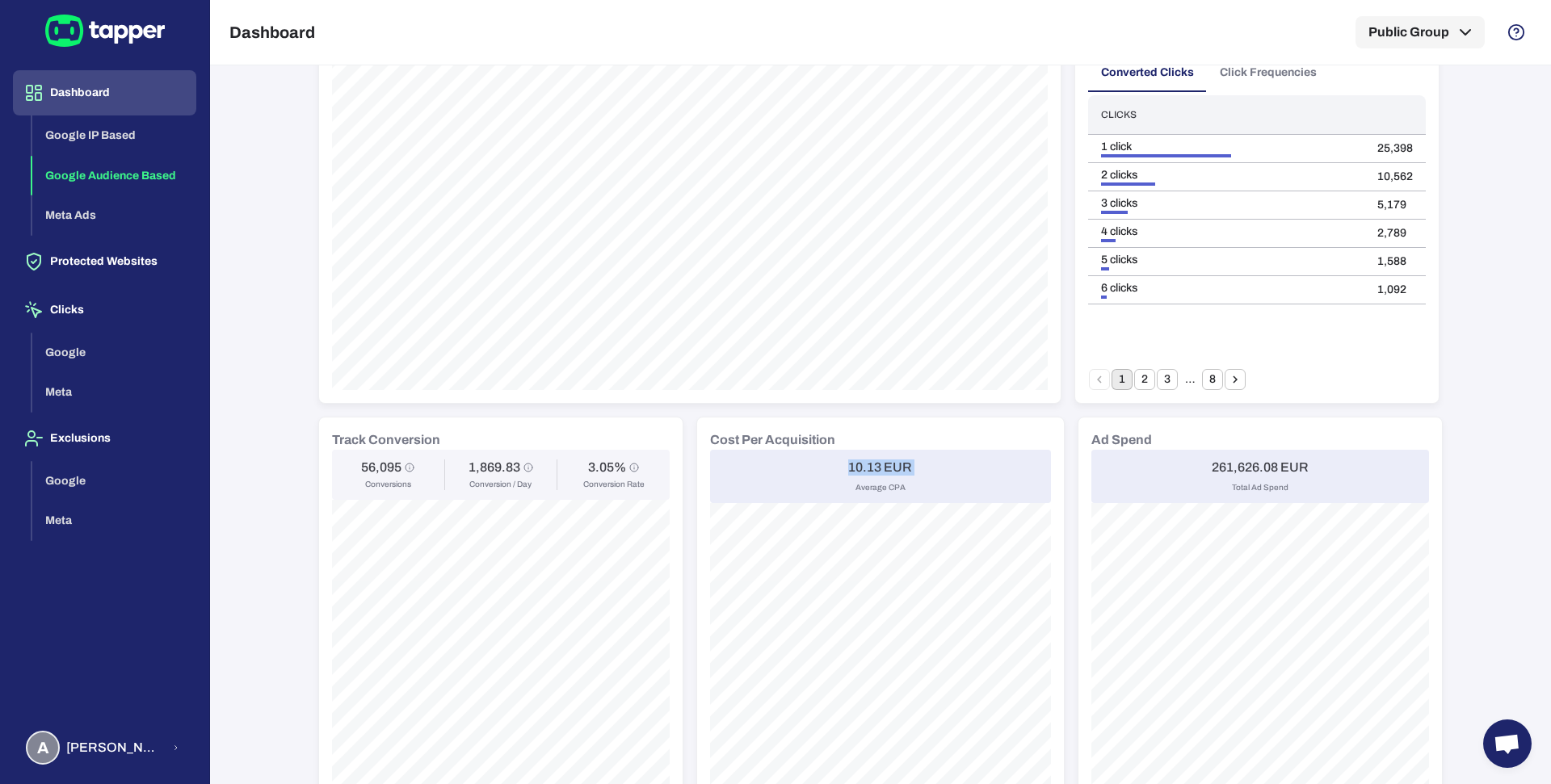
drag, startPoint x: 838, startPoint y: 464, endPoint x: 874, endPoint y: 464, distance: 36.0
click at [874, 464] on div "10.13 EUR Average CPA" at bounding box center [881, 477] width 341 height 54
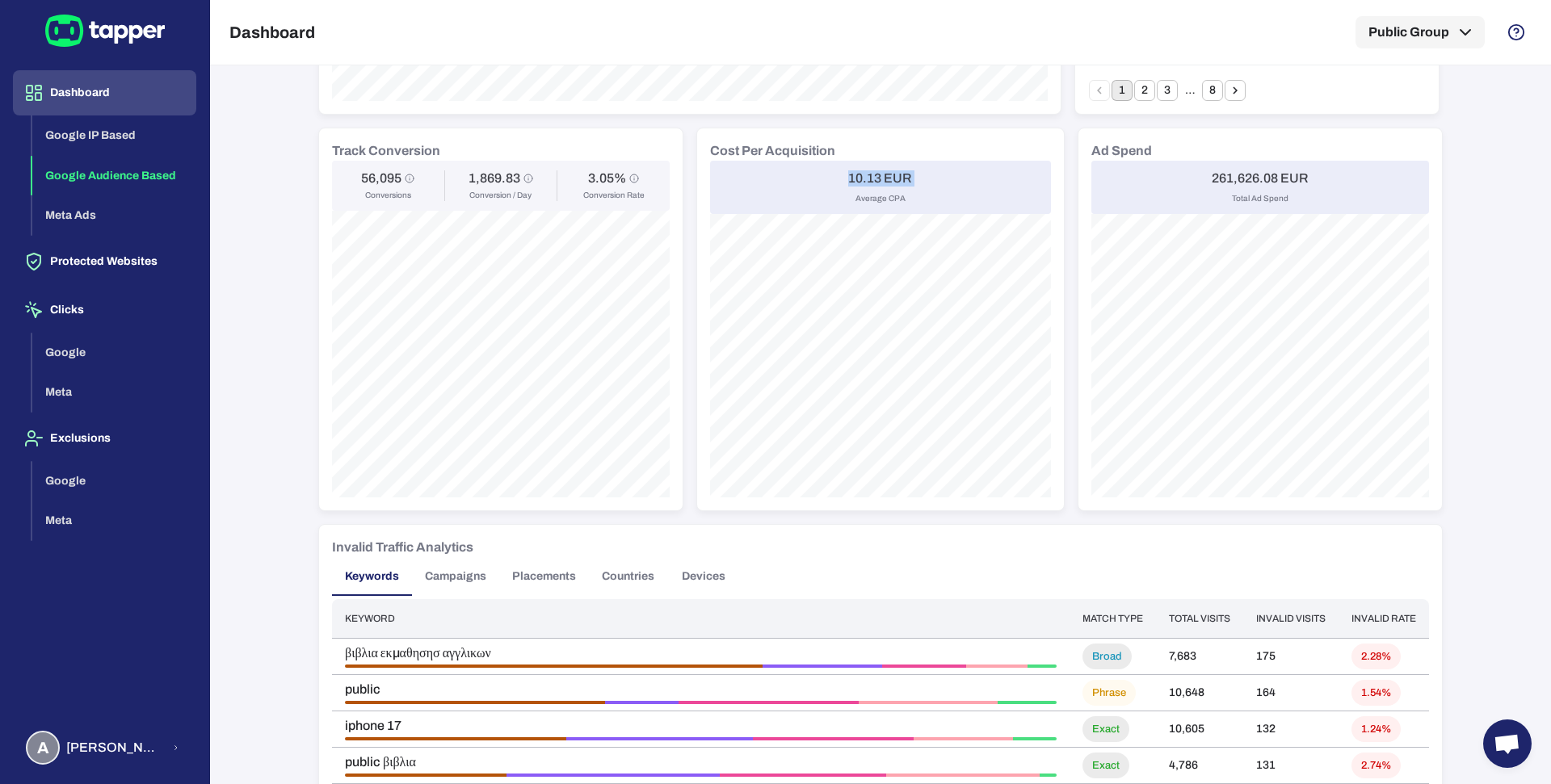
scroll to position [596, 0]
click at [361, 176] on h6 "56,095" at bounding box center [381, 177] width 40 height 16
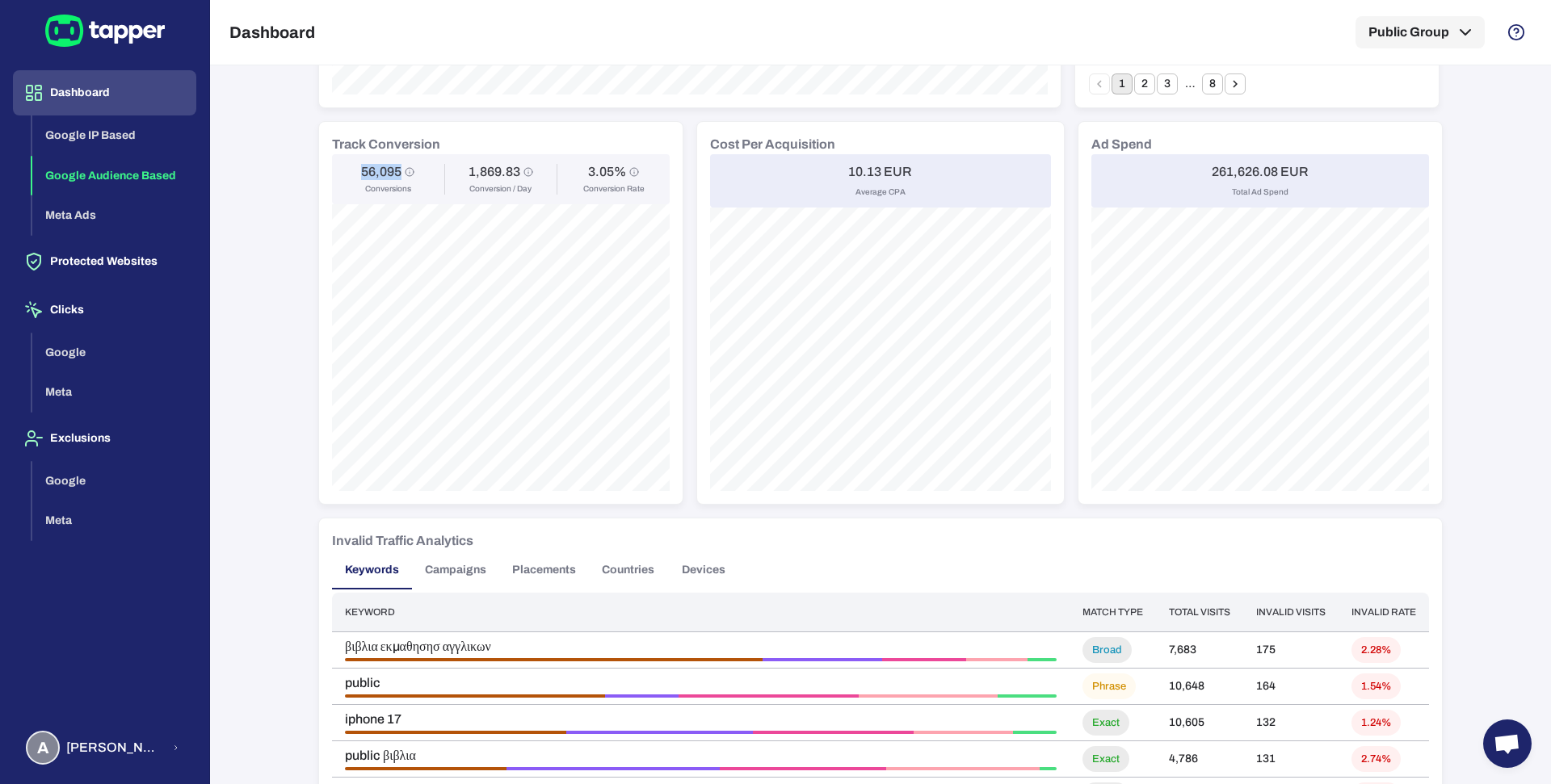
scroll to position [592, 0]
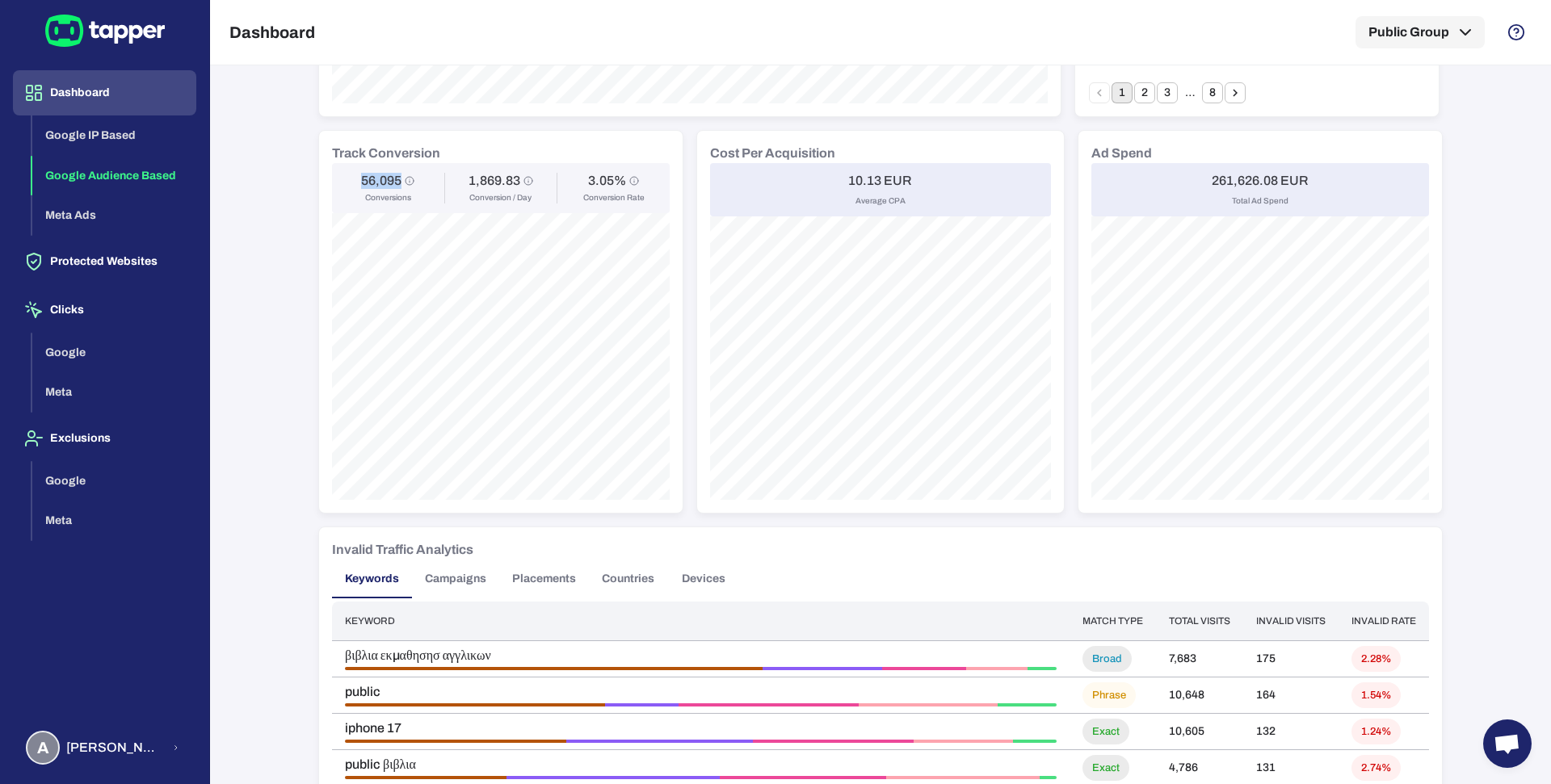
click at [848, 181] on h6 "10.13 EUR" at bounding box center [879, 181] width 63 height 16
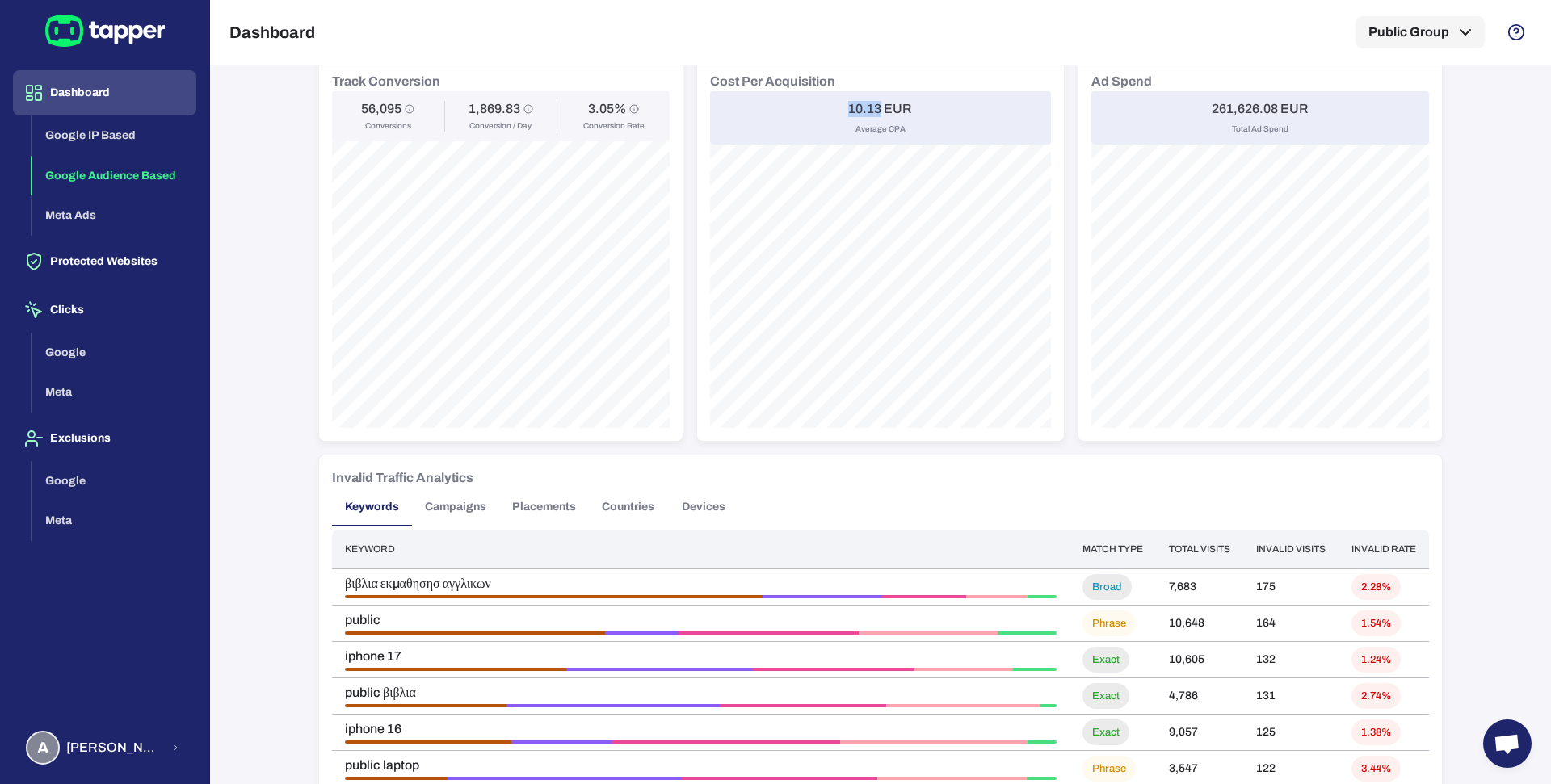
scroll to position [665, 0]
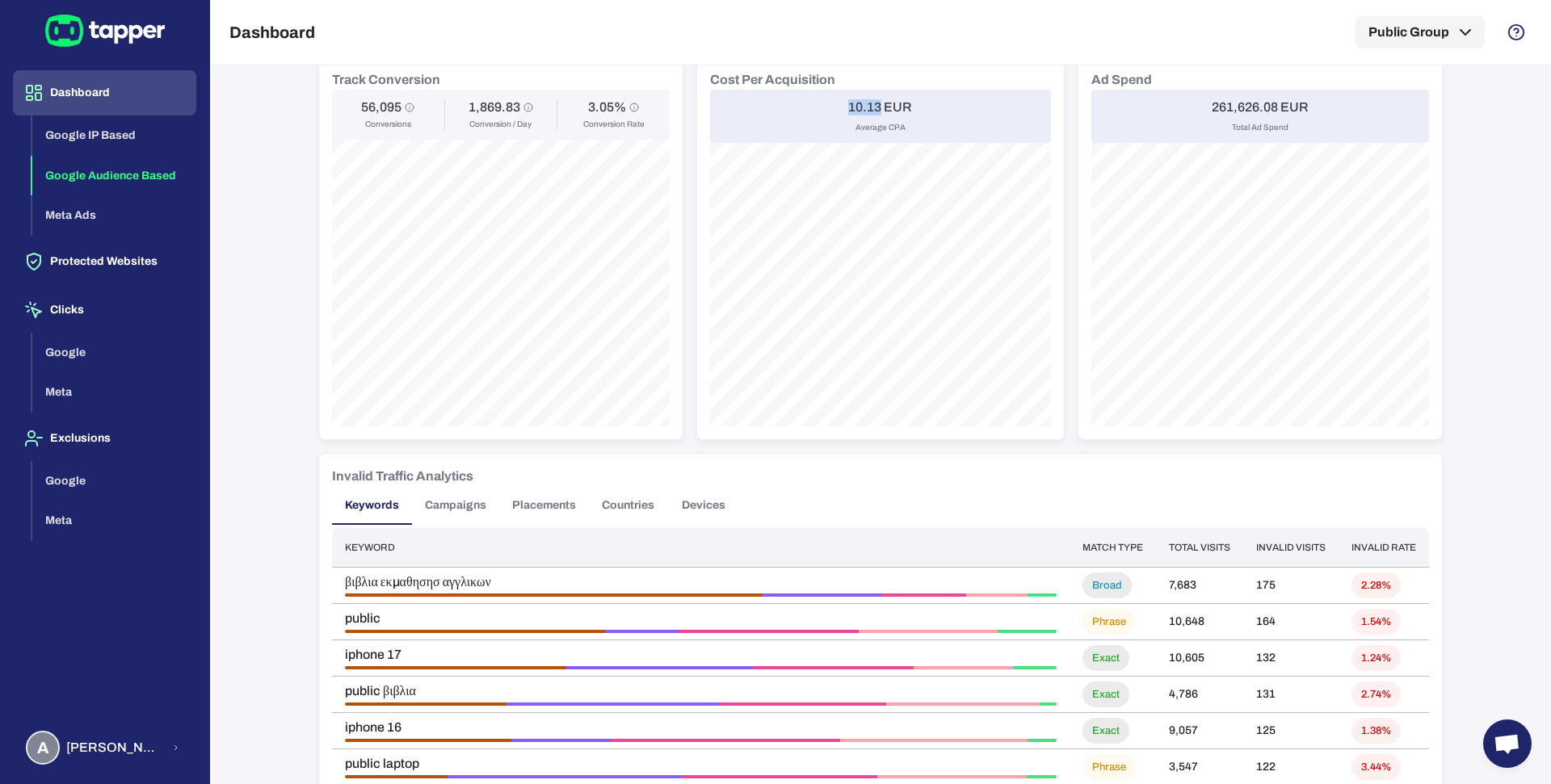
click at [848, 107] on h6 "10.13 EUR" at bounding box center [879, 107] width 63 height 16
drag, startPoint x: 349, startPoint y: 104, endPoint x: 388, endPoint y: 104, distance: 39.0
click at [388, 104] on div "56,095 Conversions" at bounding box center [388, 114] width 93 height 30
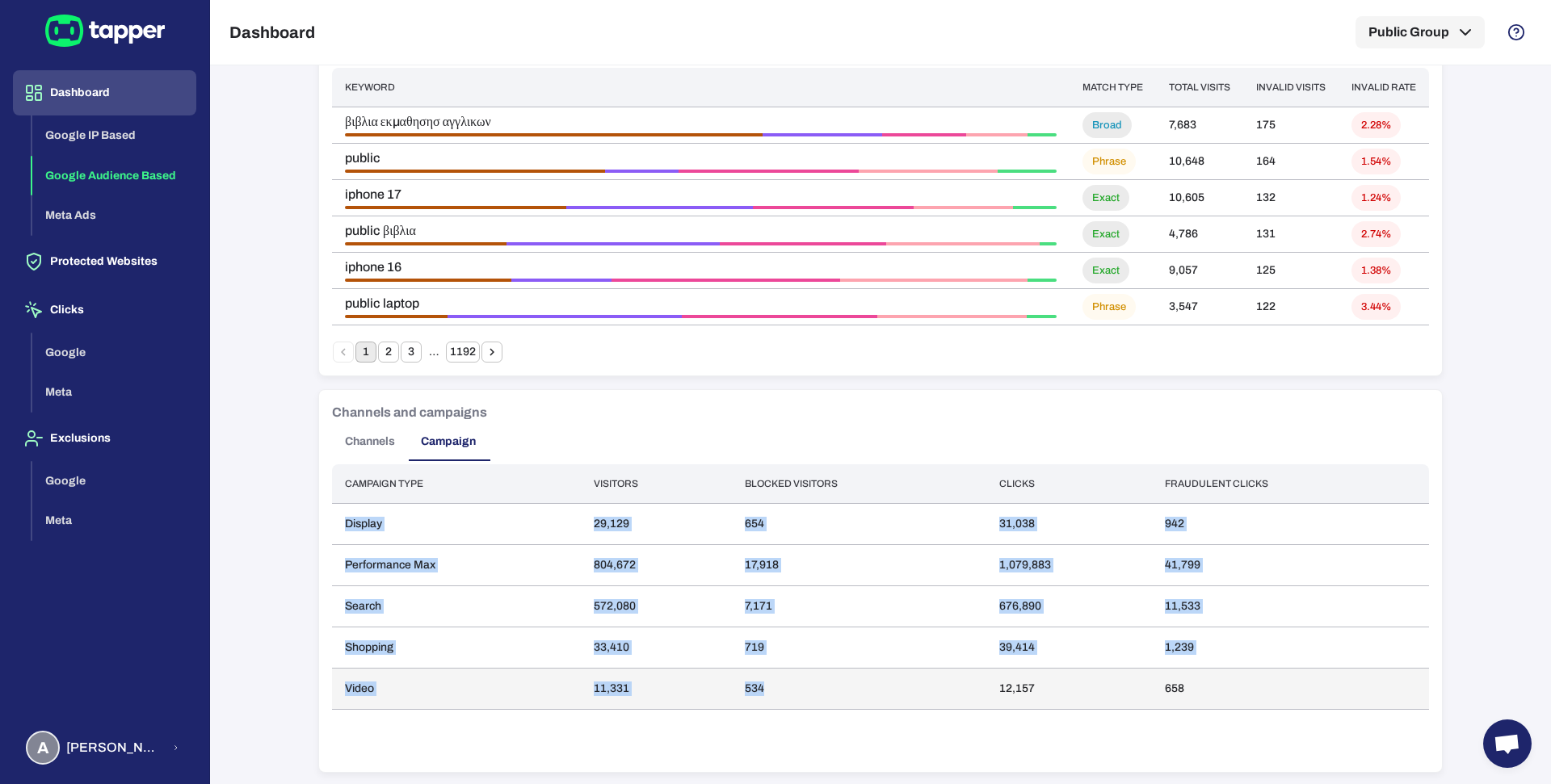
drag, startPoint x: 328, startPoint y: 510, endPoint x: 903, endPoint y: 688, distance: 601.9
click at [903, 688] on tbody "Display 29,129 654 31,038 942 Performance Max 804,672 17,918 1,079,883 41,799 S…" at bounding box center [881, 606] width 1097 height 206
click at [617, 686] on td "11,331" at bounding box center [656, 689] width 150 height 41
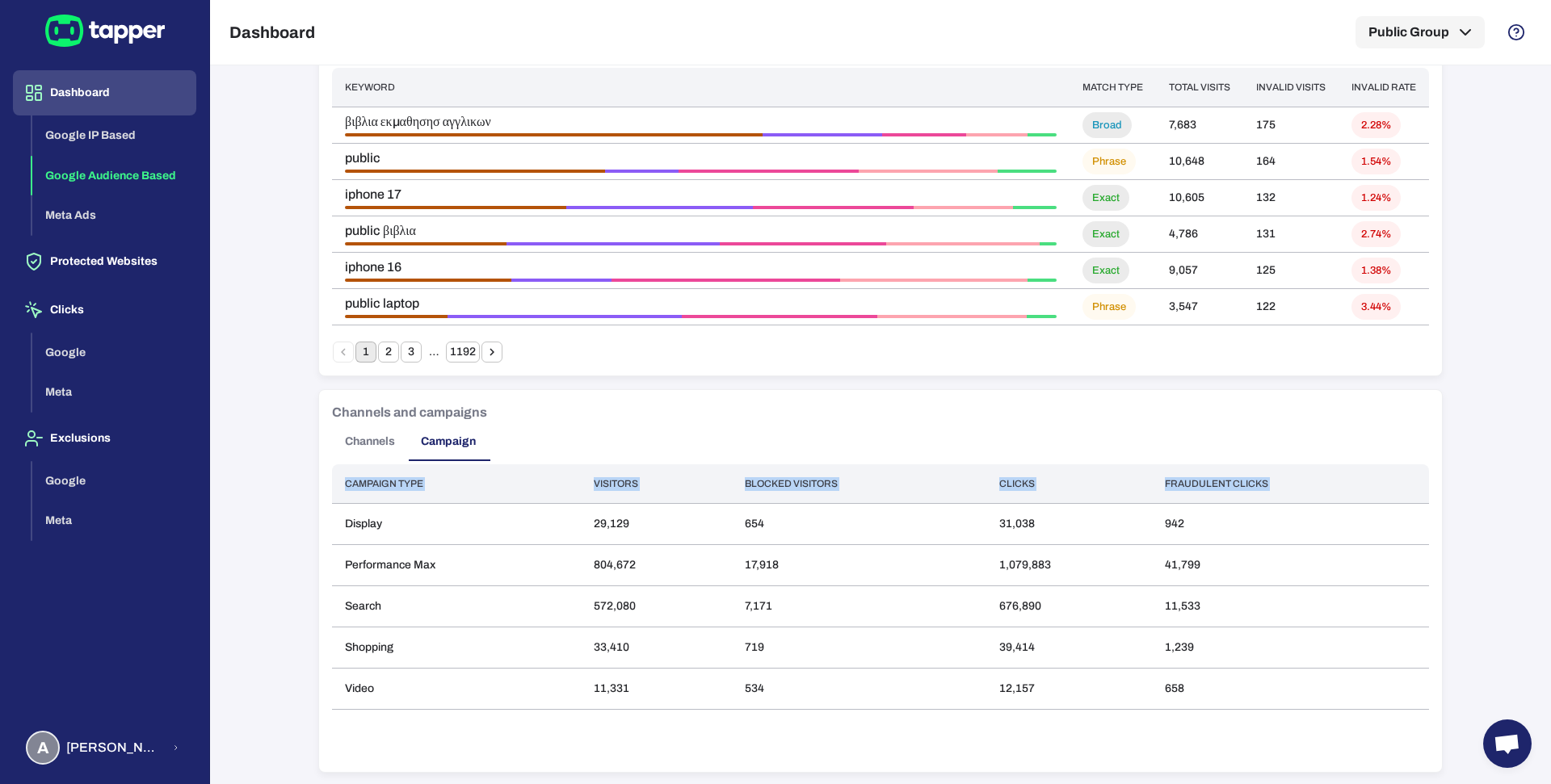
drag, startPoint x: 334, startPoint y: 522, endPoint x: 1332, endPoint y: 724, distance: 1018.2
click at [1332, 724] on div "Campaign type Visitors Blocked visitors Clicks Fraudulent clicks Display 29,129…" at bounding box center [881, 612] width 1097 height 295
click at [876, 713] on div "Campaign type Visitors Blocked visitors Clicks Fraudulent clicks Display 29,129…" at bounding box center [881, 612] width 1097 height 295
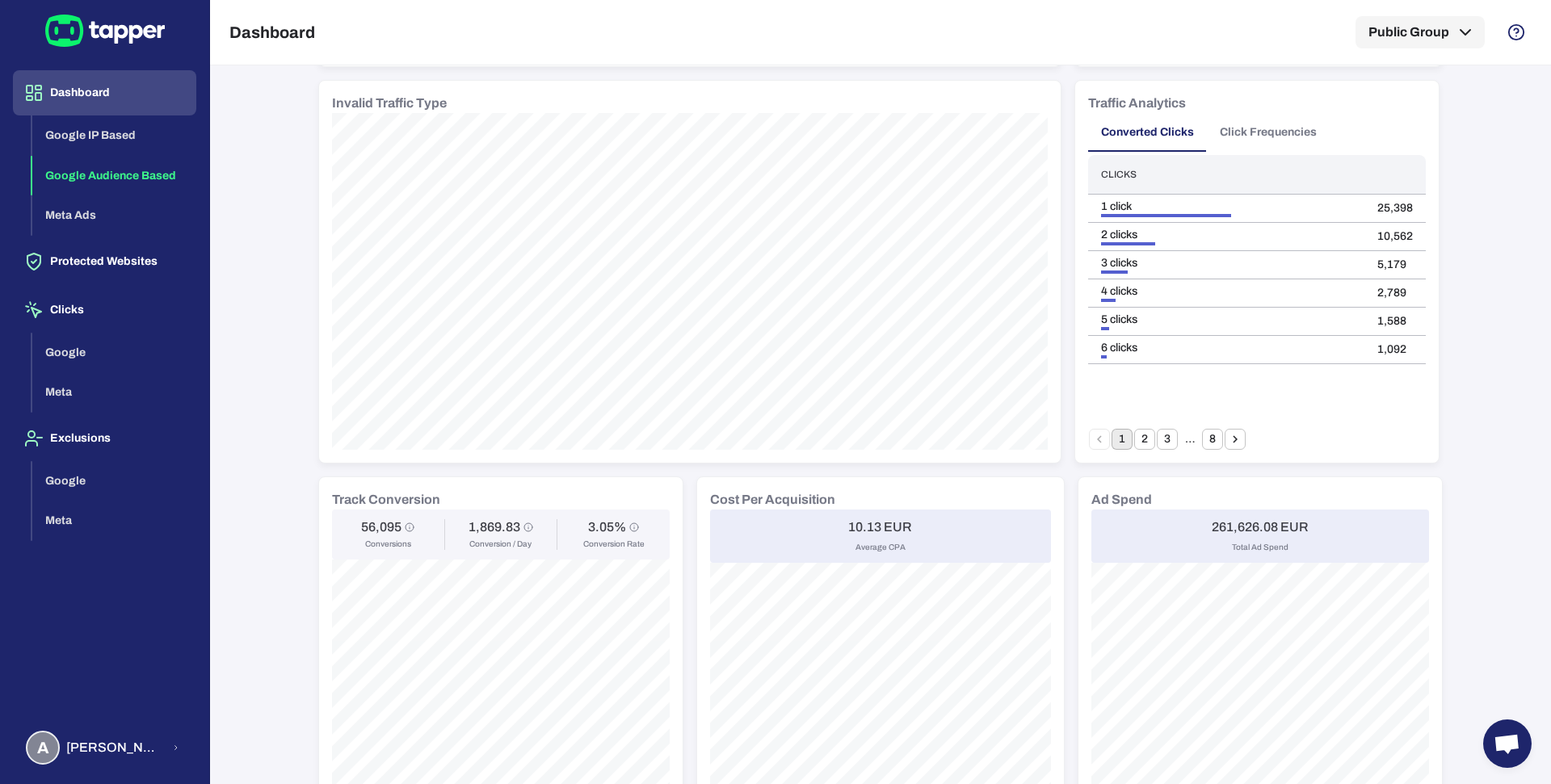
scroll to position [0, 0]
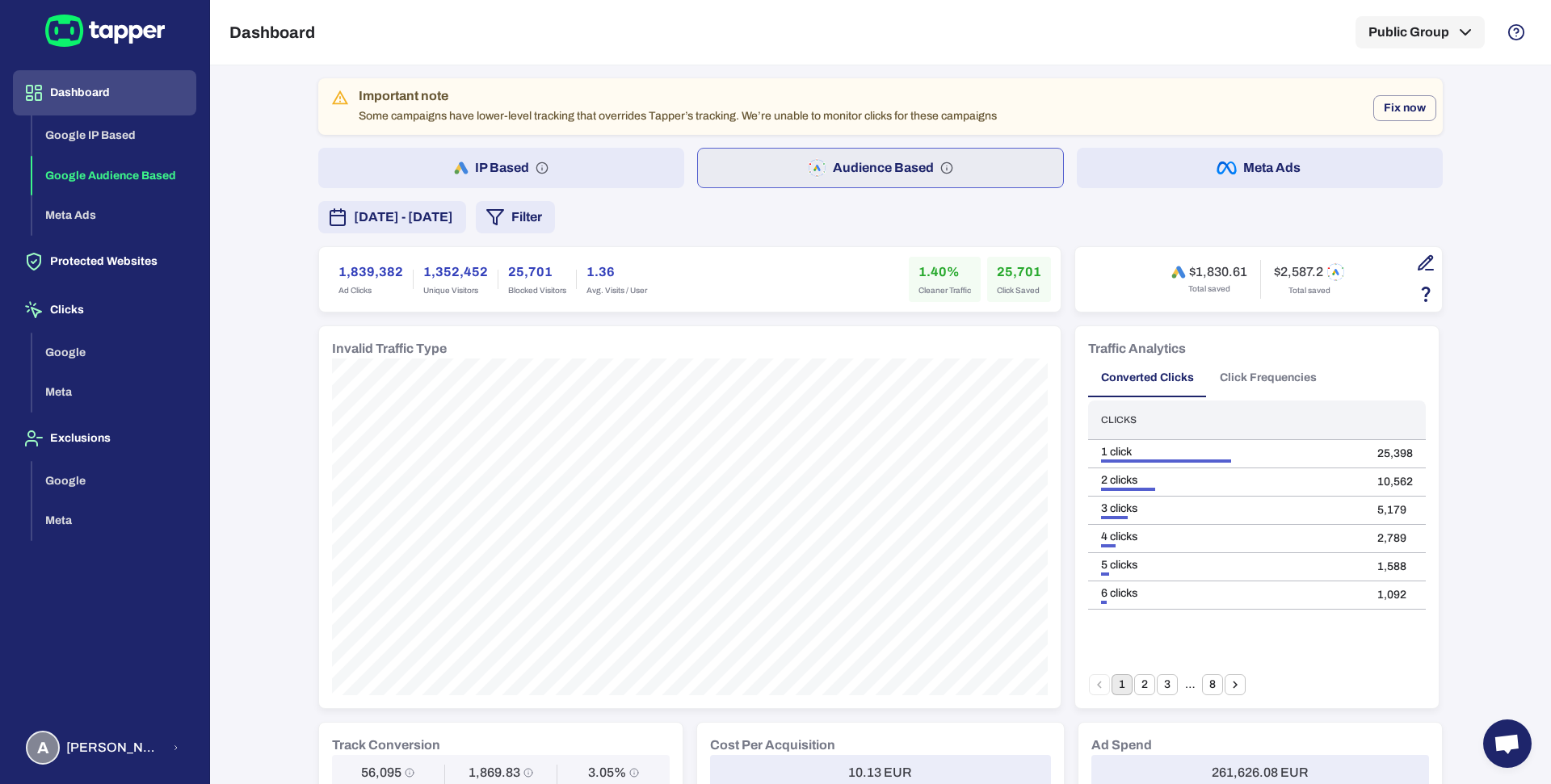
click at [555, 223] on button "Filter" at bounding box center [516, 217] width 80 height 32
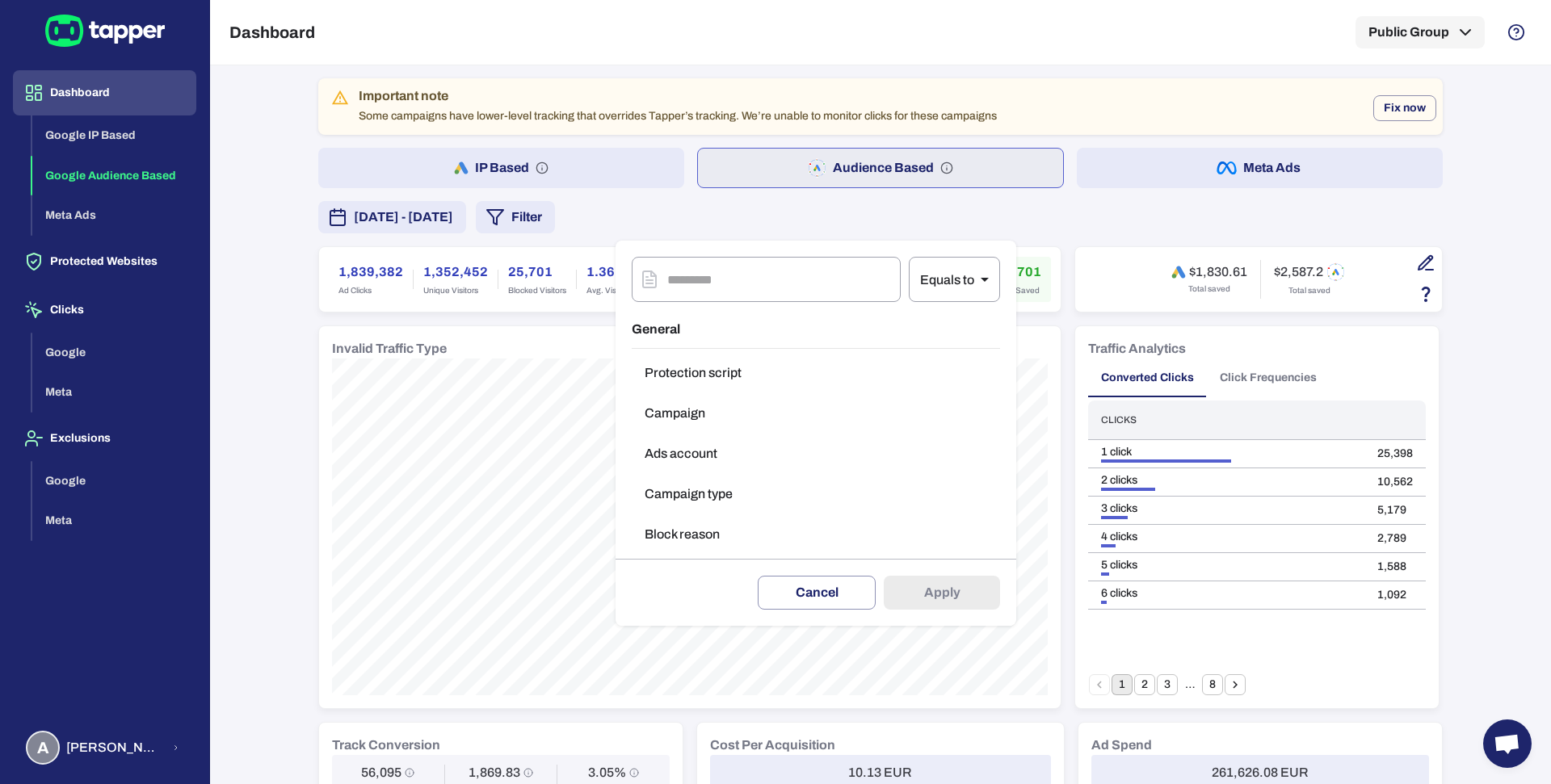
click at [694, 483] on button "Campaign type" at bounding box center [816, 494] width 368 height 32
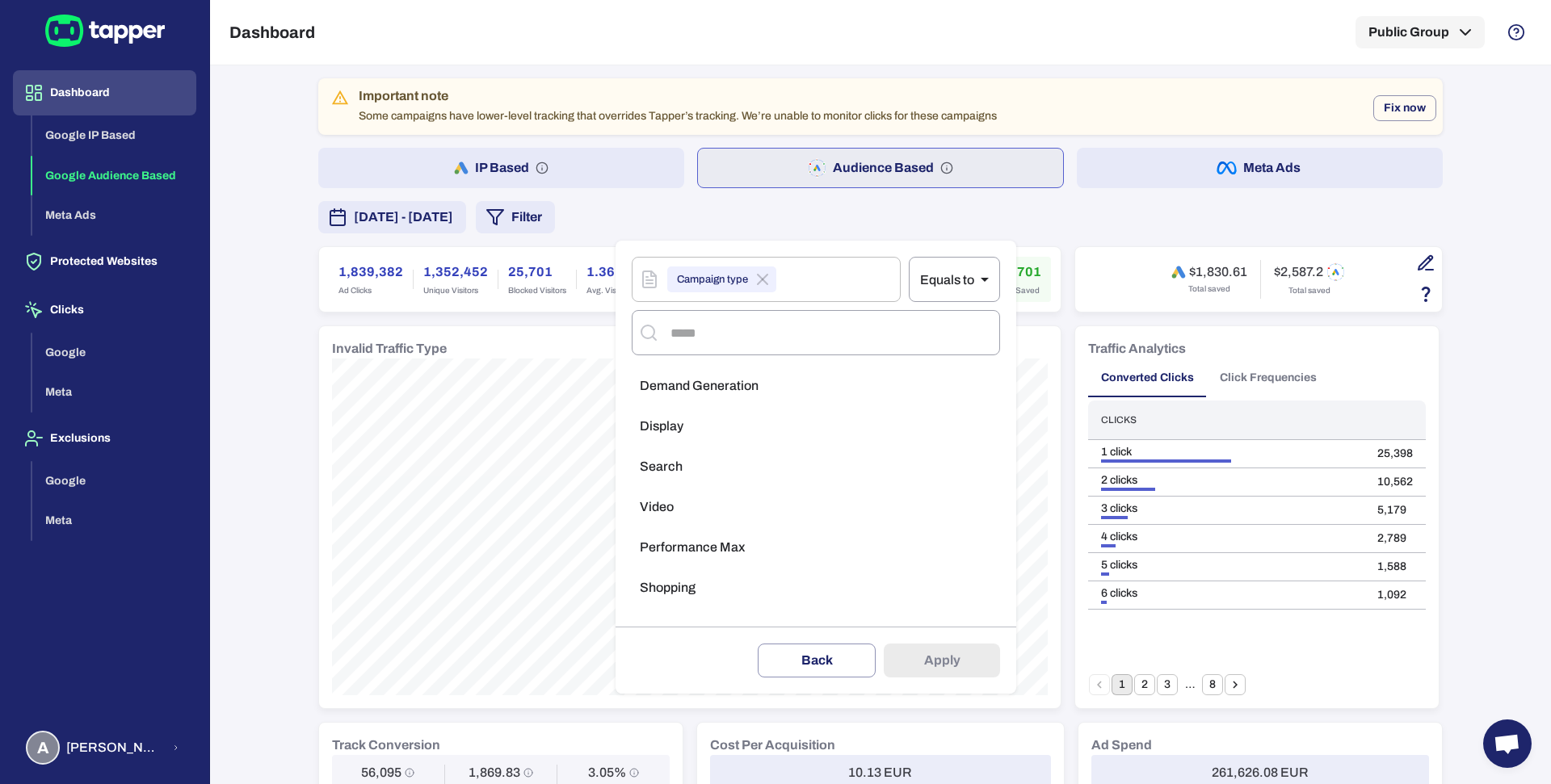
click at [714, 502] on li "Video" at bounding box center [816, 507] width 368 height 32
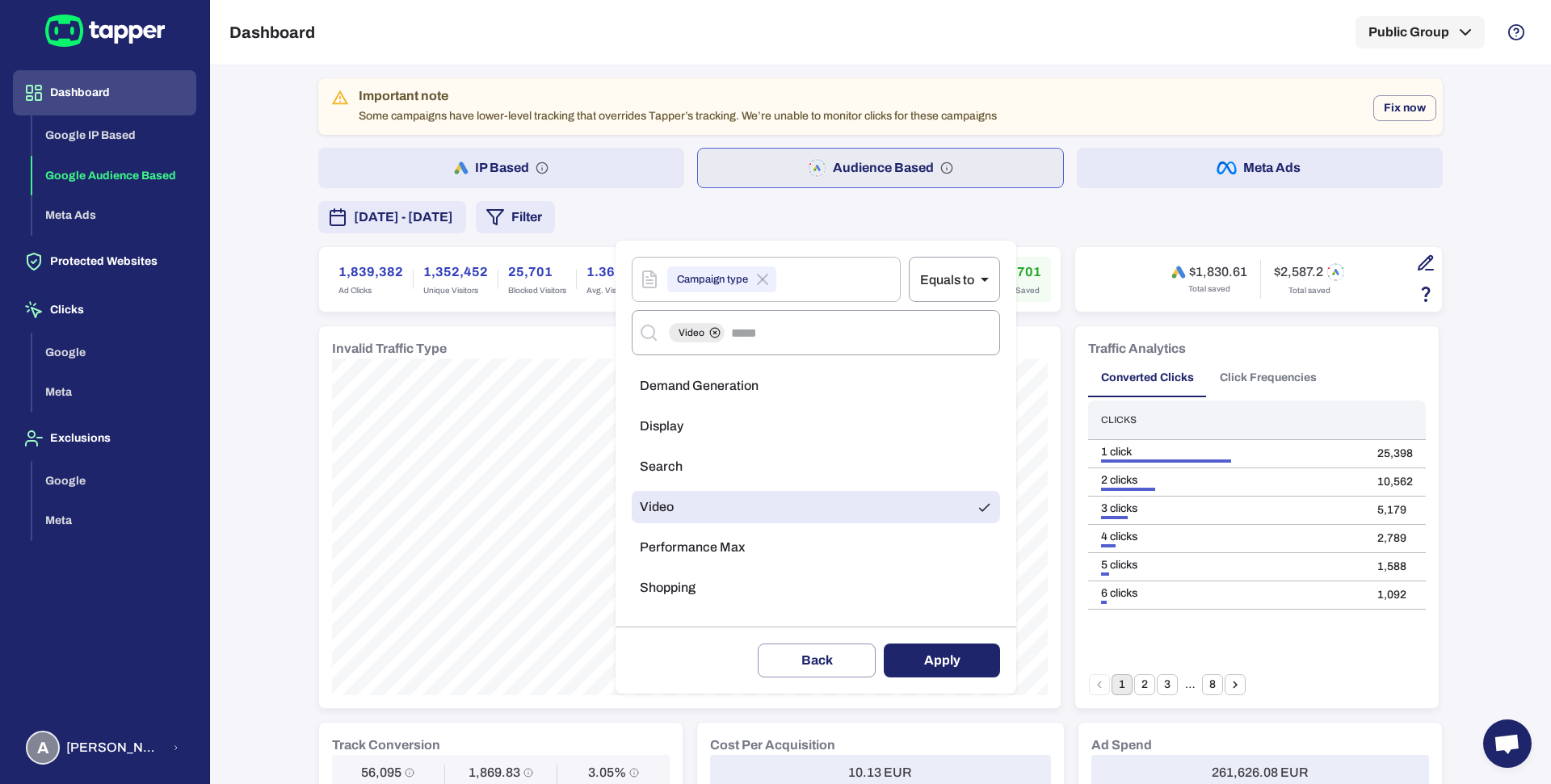
click at [222, 476] on div at bounding box center [776, 392] width 1551 height 784
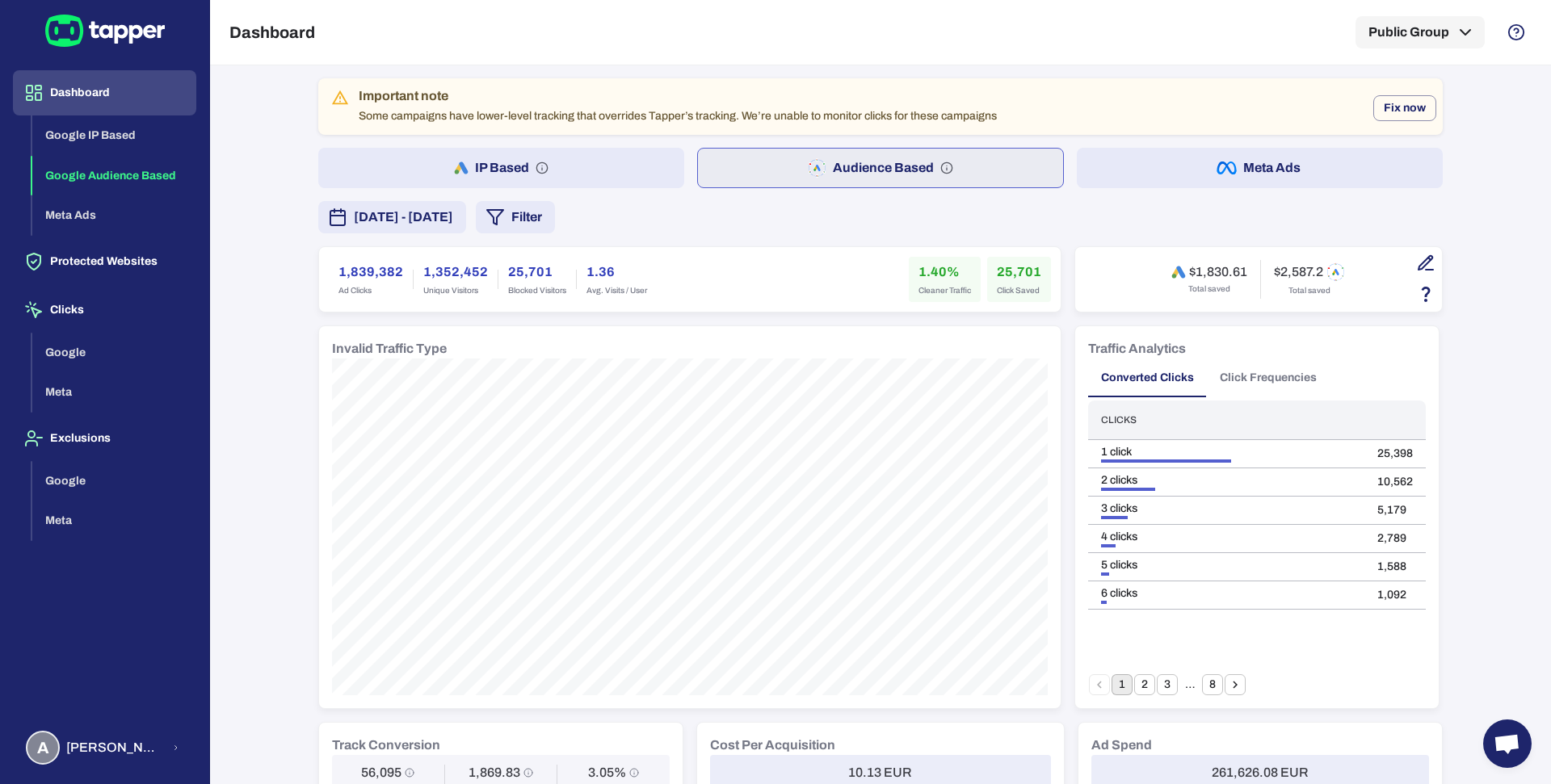
click at [555, 219] on button "Filter" at bounding box center [516, 217] width 80 height 32
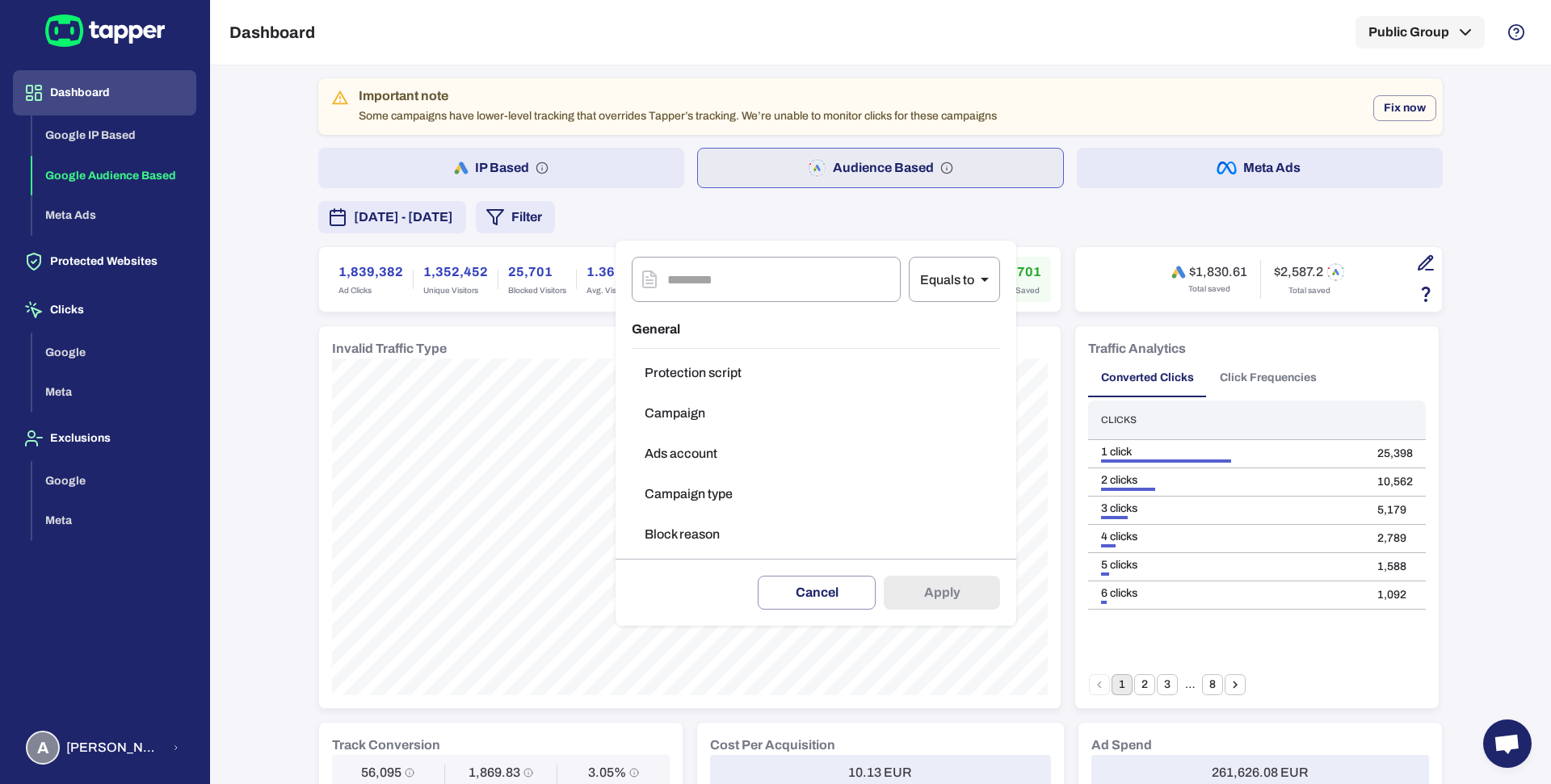
click at [708, 488] on button "Campaign type" at bounding box center [816, 494] width 368 height 32
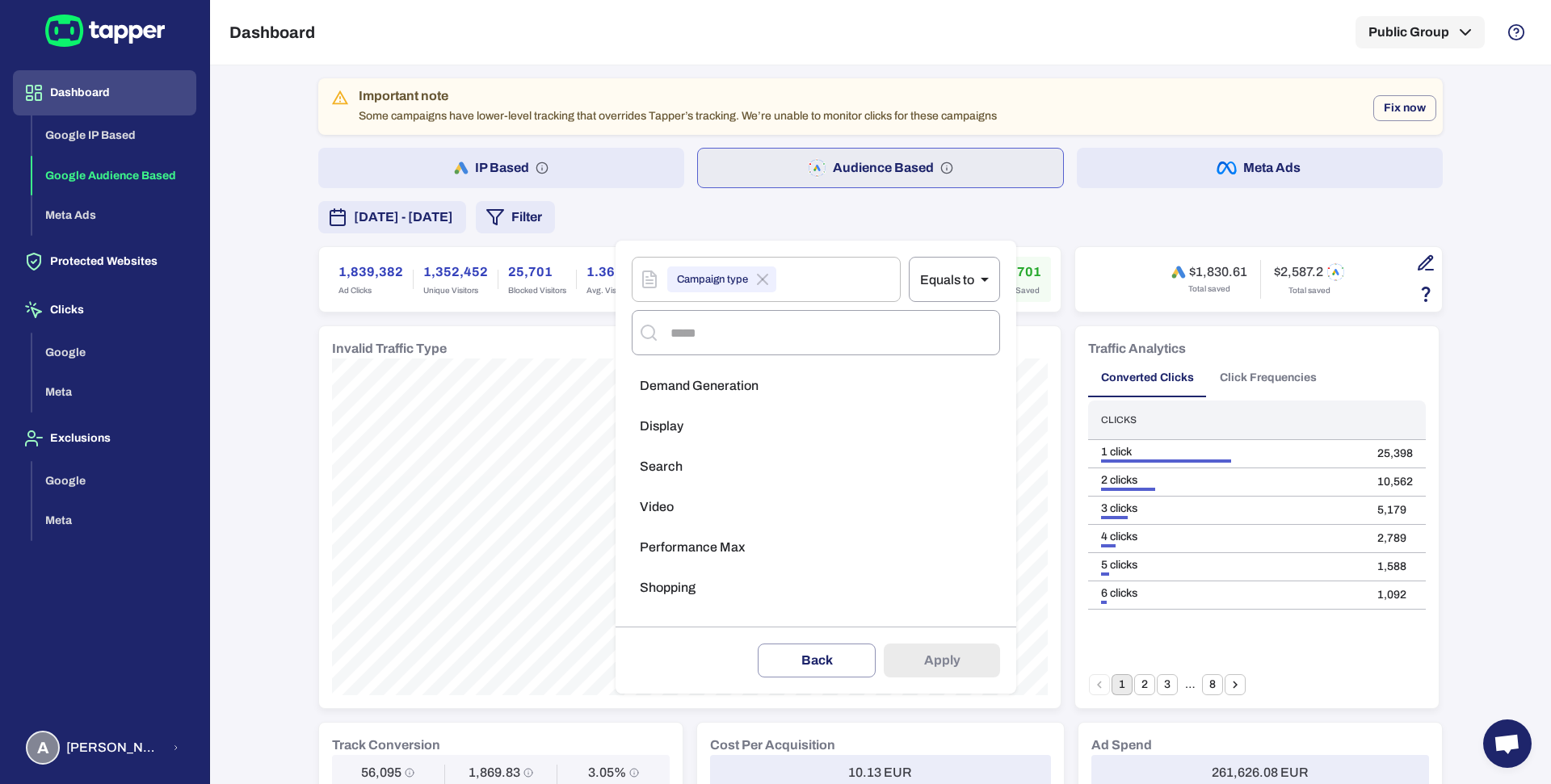
click at [1092, 185] on div at bounding box center [776, 392] width 1551 height 784
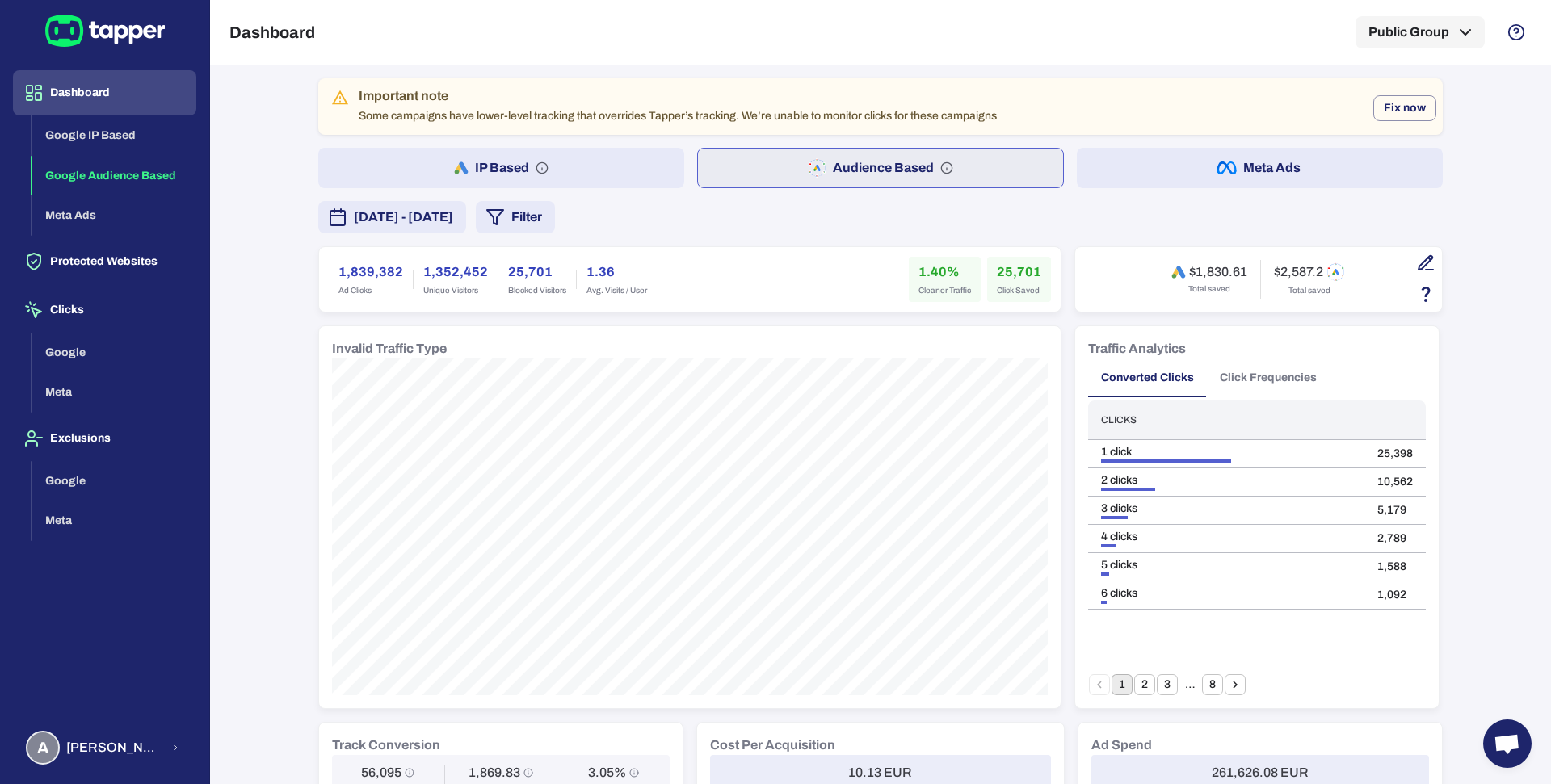
click at [1097, 168] on button "Meta Ads" at bounding box center [1260, 167] width 366 height 40
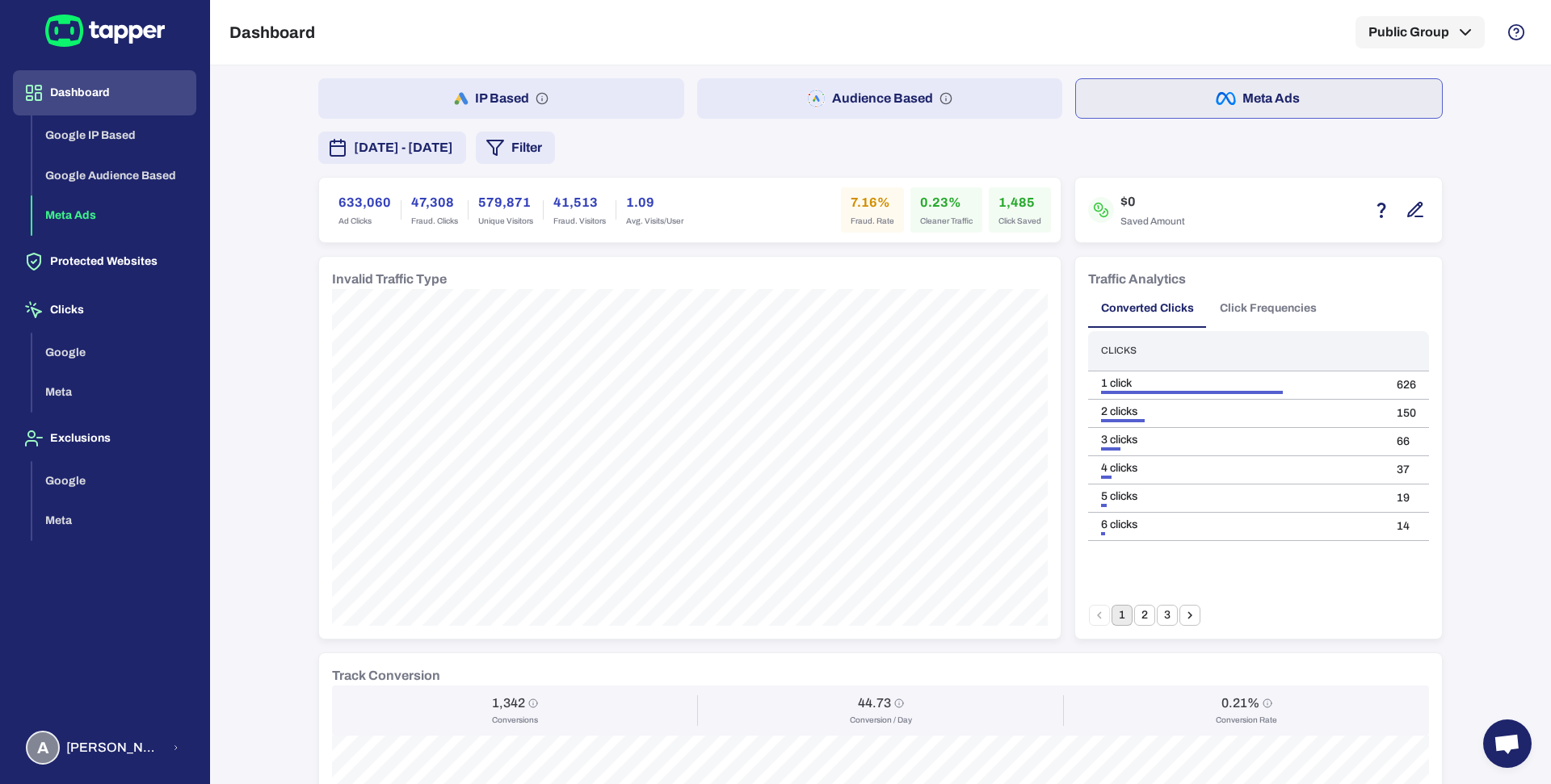
click at [830, 83] on button "Audience Based" at bounding box center [880, 98] width 366 height 40
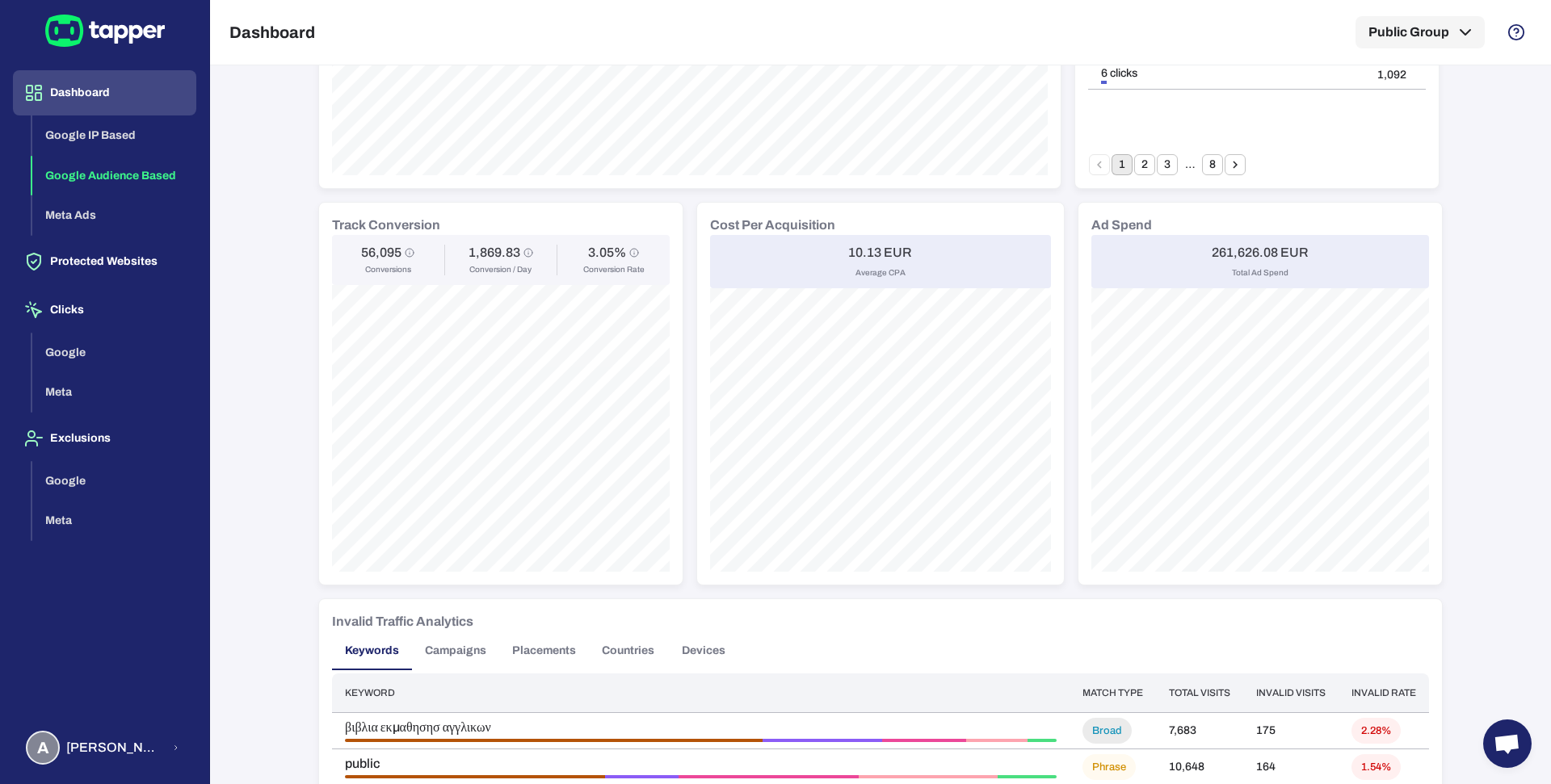
scroll to position [523, 0]
click at [856, 253] on h6 "10.13 EUR" at bounding box center [879, 249] width 63 height 16
click at [860, 246] on h6 "10.13 EUR" at bounding box center [879, 249] width 63 height 16
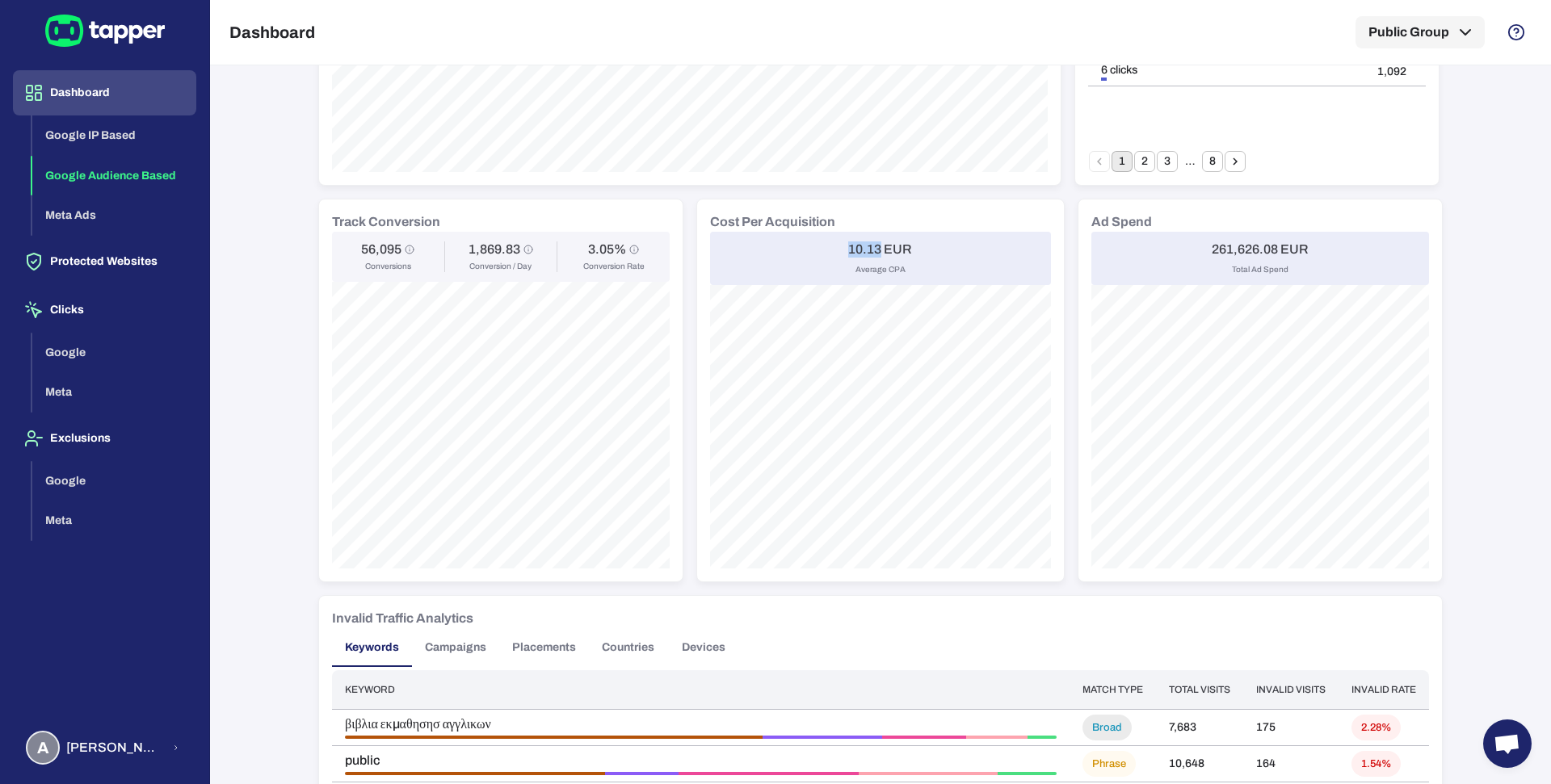
click at [860, 246] on h6 "10.13 EUR" at bounding box center [879, 249] width 63 height 16
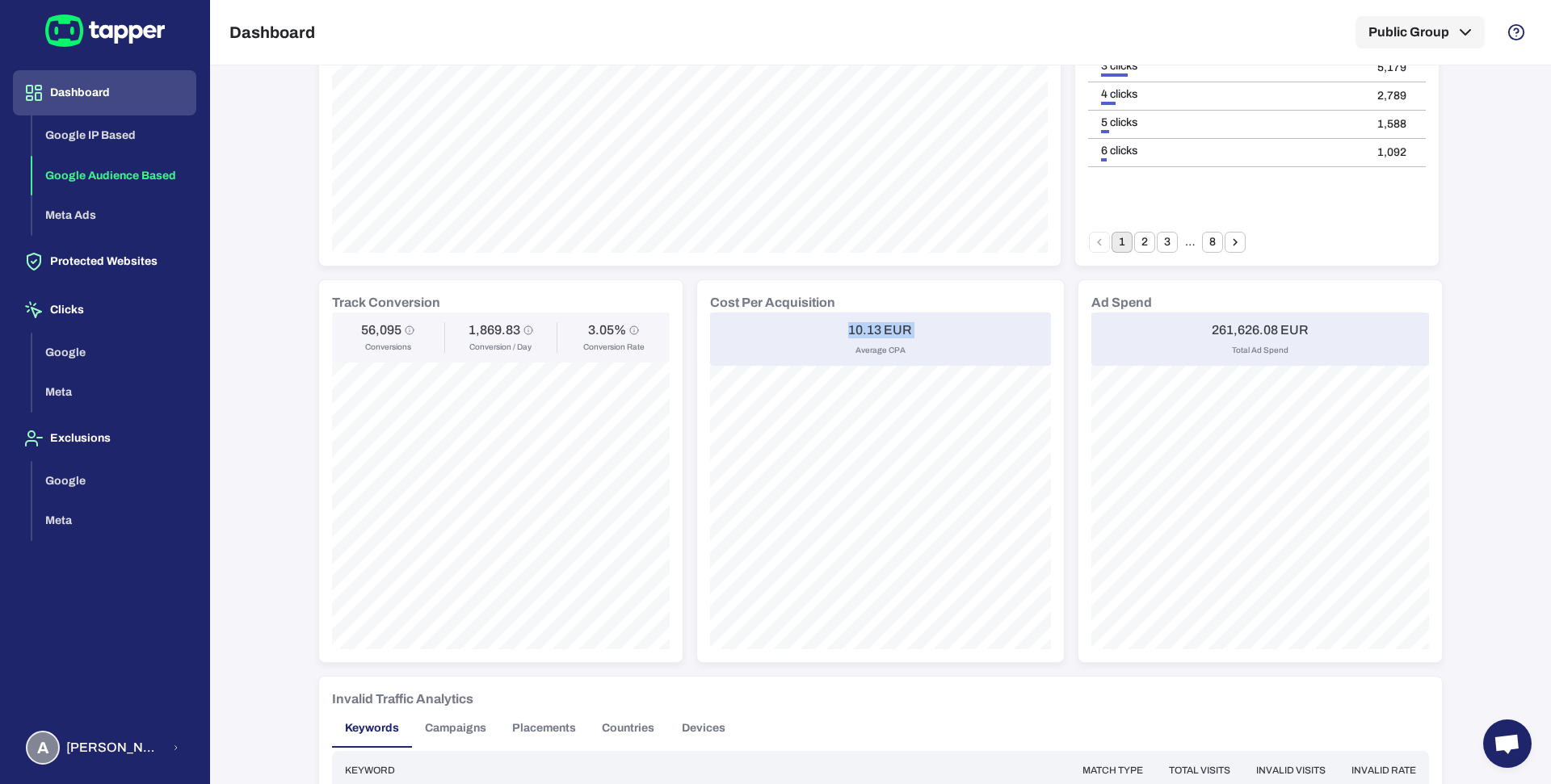
scroll to position [444, 0]
click at [1135, 321] on div "261,626.08 EUR Total Ad Spend" at bounding box center [1261, 338] width 338 height 54
click at [829, 332] on div "10.13 EUR Average CPA" at bounding box center [881, 338] width 341 height 54
click at [758, 297] on h6 "Cost Per Acquisition" at bounding box center [773, 301] width 125 height 20
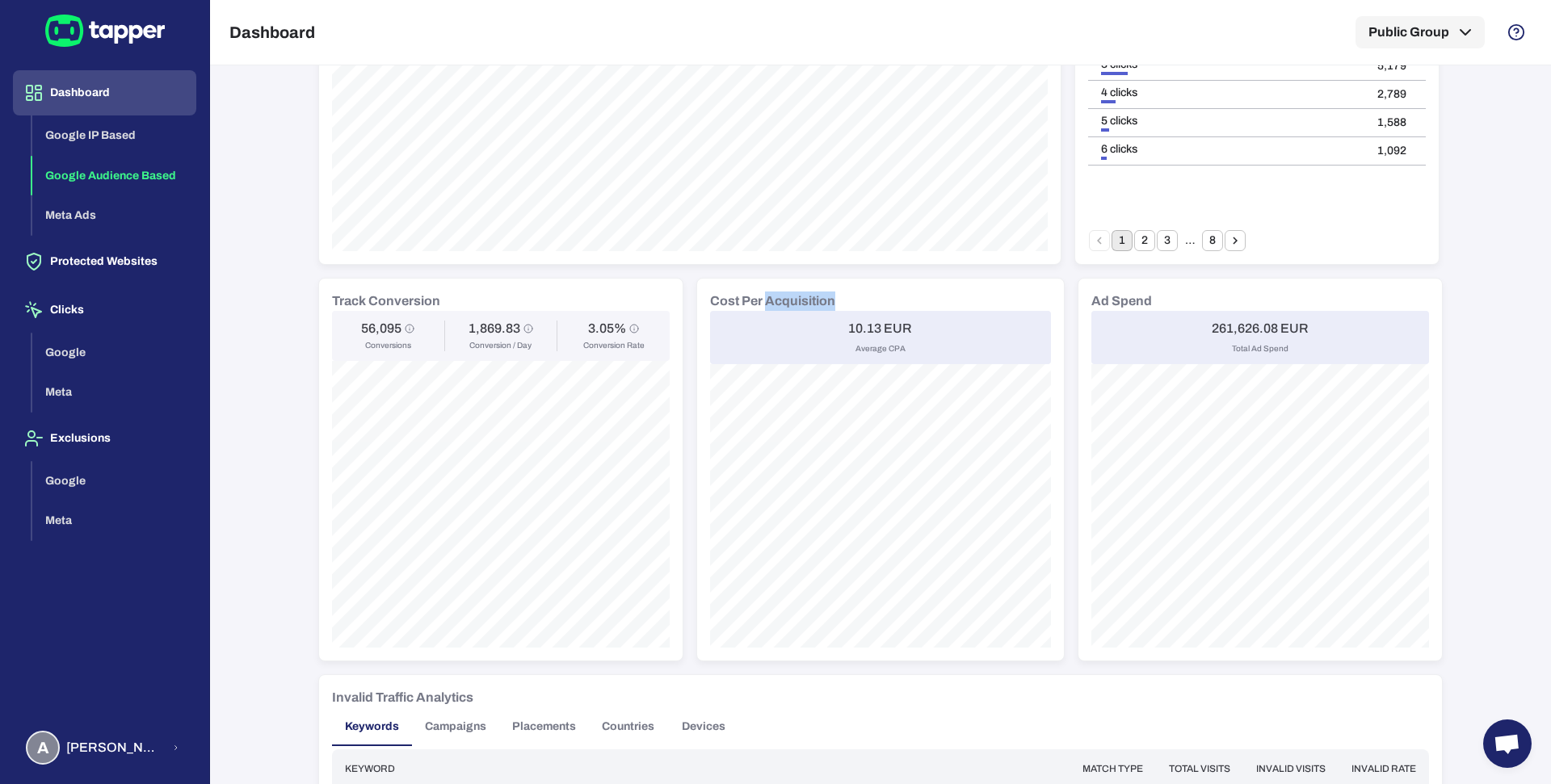
click at [758, 297] on h6 "Cost Per Acquisition" at bounding box center [773, 301] width 125 height 20
click at [1102, 303] on h6 "Ad Spend" at bounding box center [1122, 301] width 61 height 20
click at [1230, 321] on h6 "261,626.08 EUR" at bounding box center [1260, 329] width 97 height 16
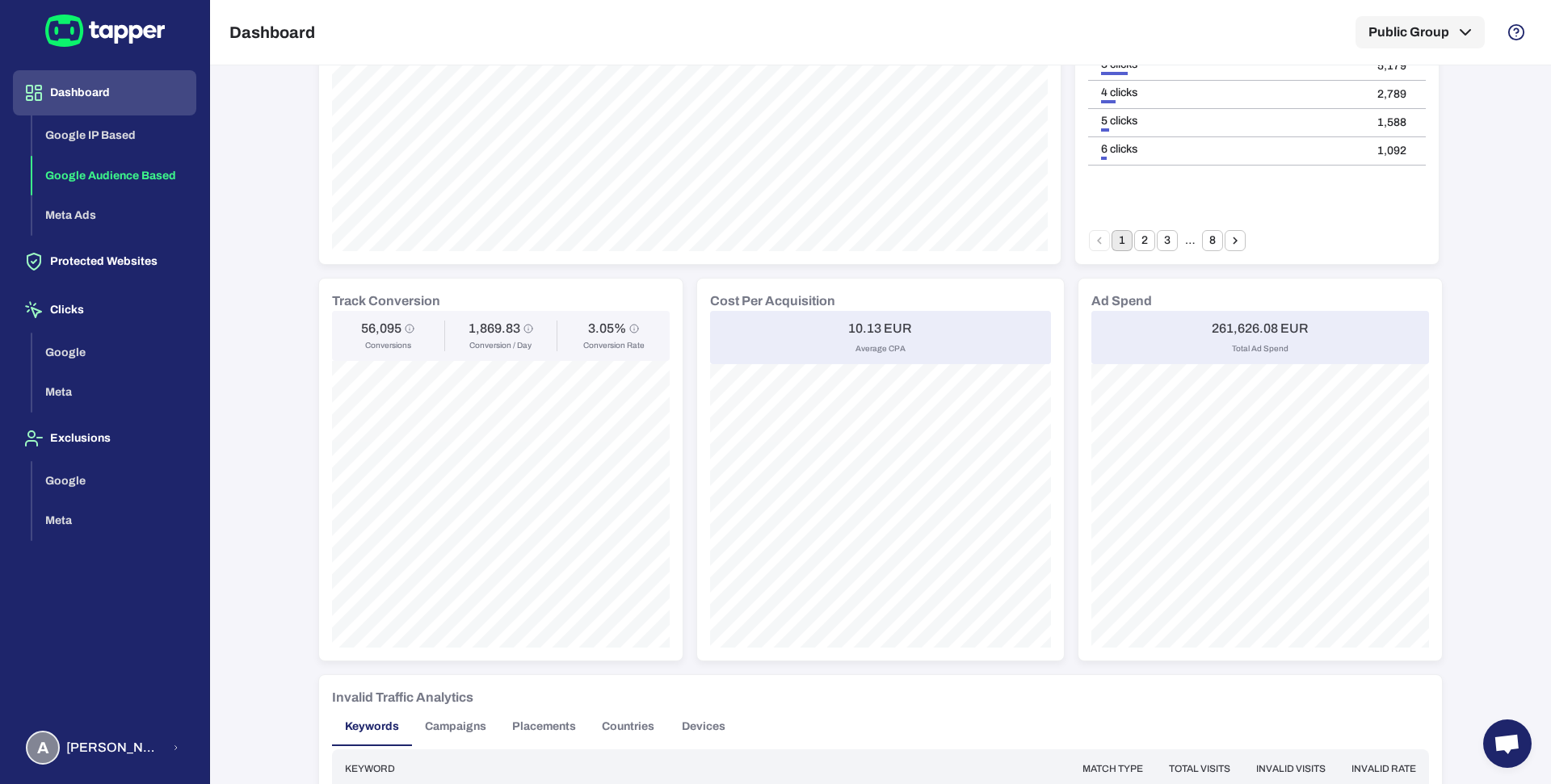
click at [1230, 321] on h6 "261,626.08 EUR" at bounding box center [1260, 329] width 97 height 16
click at [1198, 329] on div "261,626.08 EUR Total Ad Spend" at bounding box center [1261, 338] width 338 height 54
drag, startPoint x: 1200, startPoint y: 318, endPoint x: 1273, endPoint y: 331, distance: 74.1
click at [1273, 331] on div "261,626.08 EUR Total Ad Spend" at bounding box center [1261, 338] width 338 height 54
drag, startPoint x: 348, startPoint y: 325, endPoint x: 395, endPoint y: 331, distance: 47.4
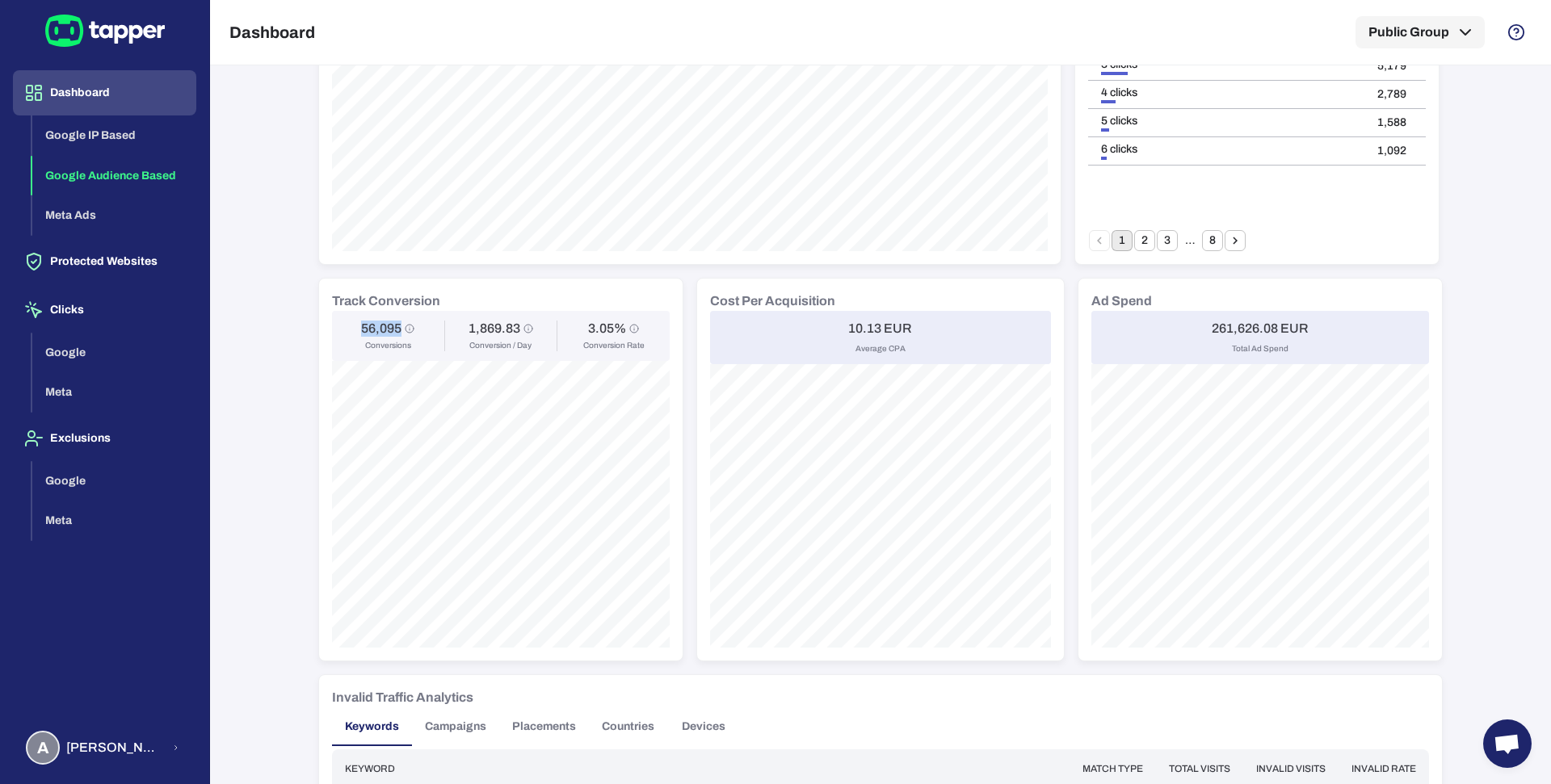
click at [395, 331] on div "56,095 Conversions" at bounding box center [388, 336] width 93 height 30
drag, startPoint x: 1205, startPoint y: 326, endPoint x: 1304, endPoint y: 327, distance: 99.0
click at [1304, 327] on div "261,626.08 EUR Total Ad Spend" at bounding box center [1261, 338] width 338 height 54
drag, startPoint x: 348, startPoint y: 324, endPoint x: 392, endPoint y: 324, distance: 44.0
click at [392, 324] on div "56,095 Conversions" at bounding box center [388, 336] width 93 height 30
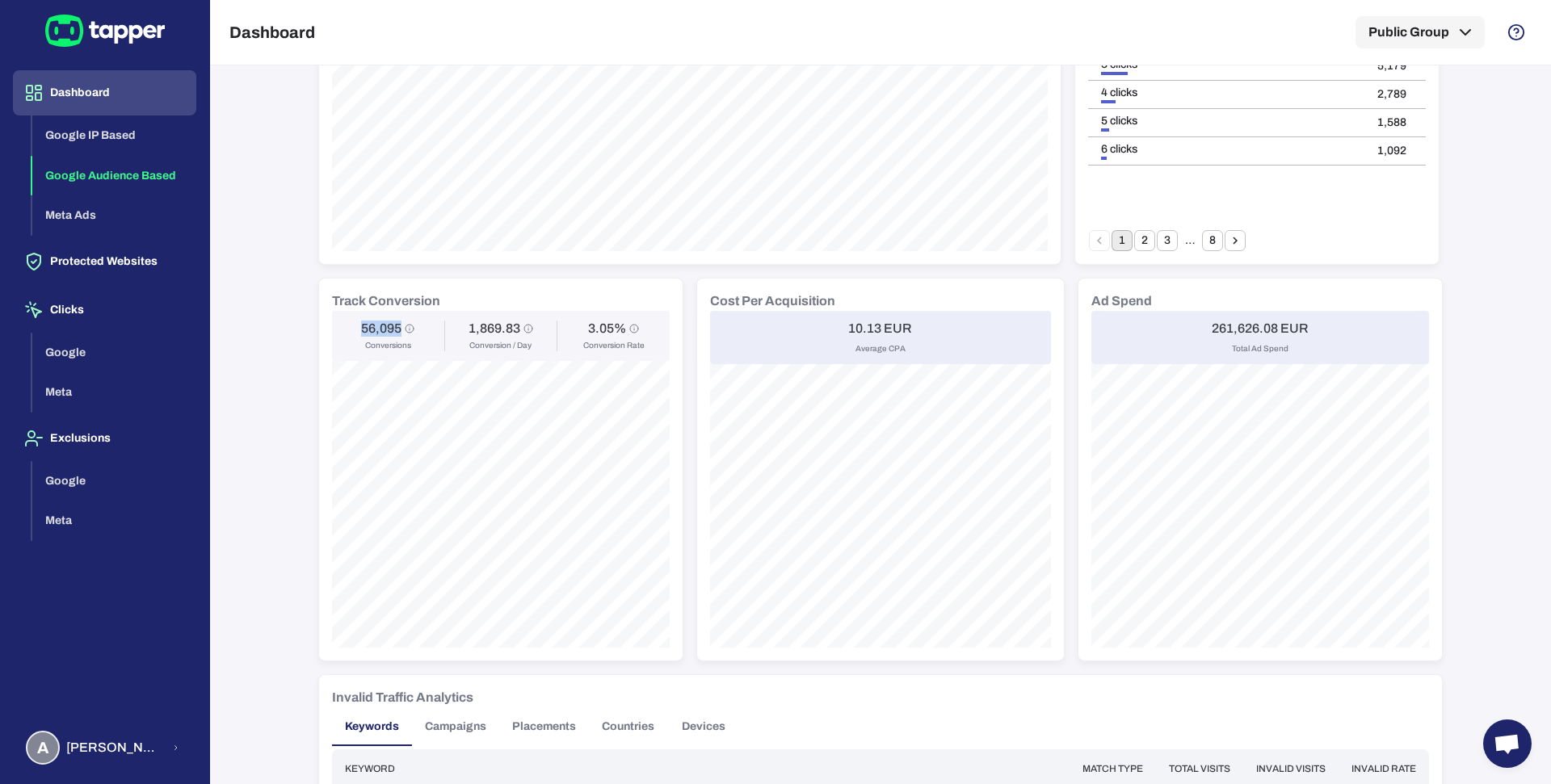
scroll to position [0, 0]
